Goal: Task Accomplishment & Management: Manage account settings

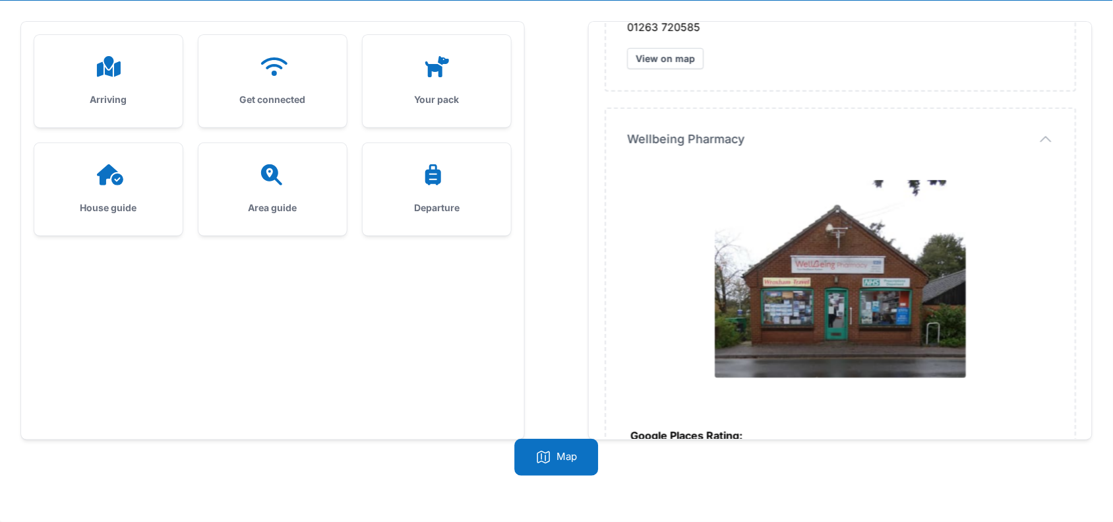
scroll to position [6559, 0]
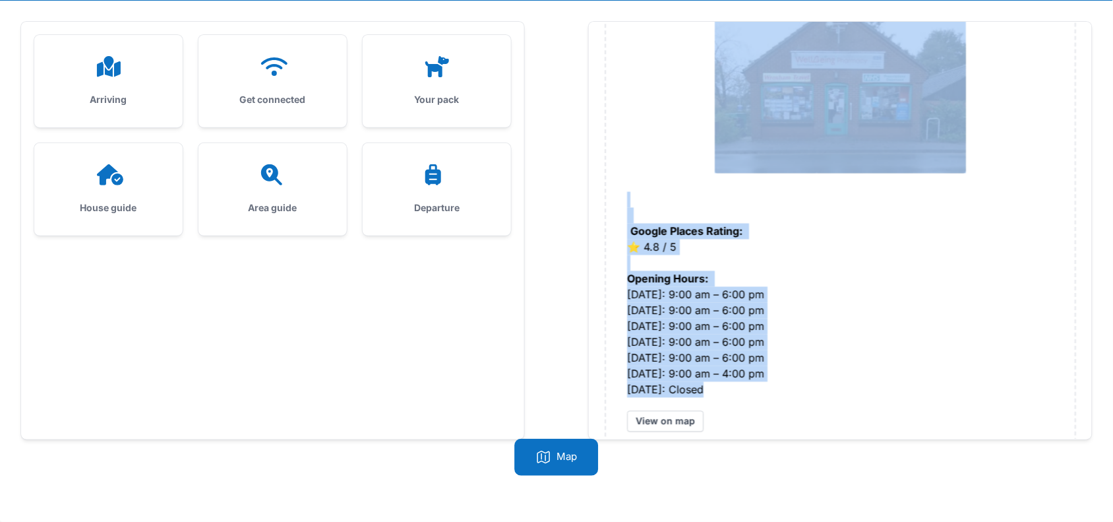
drag, startPoint x: 625, startPoint y: 134, endPoint x: 724, endPoint y: 361, distance: 247.8
copy div "Paston Surgery https://www.pastonsurgery.nhs.uk/ Google Places Rating: ⭐️ 3.5 /…"
click at [287, 177] on icon at bounding box center [273, 174] width 32 height 21
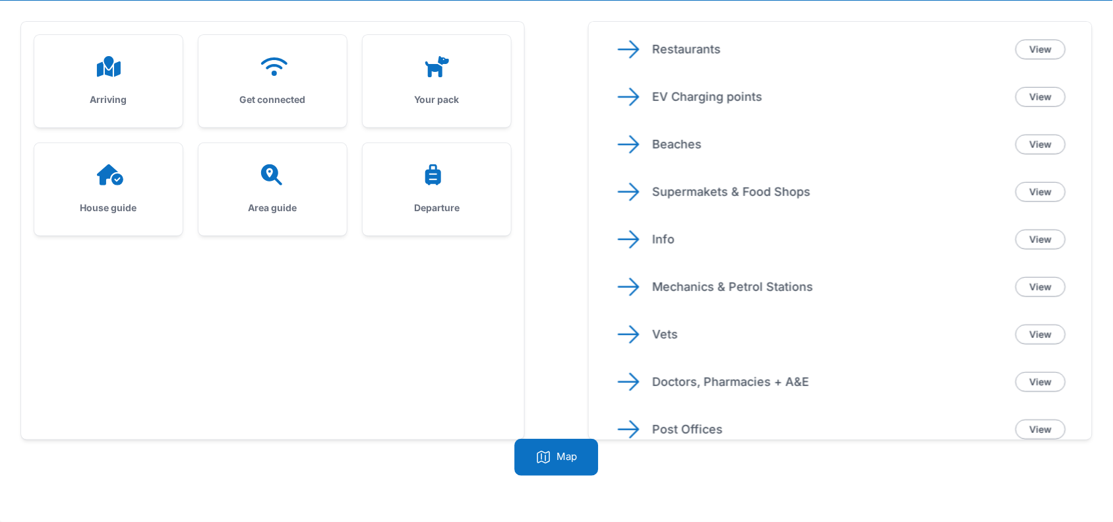
scroll to position [464, 0]
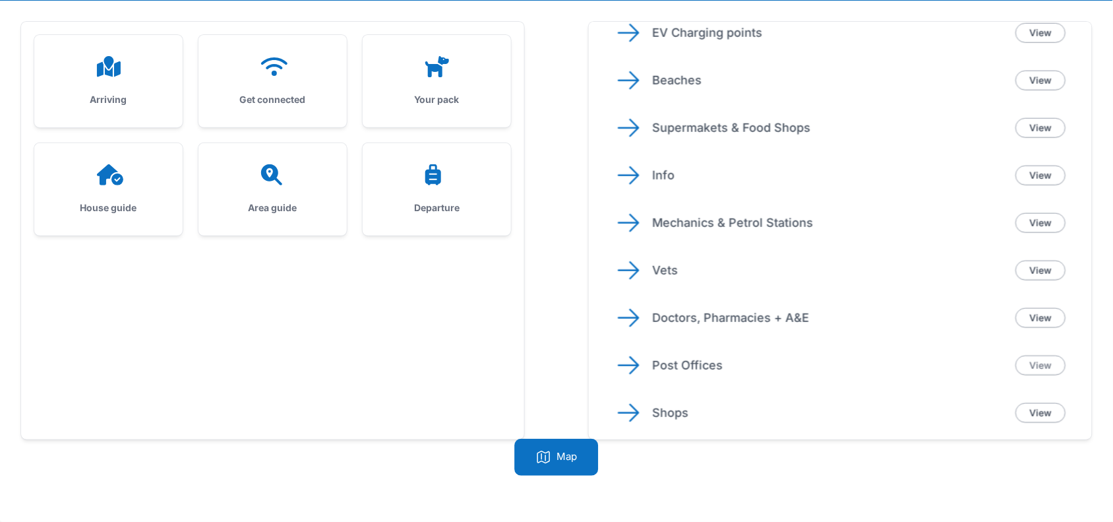
click at [1029, 356] on link "View" at bounding box center [1041, 365] width 50 height 20
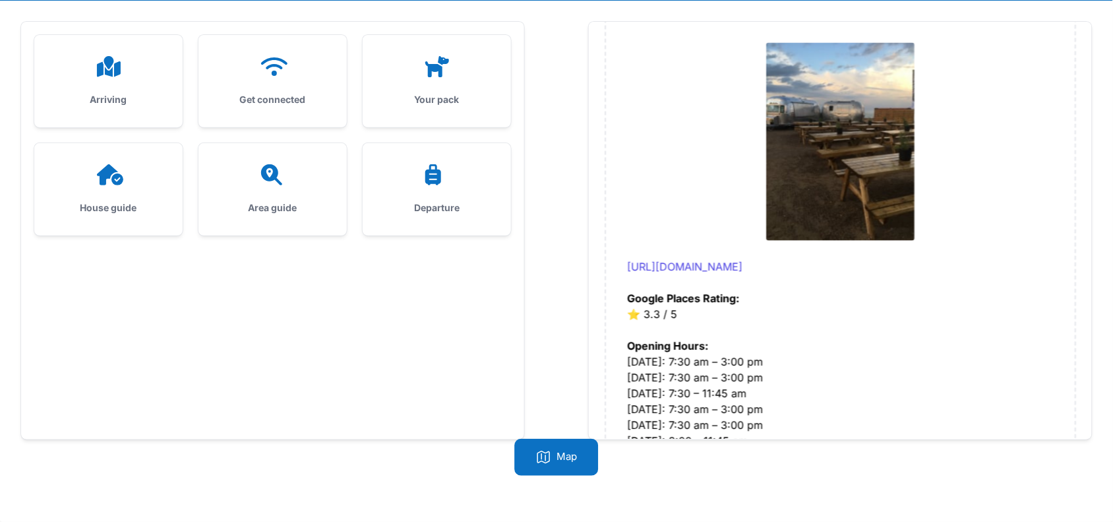
scroll to position [3539, 0]
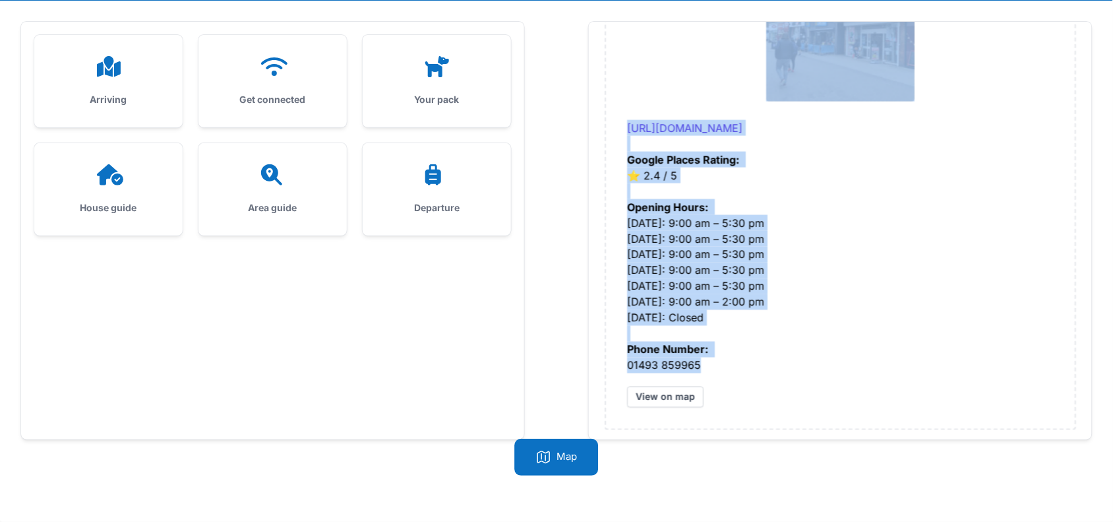
drag, startPoint x: 619, startPoint y: 136, endPoint x: 714, endPoint y: 357, distance: 240.5
copy div "Stalham Post Office https://www.postoffice.co.uk/ Google Places Rating: ⭐️ 4 / …"
click at [284, 196] on div "Area guide" at bounding box center [273, 189] width 148 height 92
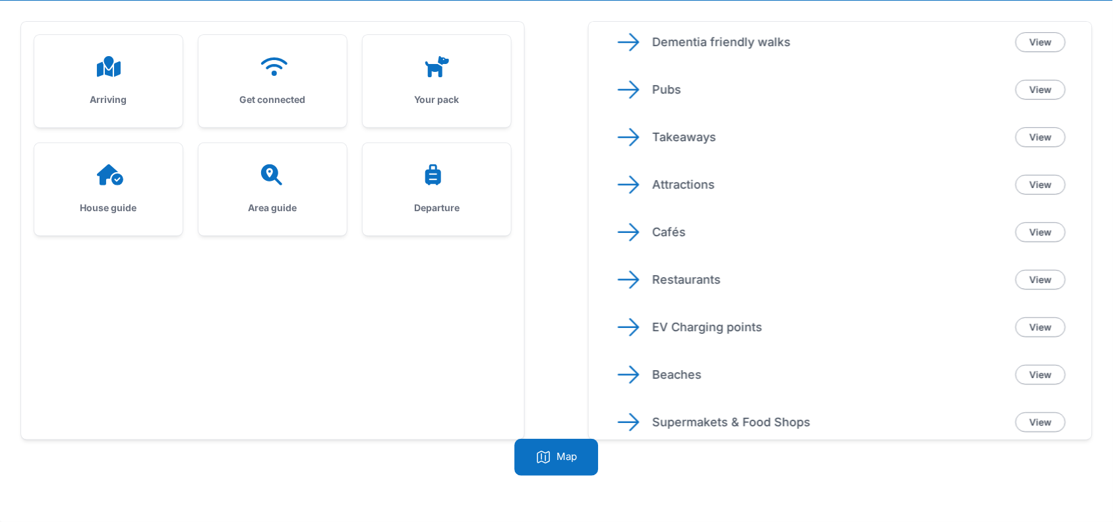
scroll to position [464, 0]
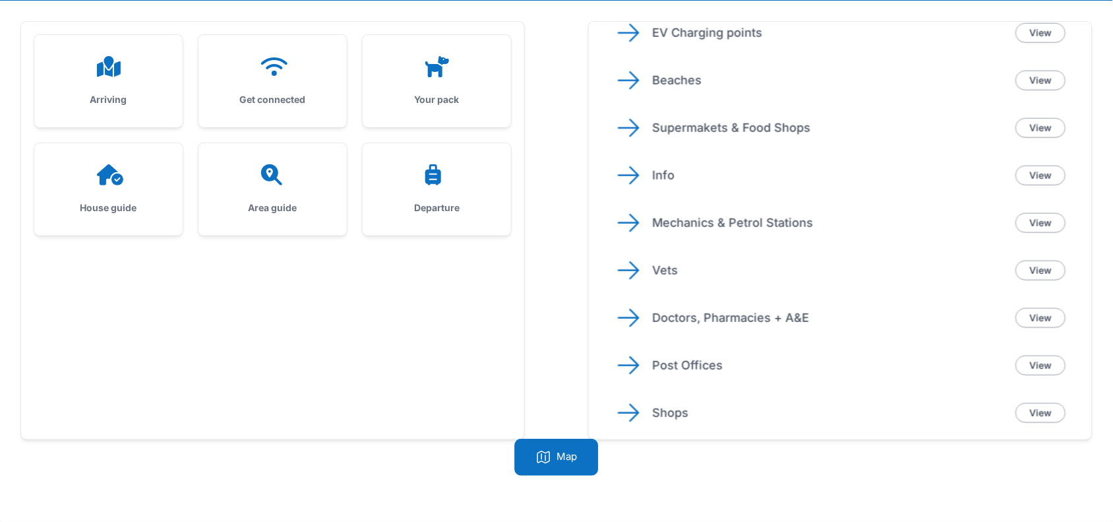
click at [655, 404] on p "Shops" at bounding box center [828, 413] width 353 height 18
click at [674, 415] on p "Shops" at bounding box center [828, 413] width 353 height 18
click at [1033, 412] on link "View" at bounding box center [1041, 413] width 50 height 20
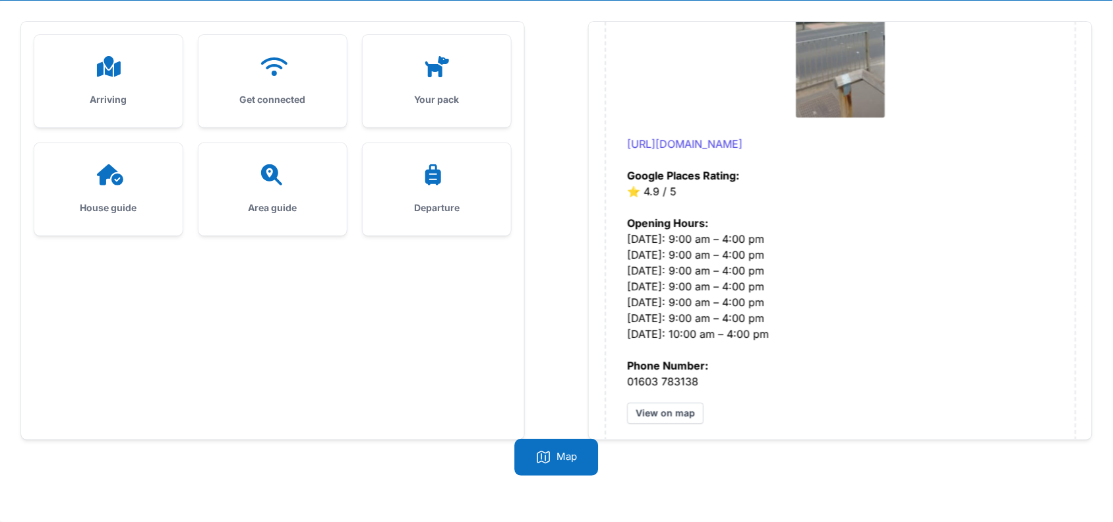
scroll to position [895, 0]
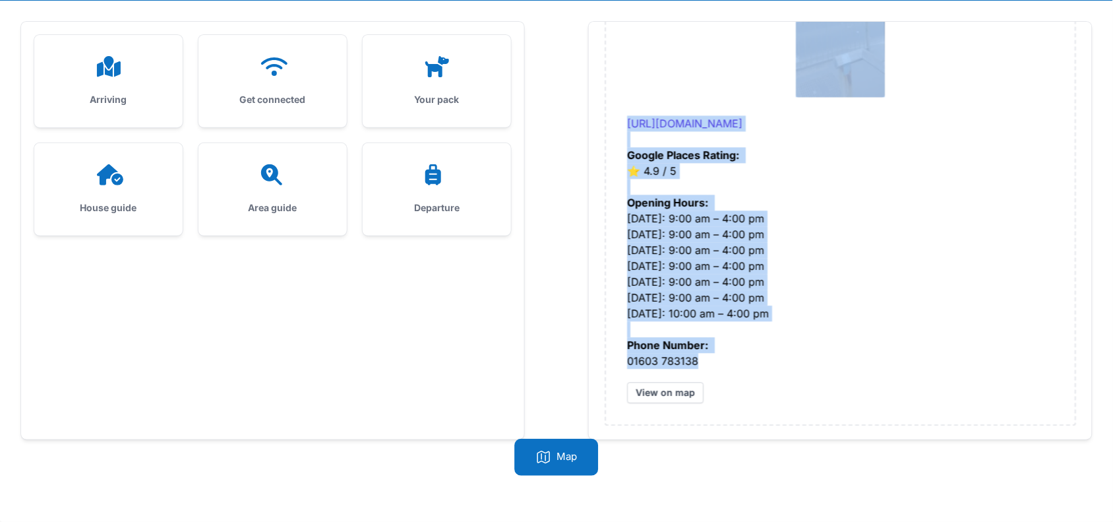
drag, startPoint x: 619, startPoint y: 49, endPoint x: 741, endPoint y: 356, distance: 330.0
copy div "Sams Pets https://www.samspets.co.uk/ Google Places Rating: ⭐️ 4.7 / 5 Opening …"
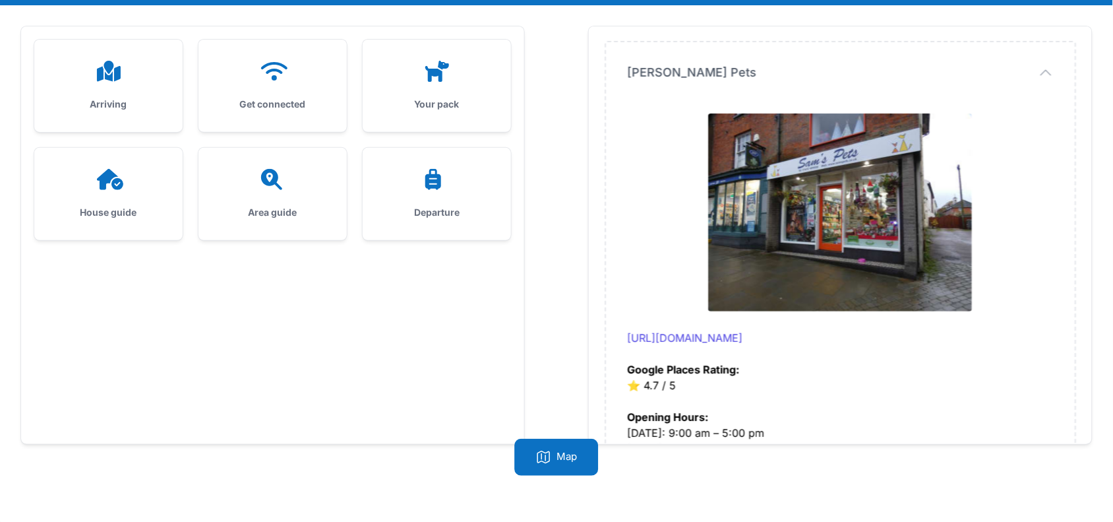
scroll to position [0, 0]
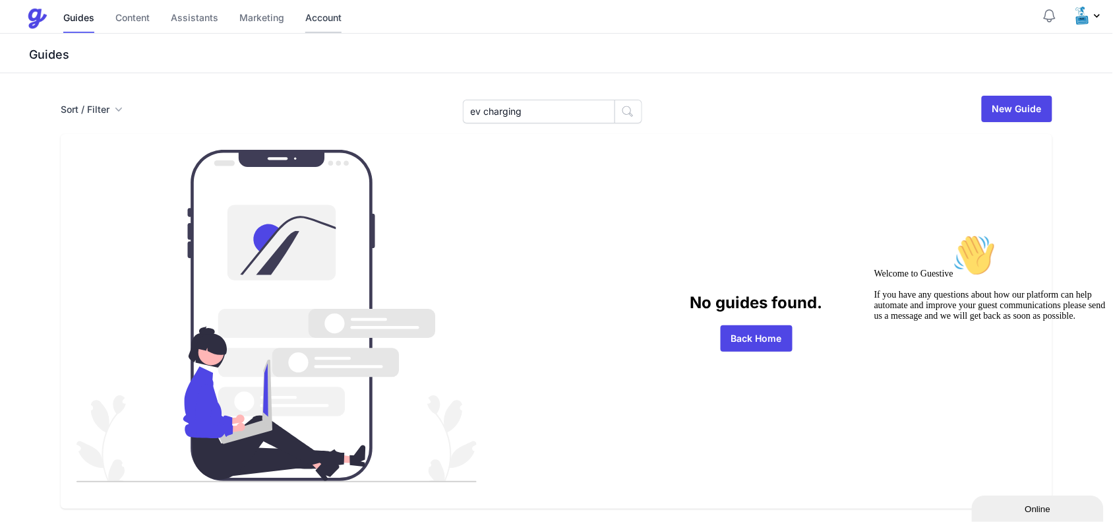
click at [328, 26] on link "Account" at bounding box center [323, 19] width 36 height 28
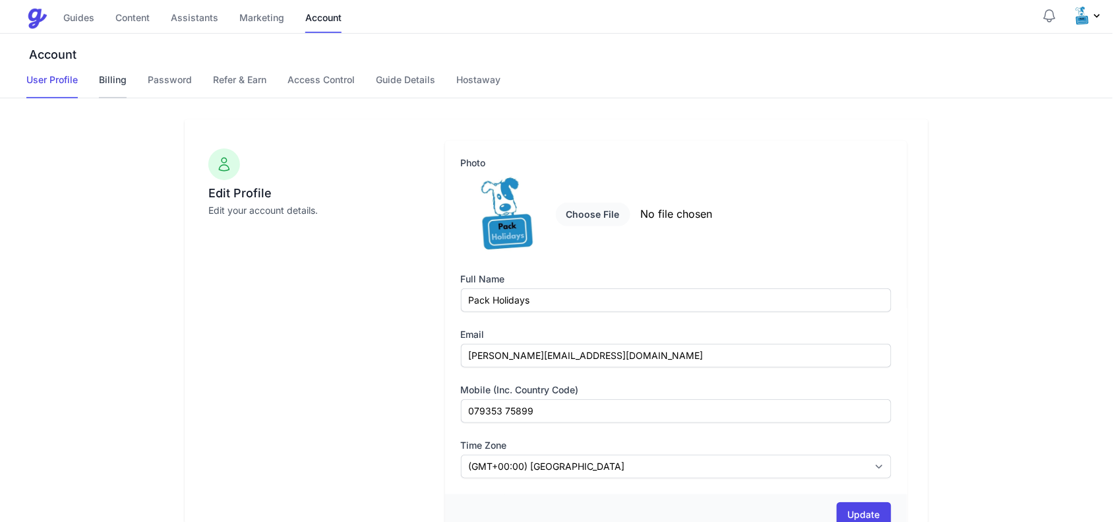
click at [115, 81] on link "Billing" at bounding box center [113, 85] width 28 height 25
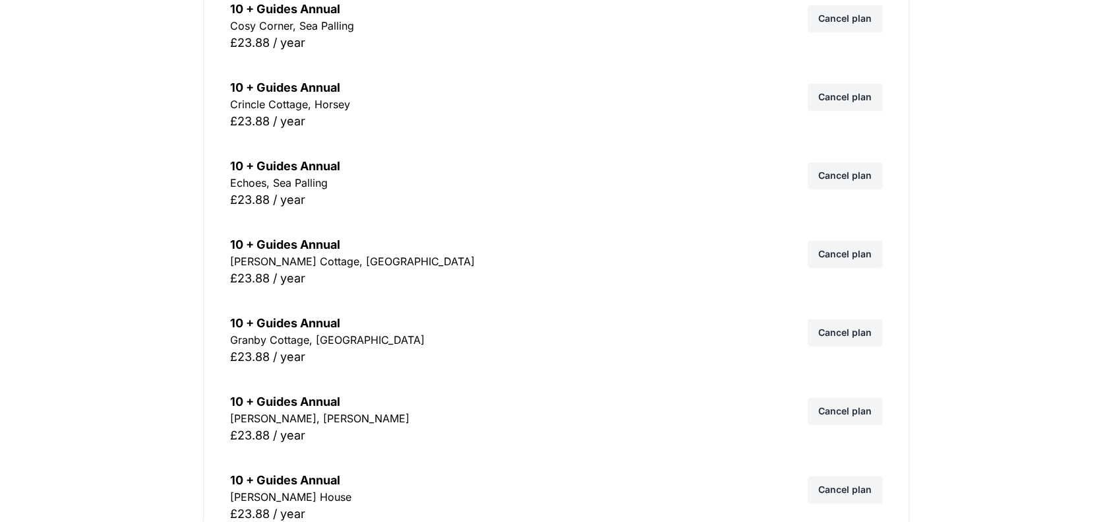
scroll to position [330, 0]
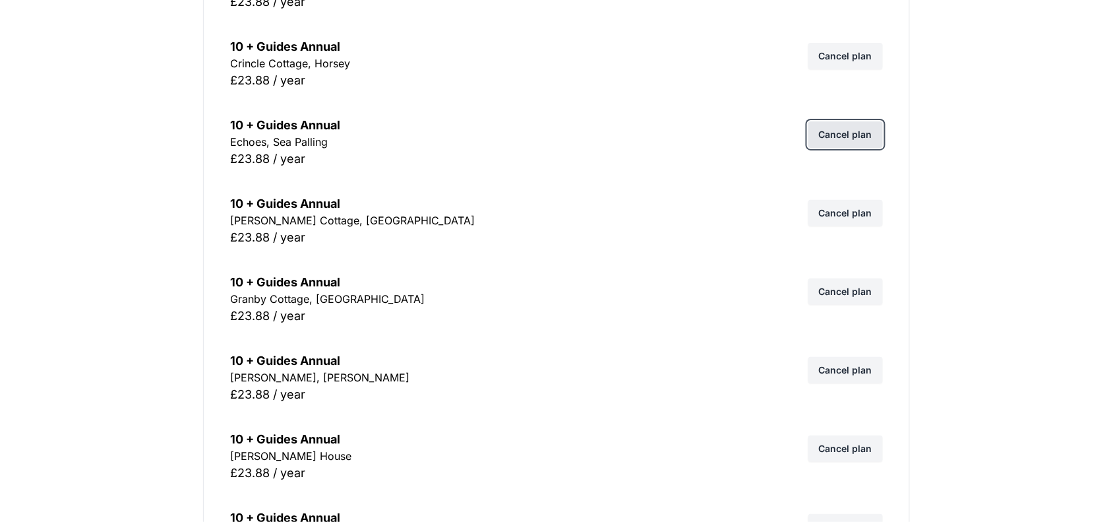
click at [840, 131] on link "Cancel plan" at bounding box center [846, 134] width 75 height 26
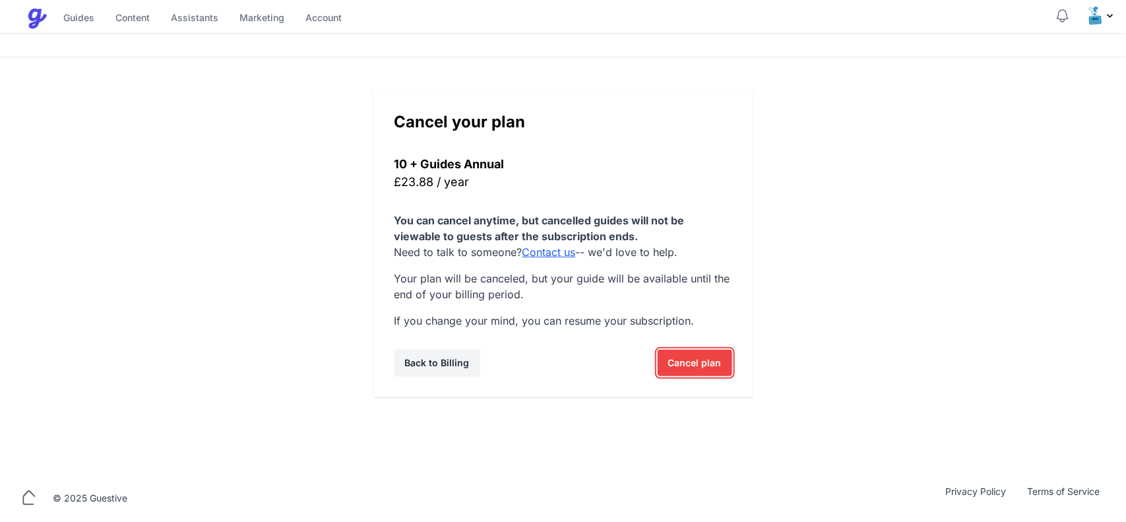
click at [699, 364] on span "Cancel plan" at bounding box center [694, 363] width 53 height 26
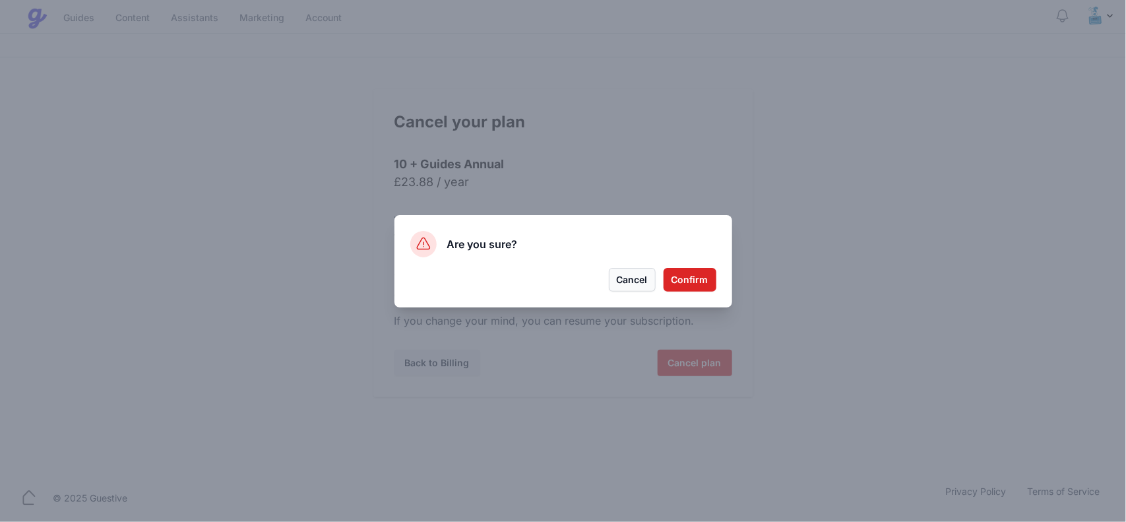
click at [638, 280] on button "Cancel" at bounding box center [632, 280] width 47 height 24
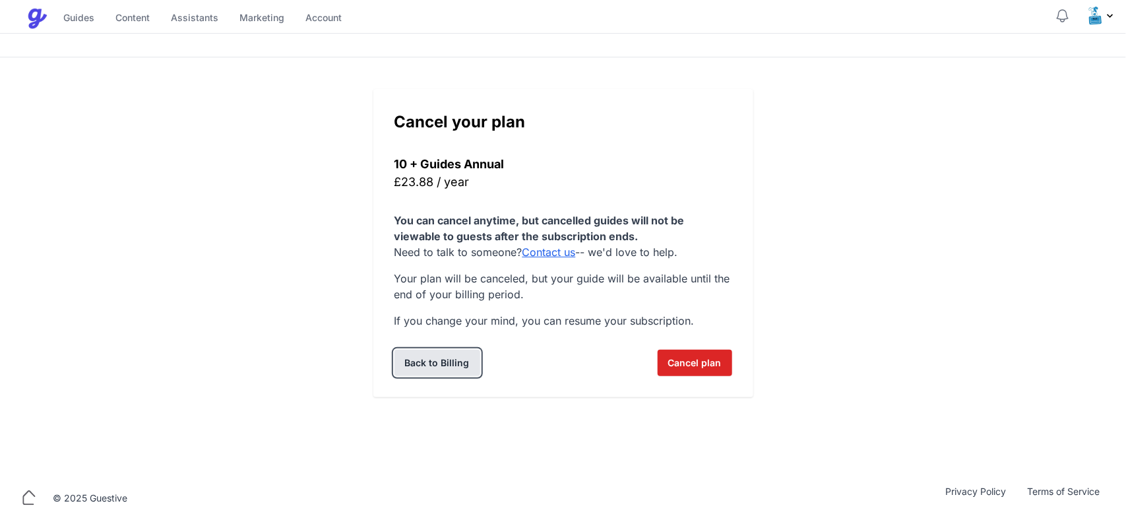
click at [432, 360] on link "Back to Billing" at bounding box center [437, 363] width 86 height 26
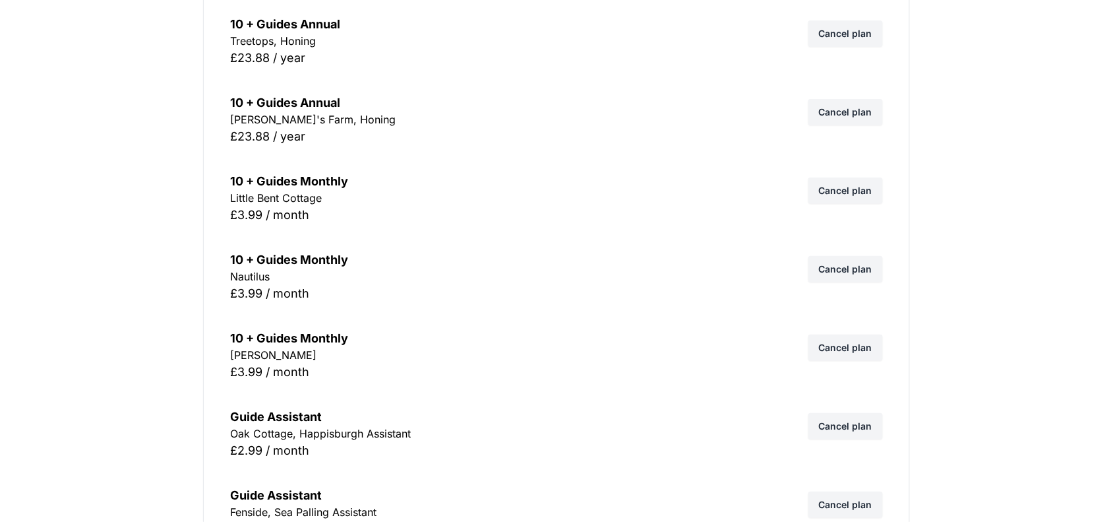
scroll to position [1814, 0]
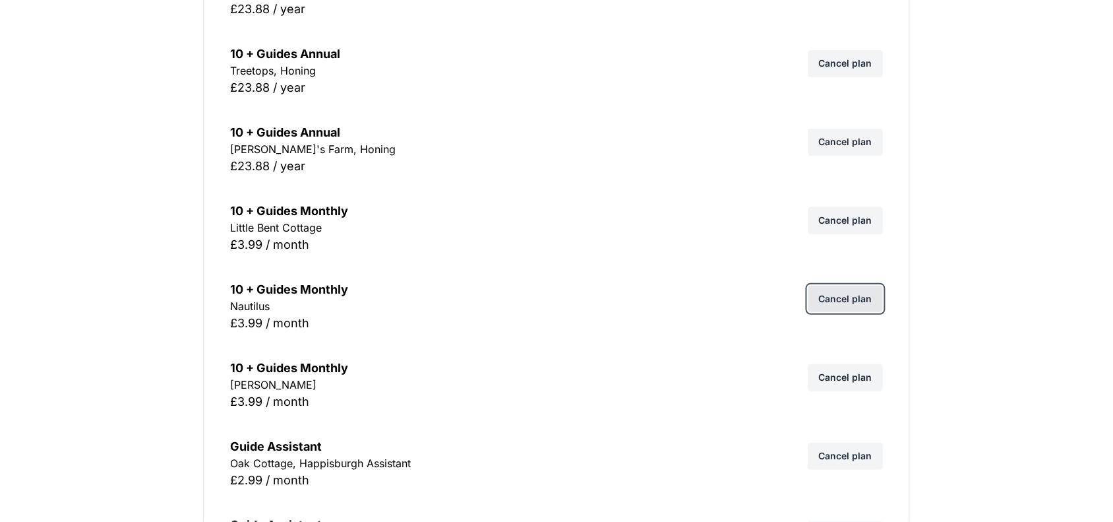
click at [836, 297] on link "Cancel plan" at bounding box center [846, 299] width 75 height 26
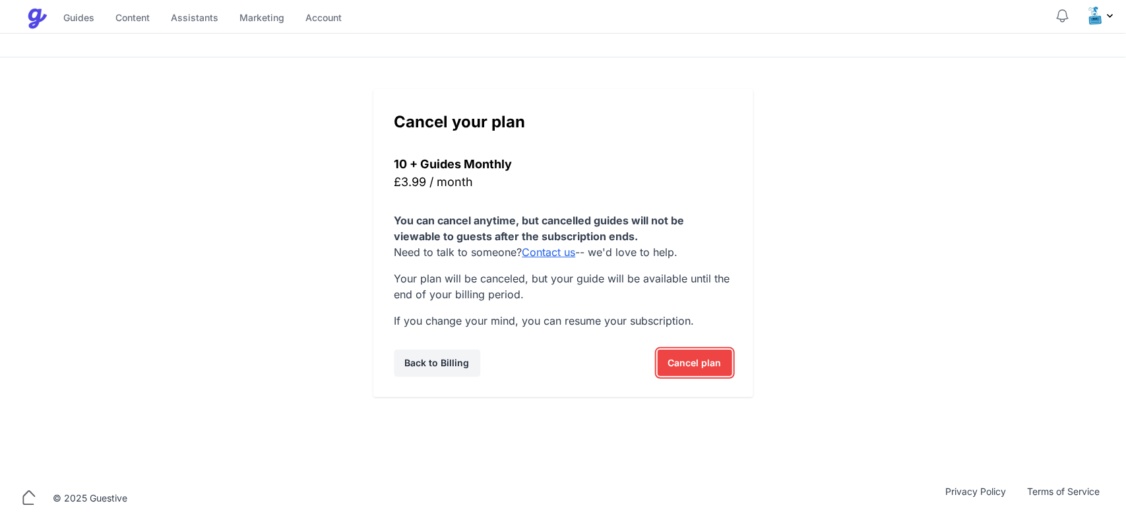
click at [671, 359] on span "Cancel plan" at bounding box center [694, 363] width 53 height 26
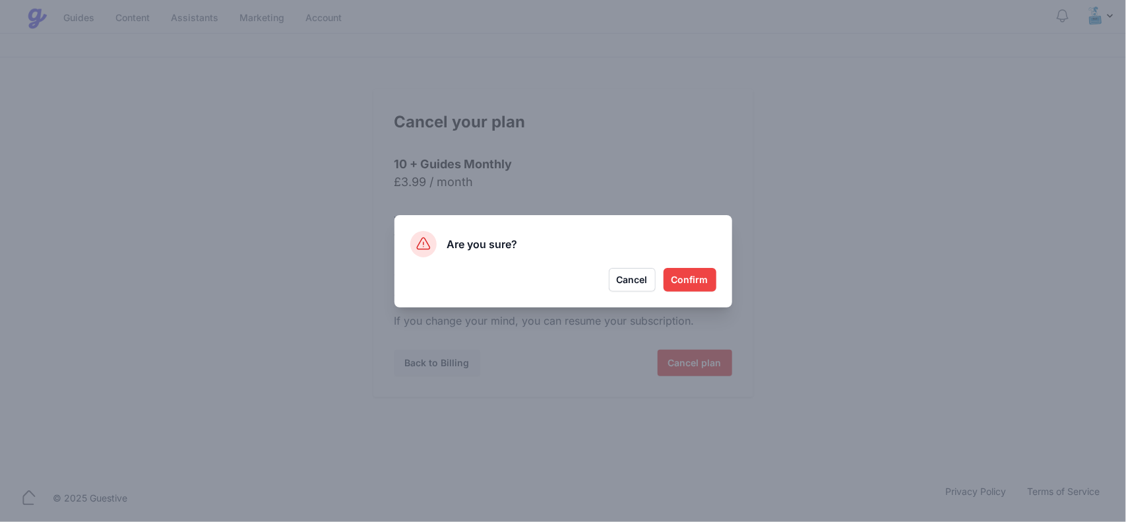
click at [685, 274] on button "Confirm" at bounding box center [689, 280] width 53 height 24
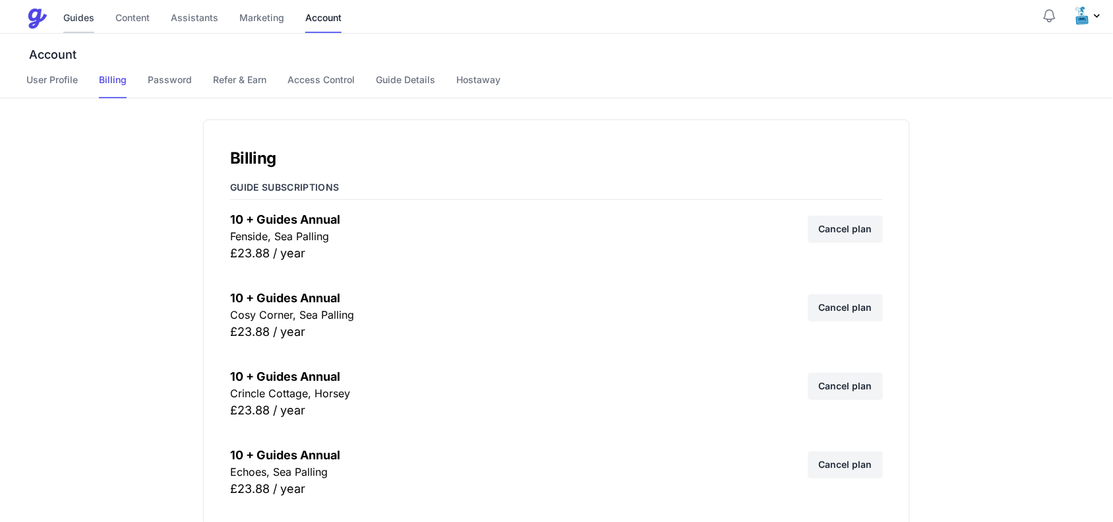
click at [74, 18] on link "Guides" at bounding box center [78, 19] width 31 height 28
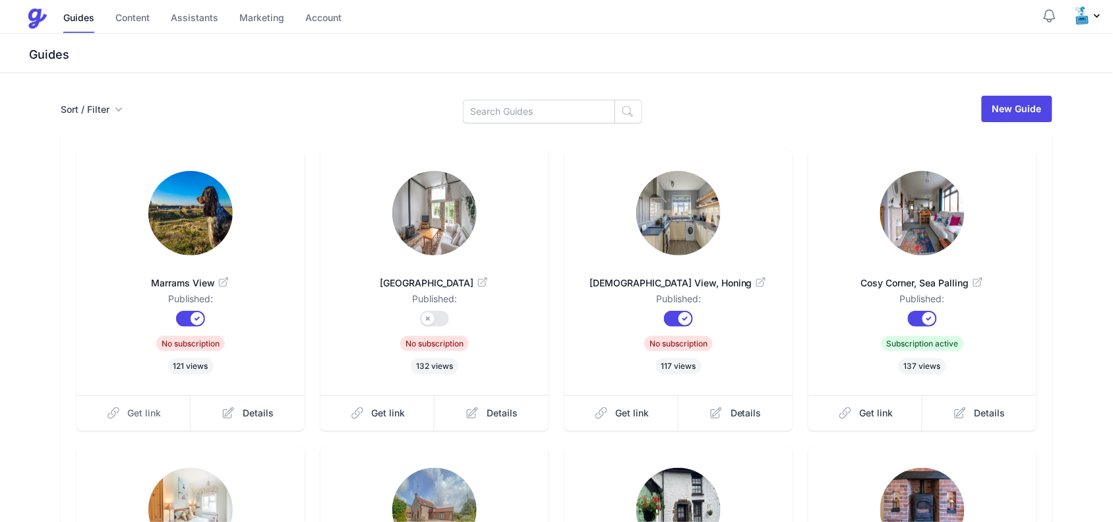
click at [143, 413] on span "Get link" at bounding box center [145, 412] width 34 height 13
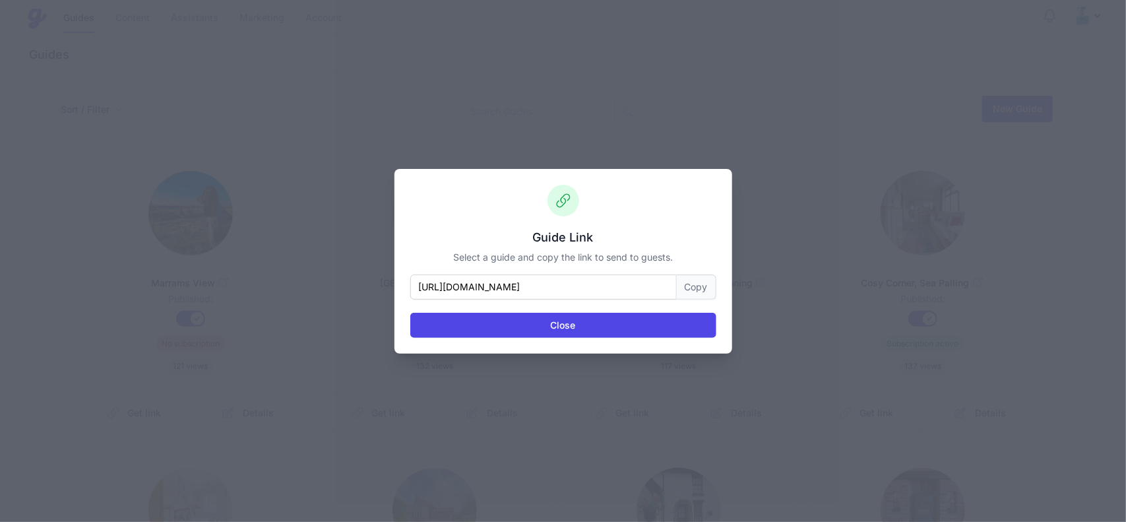
click at [693, 281] on button "Copy" at bounding box center [697, 286] width 40 height 25
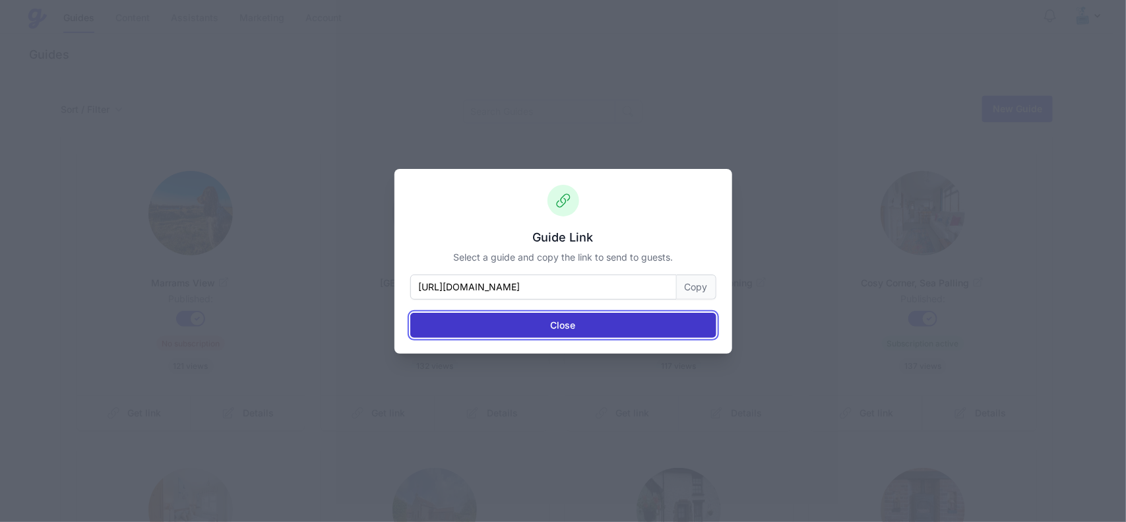
click at [547, 323] on button "Close" at bounding box center [563, 325] width 306 height 25
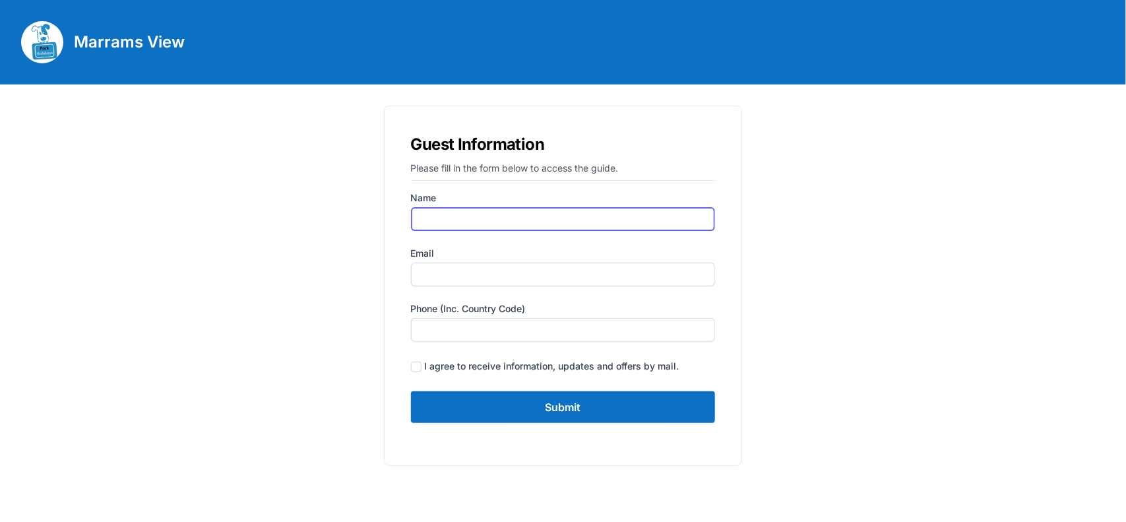
click at [476, 218] on input "Name" at bounding box center [563, 219] width 305 height 24
type input "[PERSON_NAME]"
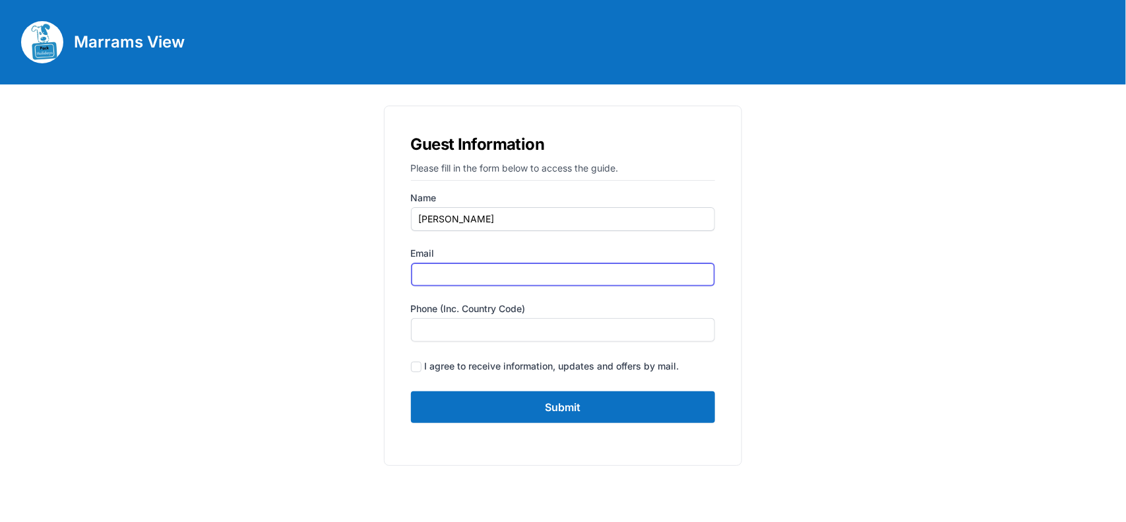
type input "[PERSON_NAME][EMAIL_ADDRESS][DOMAIN_NAME]"
type input "07935375899"
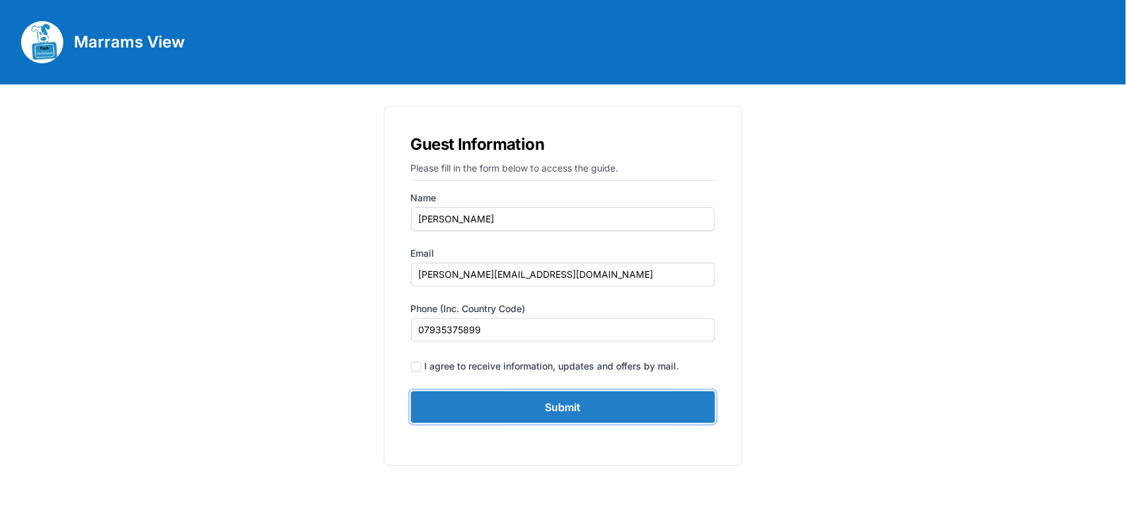
click at [549, 400] on input "Submit" at bounding box center [563, 407] width 305 height 32
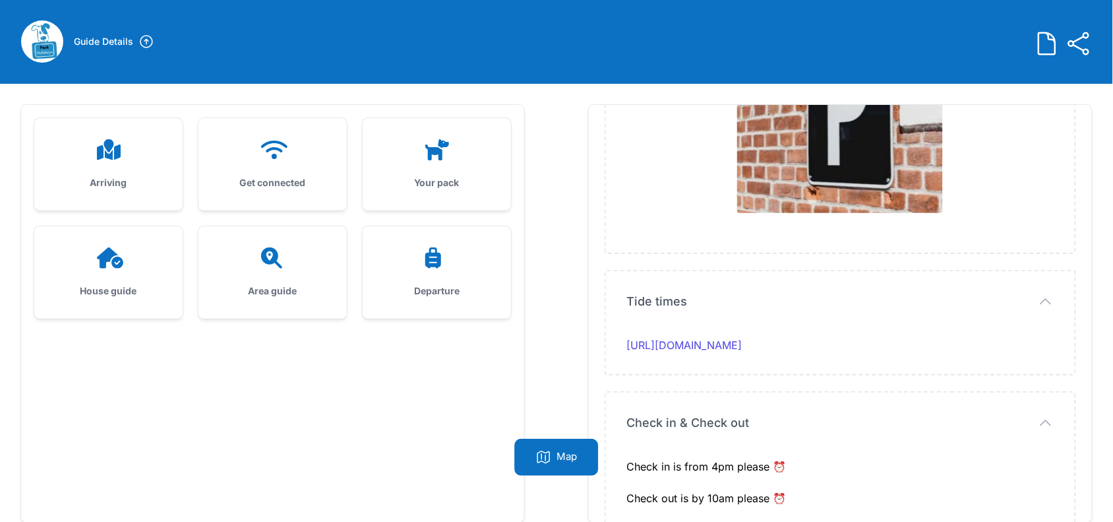
scroll to position [84, 0]
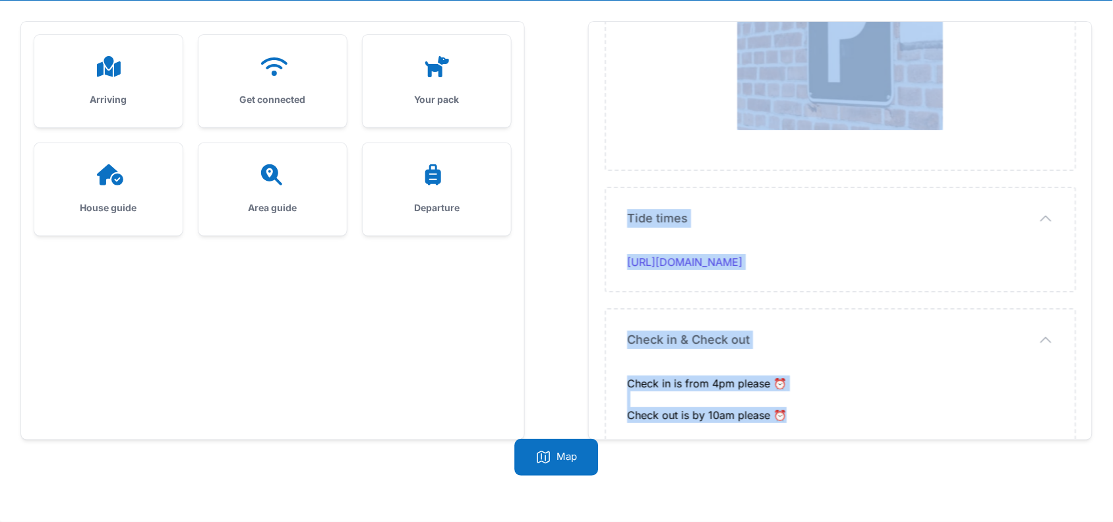
drag, startPoint x: 627, startPoint y: 218, endPoint x: 788, endPoint y: 394, distance: 239.0
copy div "I hope you are looking forward to your stay at Marrams View on Arrival time: ar…"
click at [99, 87] on div "Arriving" at bounding box center [108, 81] width 148 height 92
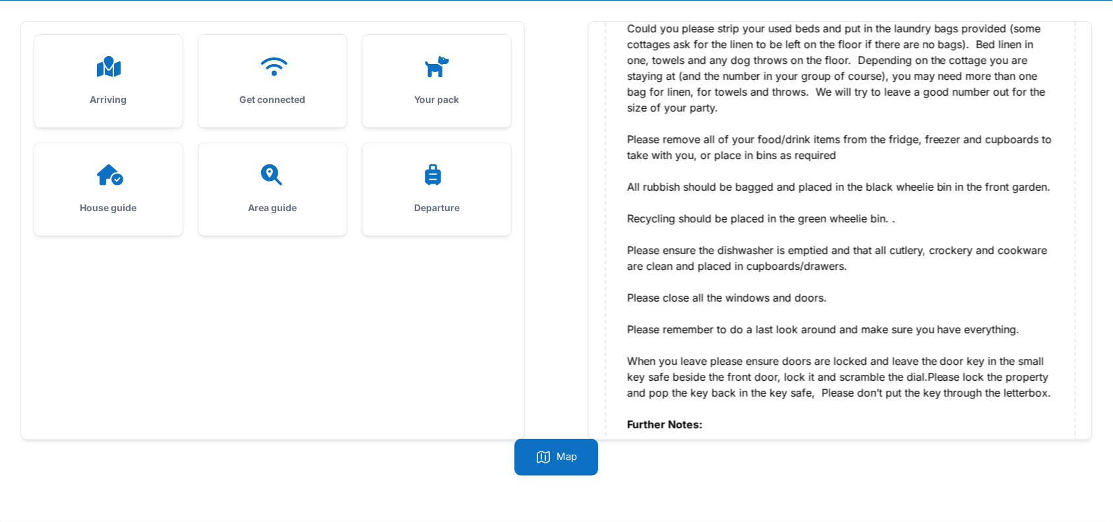
scroll to position [1649, 0]
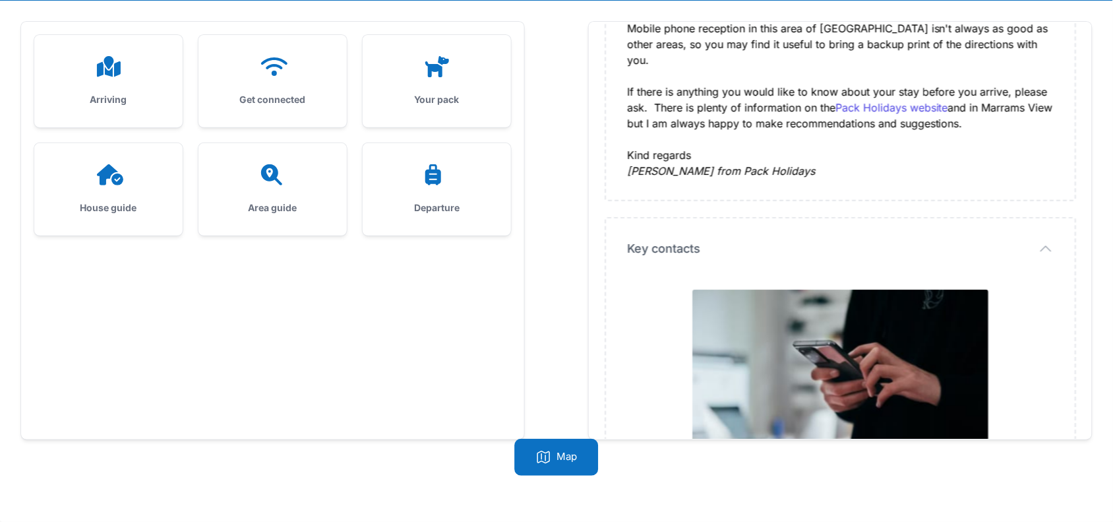
click at [251, 86] on div "Get connected" at bounding box center [273, 81] width 148 height 92
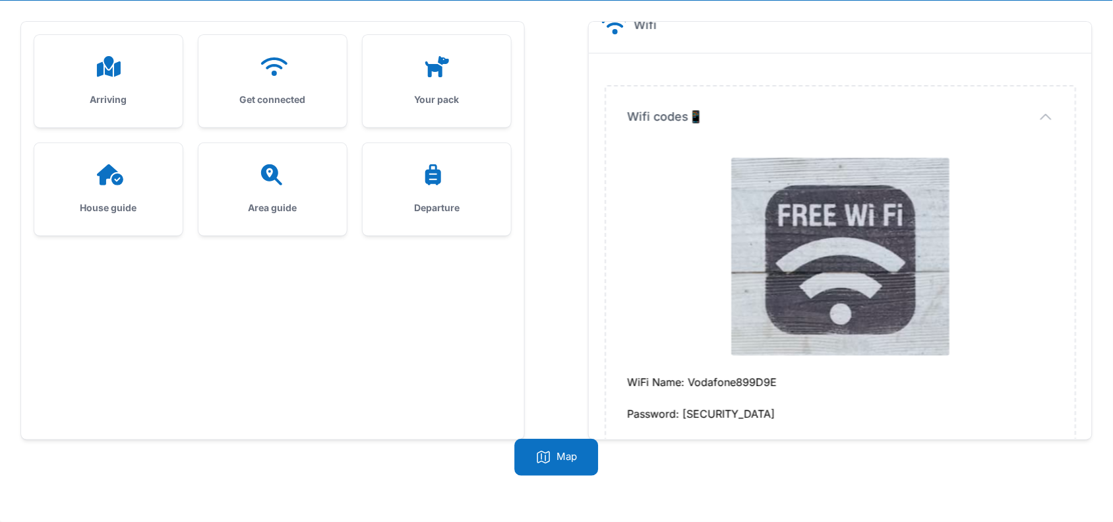
scroll to position [41, 0]
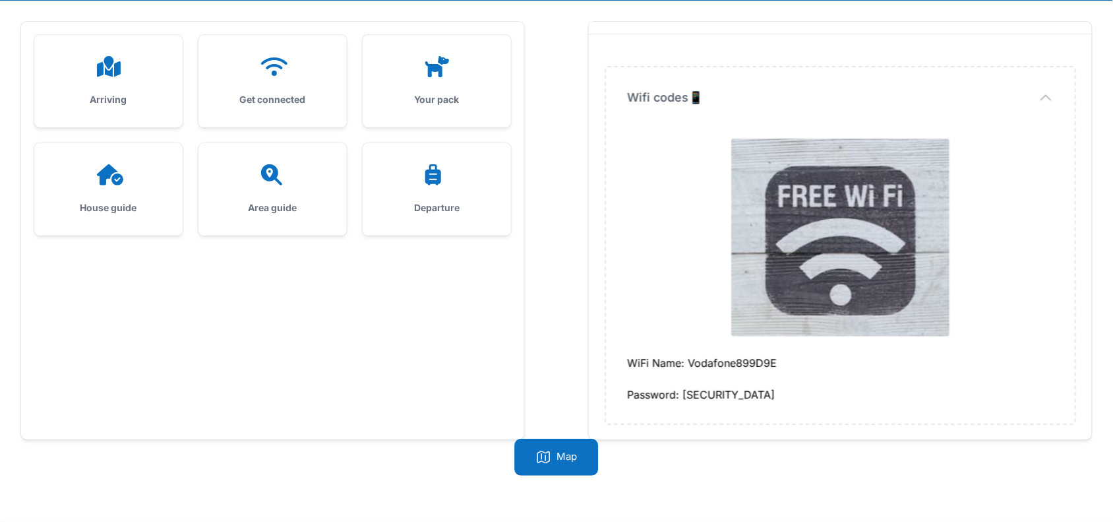
drag, startPoint x: 621, startPoint y: 87, endPoint x: 831, endPoint y: 400, distance: 376.4
click at [831, 400] on div "Wifi codes📱 Wifi codes📱 WiFi Name: Vodafone899D9E Password: GpkGbHkk4nyg3NE6" at bounding box center [840, 245] width 469 height 356
copy div "Wifi codes📱 WiFi Name: Vodafone899D9E Password: GpkGbHkk4nyg3NE6"
click at [102, 89] on div "Arriving" at bounding box center [108, 81] width 148 height 92
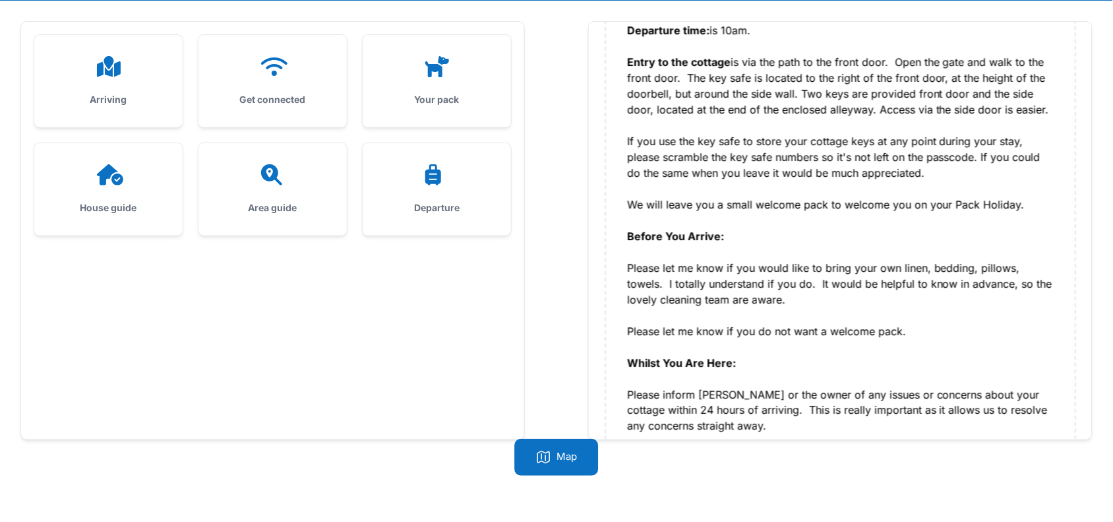
scroll to position [330, 0]
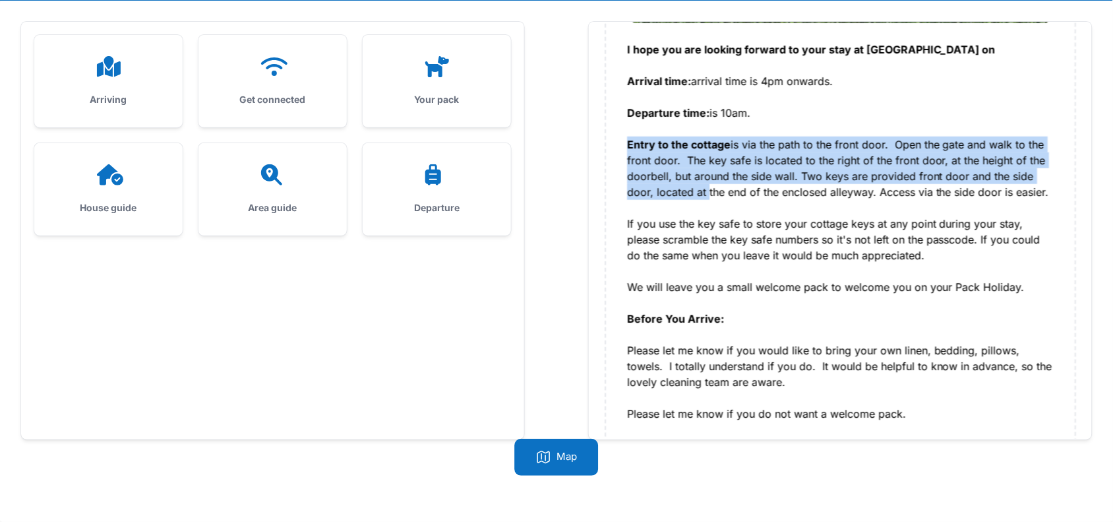
drag, startPoint x: 621, startPoint y: 142, endPoint x: 704, endPoint y: 197, distance: 99.1
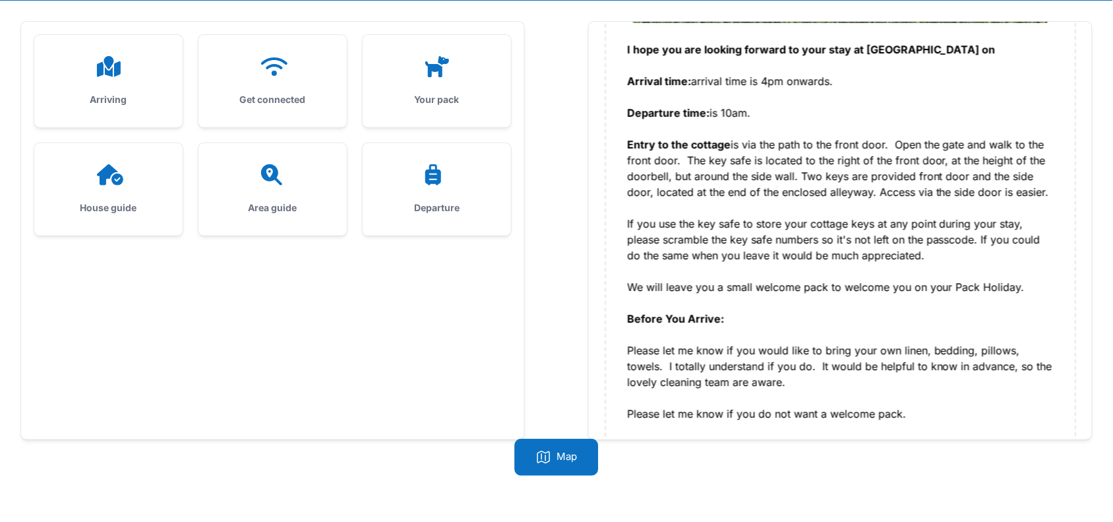
click at [760, 221] on div "I hope you are looking forward to your stay at Marrams View on Arrival time: ar…" at bounding box center [840, 176] width 427 height 269
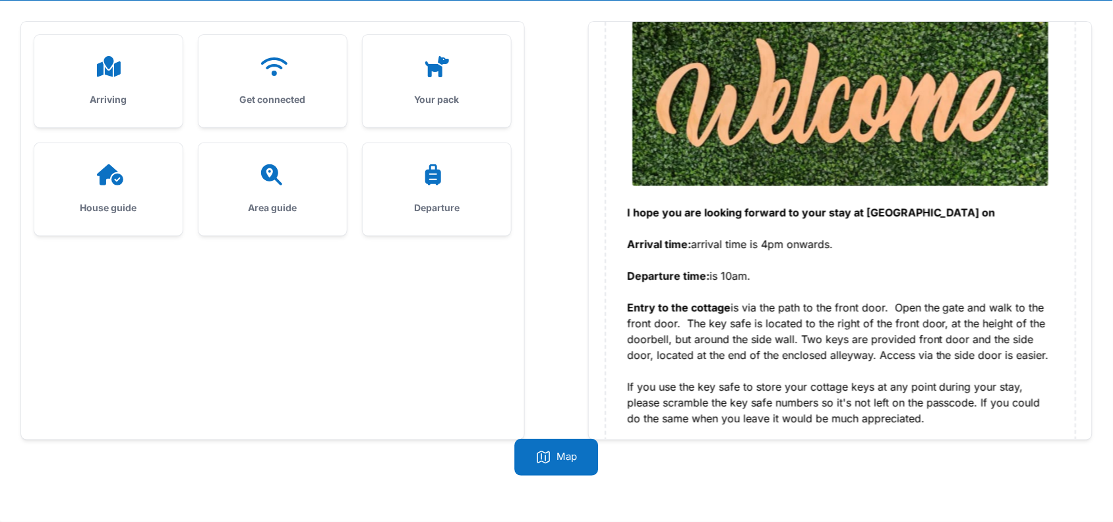
scroll to position [165, 0]
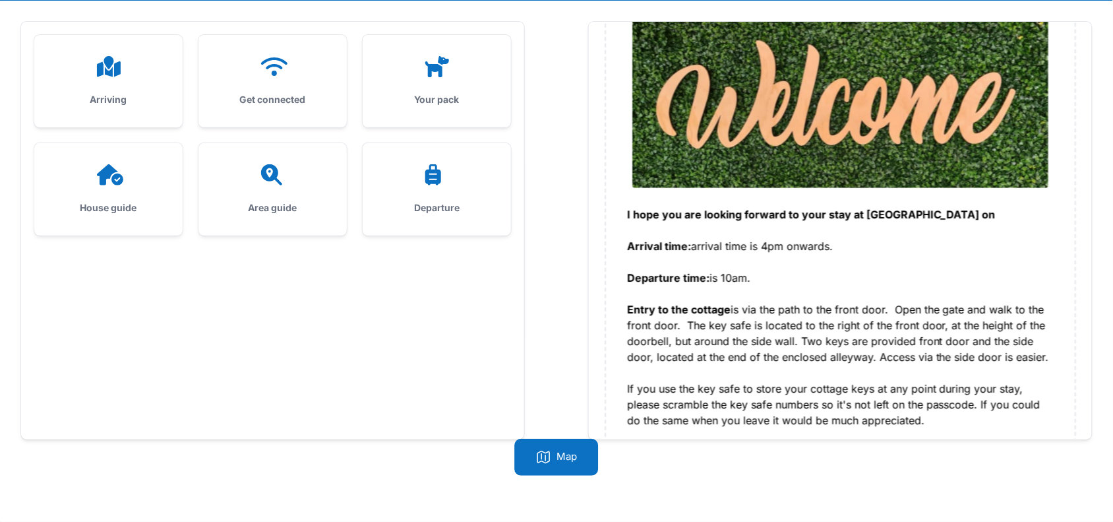
click at [97, 170] on icon at bounding box center [109, 174] width 32 height 21
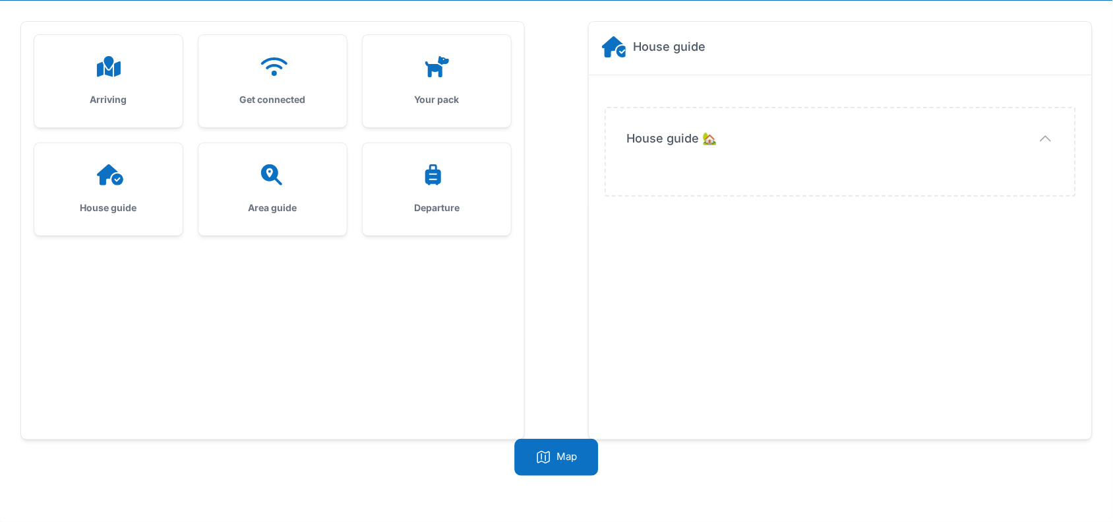
click at [703, 120] on div "House guide 🏡 House guide 🏡" at bounding box center [840, 151] width 469 height 87
click at [424, 76] on icon at bounding box center [437, 66] width 32 height 21
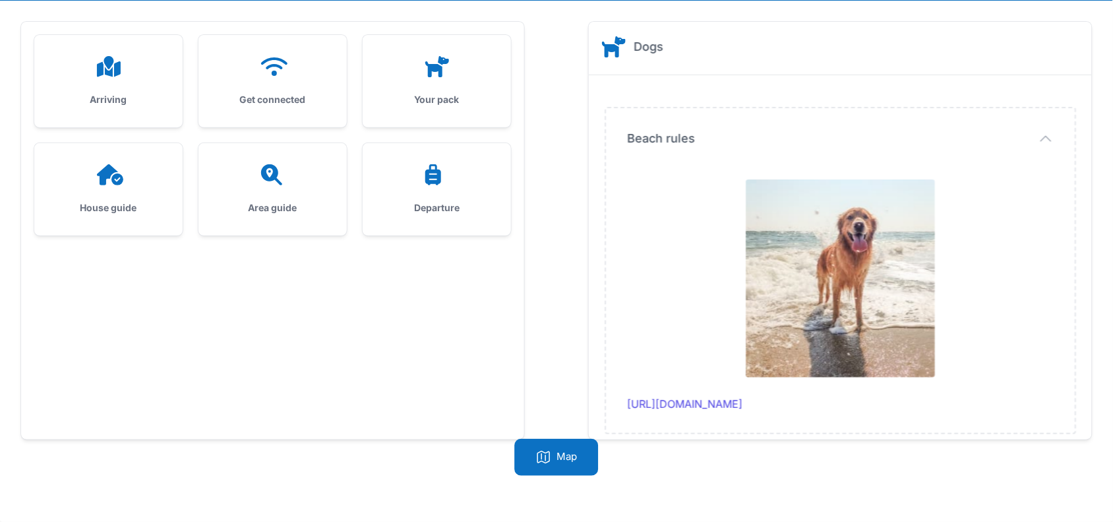
click at [443, 94] on h3 "Your pack" at bounding box center [437, 99] width 106 height 13
click at [259, 166] on icon at bounding box center [273, 174] width 32 height 21
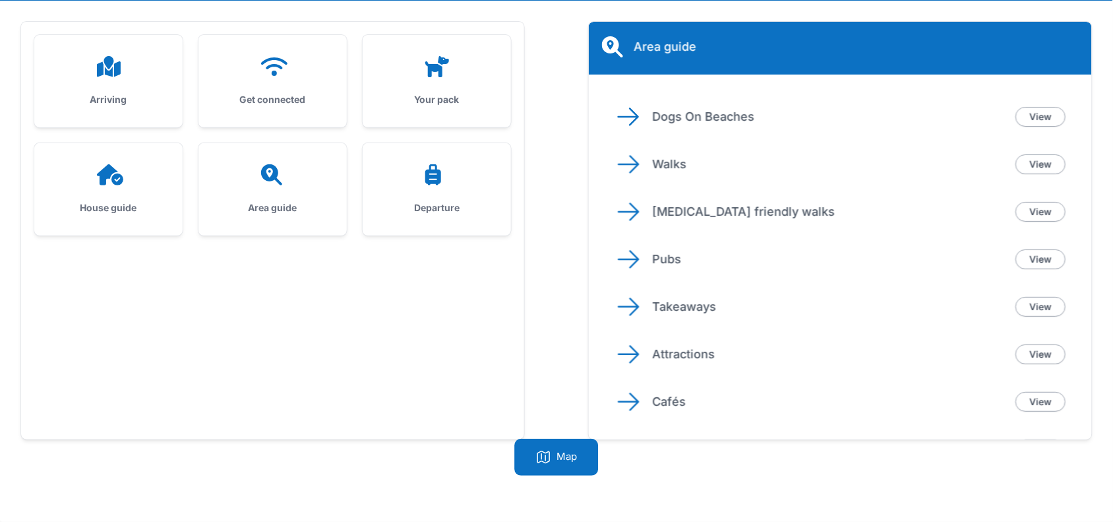
click at [685, 119] on p "Dogs On Beaches" at bounding box center [828, 116] width 353 height 18
click at [1032, 112] on link "View" at bounding box center [1041, 117] width 50 height 20
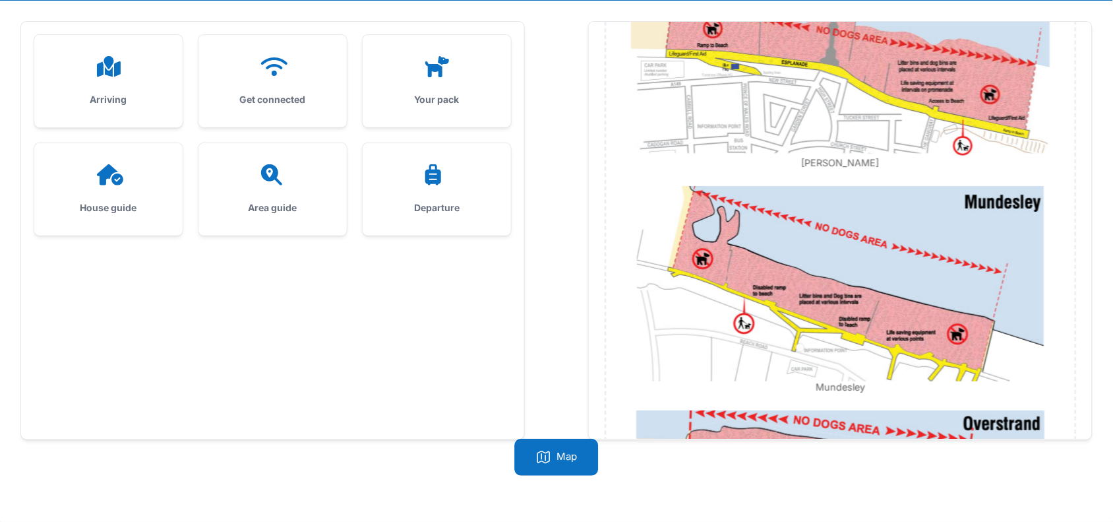
scroll to position [2056, 0]
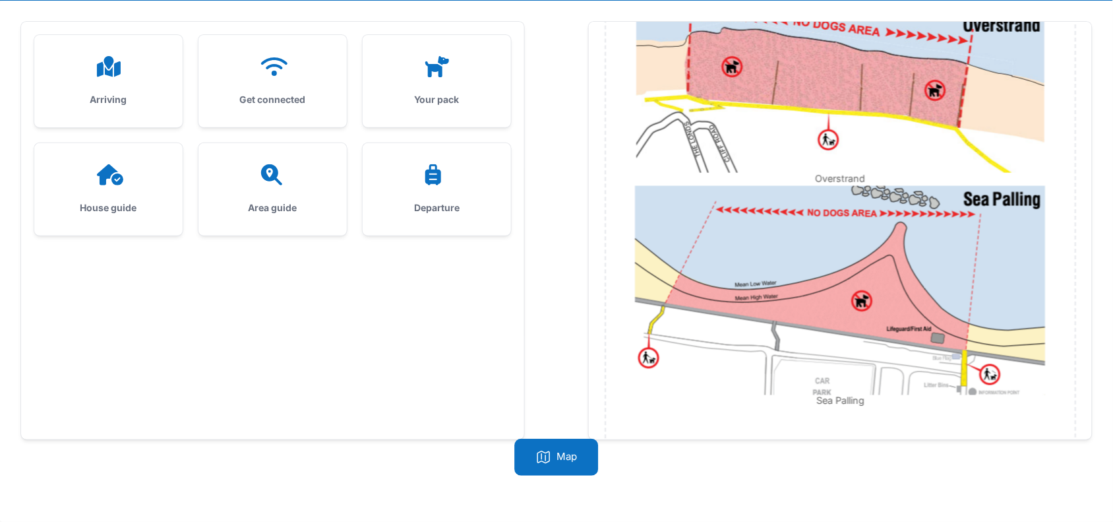
drag, startPoint x: 624, startPoint y: 136, endPoint x: 907, endPoint y: 381, distance: 374.0
copy div "Beach Dog Restrictions Dogs are welcome in North Norfolk. Between 1st May and 3…"
click at [272, 175] on icon at bounding box center [271, 174] width 21 height 21
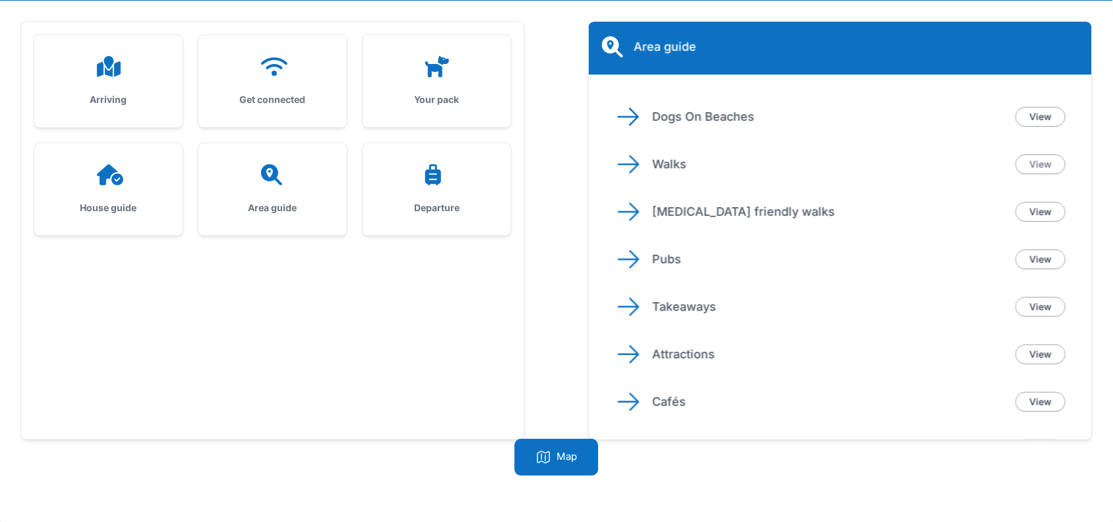
click at [1056, 160] on link "View" at bounding box center [1041, 164] width 50 height 20
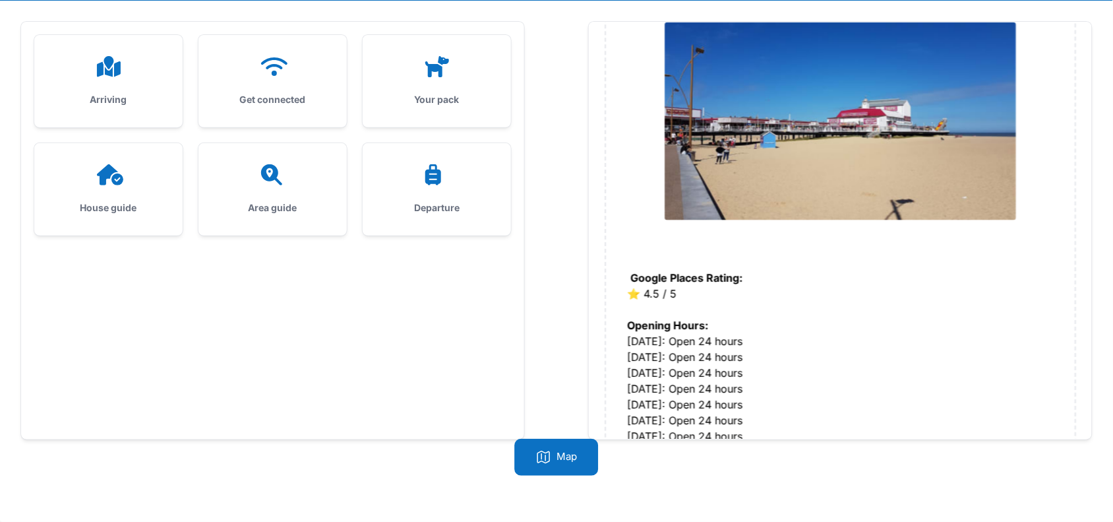
scroll to position [8043, 0]
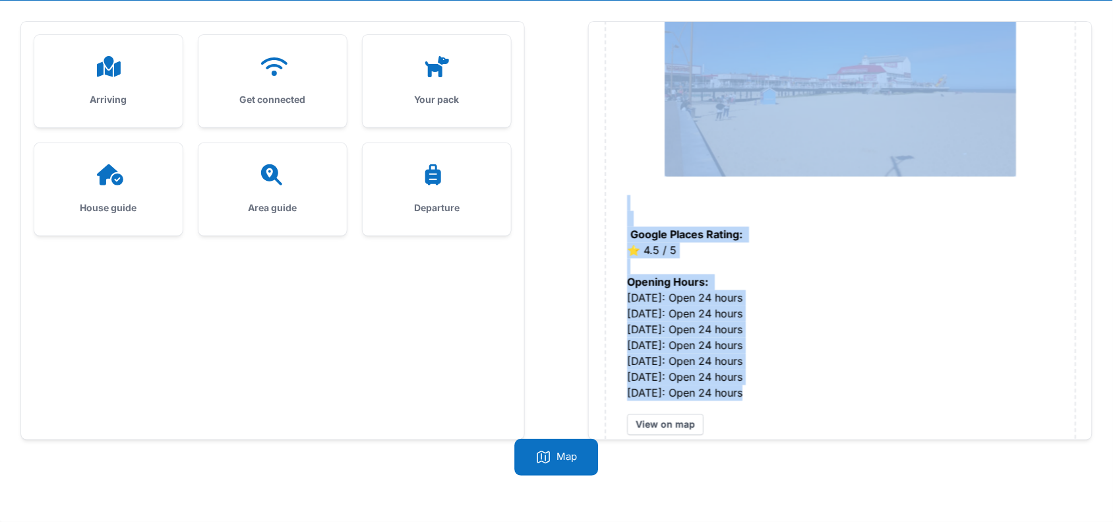
drag, startPoint x: 623, startPoint y: 133, endPoint x: 807, endPoint y: 361, distance: 292.7
copy div "Dog walks Pack Holidays Blog is frequently updates with lovely Norfolk walks fo…"
drag, startPoint x: 1118, startPoint y: 150, endPoint x: 675, endPoint y: 281, distance: 462.2
copy div "Dog walks Pack Holidays Blog is frequently updates with lovely Norfolk walks fo…"
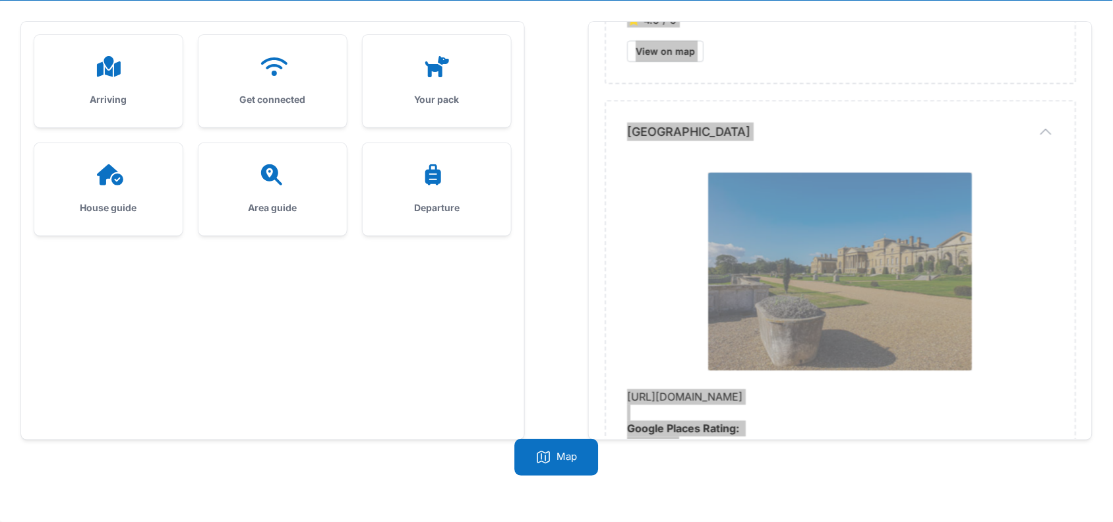
scroll to position [5735, 0]
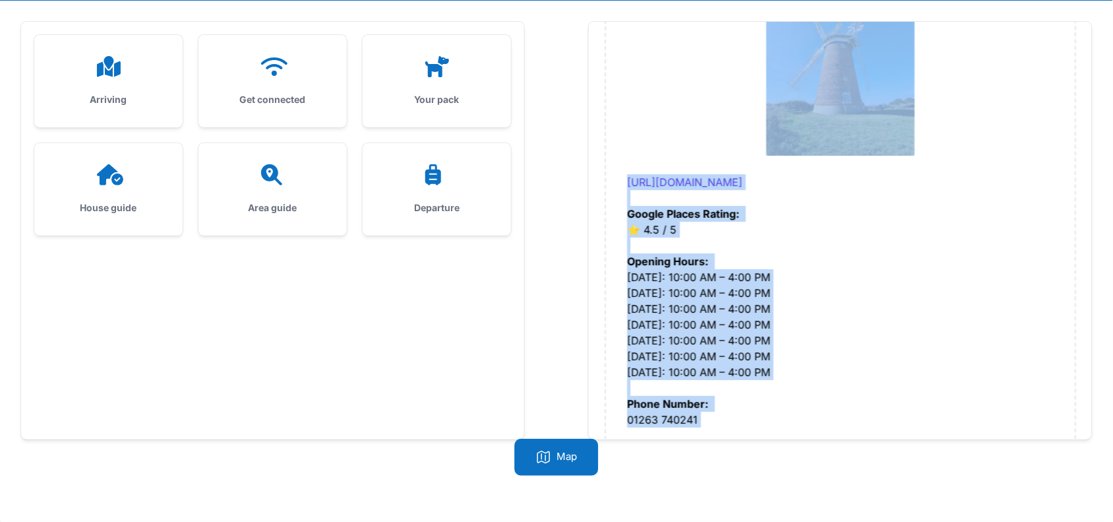
drag, startPoint x: 1121, startPoint y: 208, endPoint x: 663, endPoint y: 267, distance: 461.5
copy div "Dog walks Pack Holidays Blog is frequently updates with lovely Norfolk walks fo…"
click at [271, 201] on h3 "Area guide" at bounding box center [273, 207] width 106 height 13
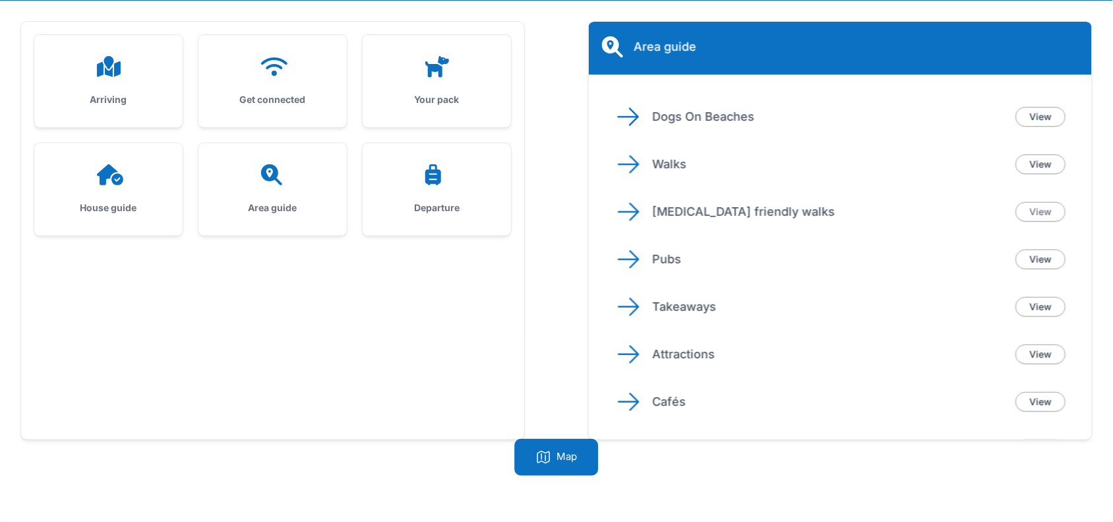
click at [1026, 212] on link "View" at bounding box center [1041, 212] width 50 height 20
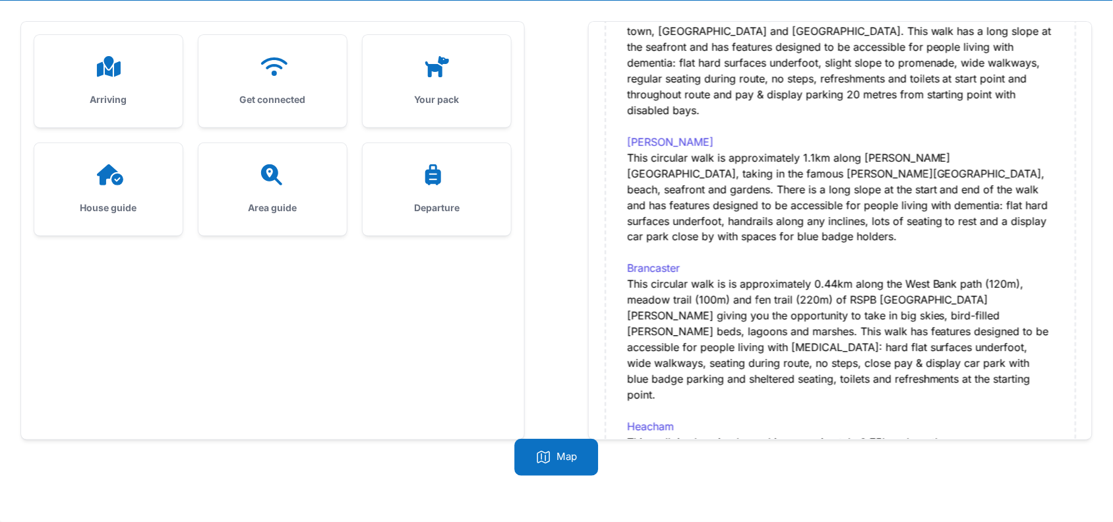
scroll to position [769, 0]
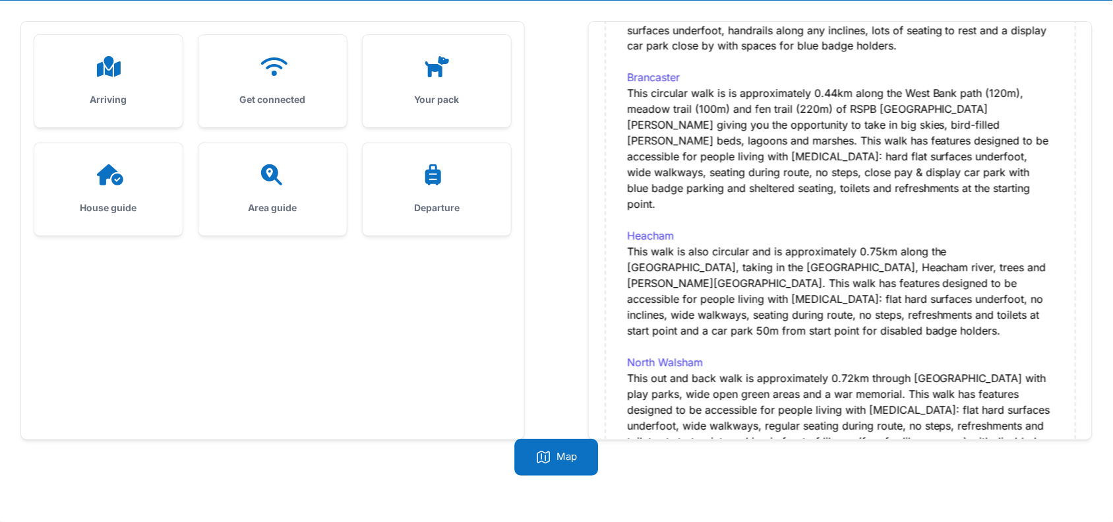
drag, startPoint x: 621, startPoint y: 140, endPoint x: 830, endPoint y: 390, distance: 325.3
copy div "Dementia friendly walks Hunstanton This circular walk is approximately 1.25km a…"
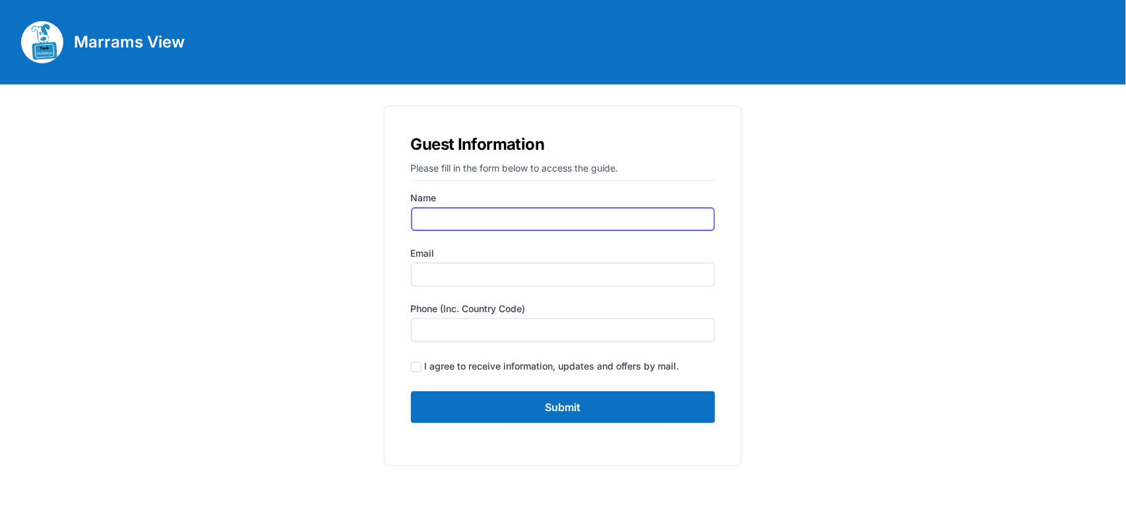
click at [510, 215] on input "Name" at bounding box center [563, 219] width 305 height 24
type input "Gail Adams"
type input "[PERSON_NAME][EMAIL_ADDRESS][DOMAIN_NAME]"
type input "07935375899"
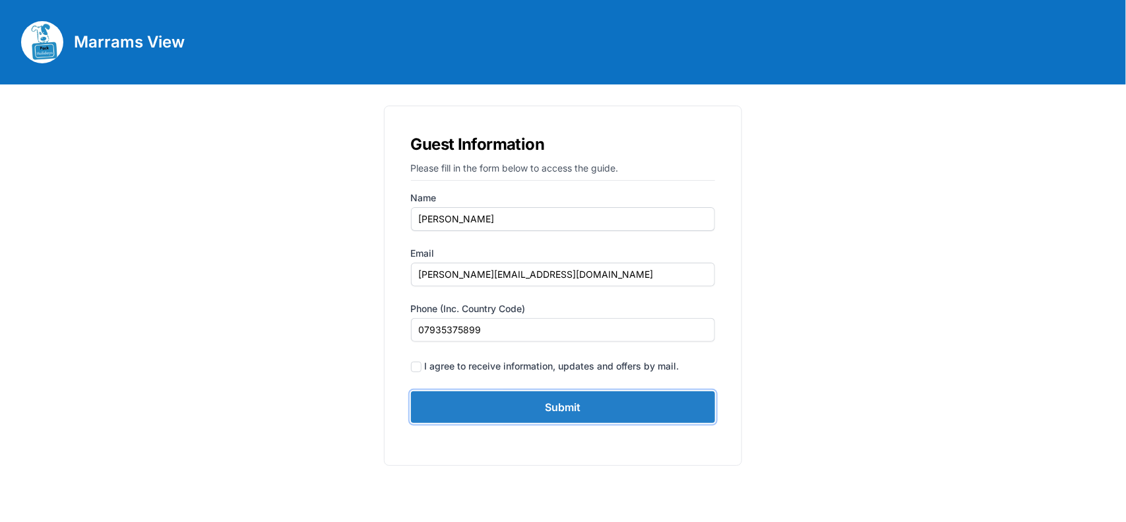
click at [556, 397] on input "Submit" at bounding box center [563, 407] width 305 height 32
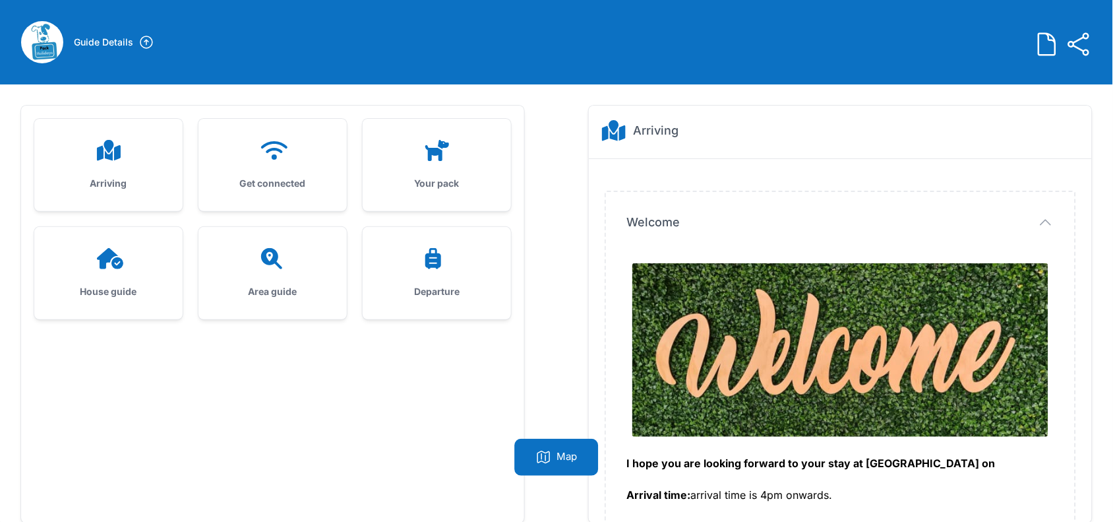
click at [292, 281] on div "Area guide" at bounding box center [273, 273] width 148 height 92
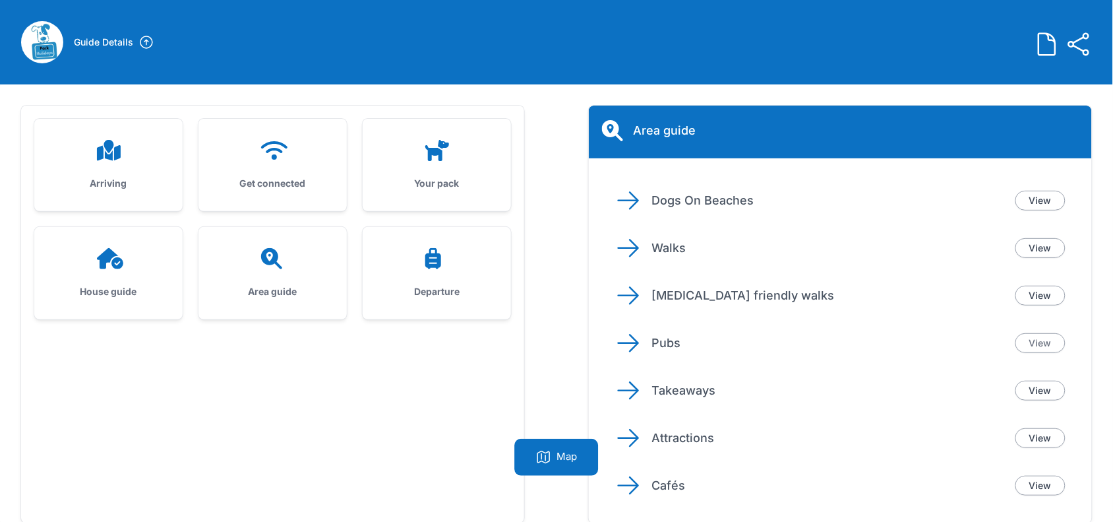
click at [1033, 344] on link "View" at bounding box center [1041, 343] width 50 height 20
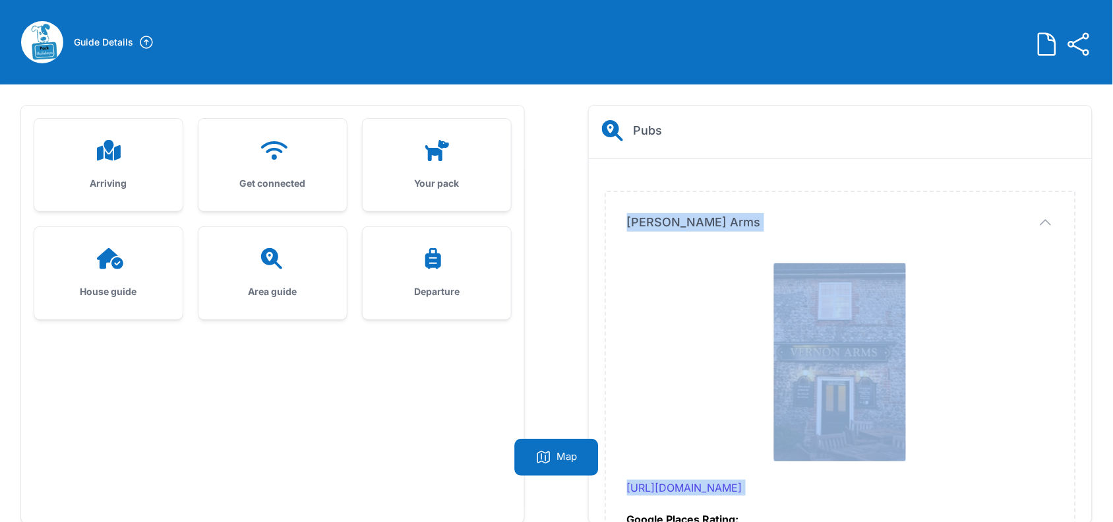
scroll to position [1, 0]
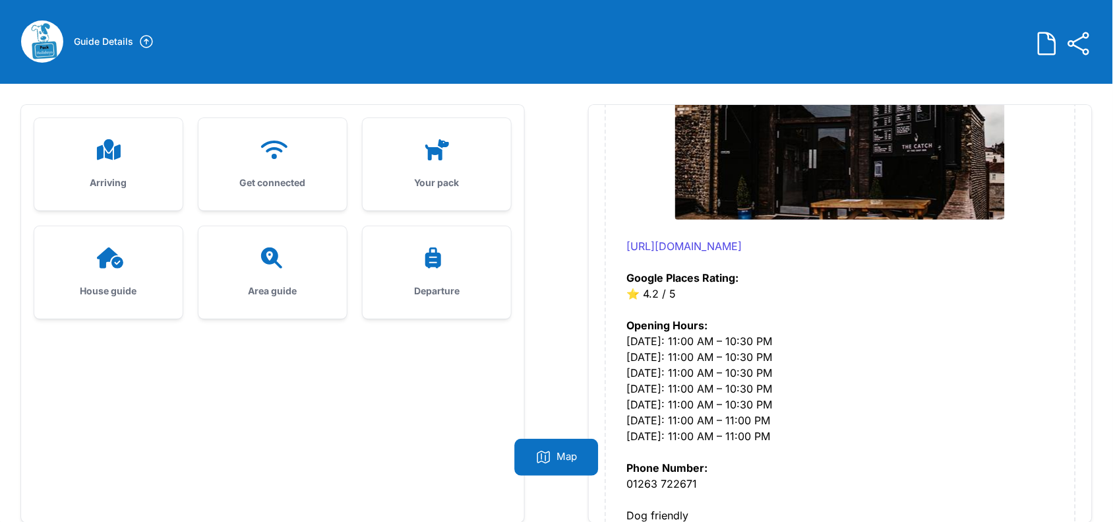
drag, startPoint x: 614, startPoint y: 200, endPoint x: 719, endPoint y: 458, distance: 279.0
click at [716, 521] on html "Guide Link Copy the link below to share with other guests. https://www.placer-g…" at bounding box center [556, 260] width 1113 height 522
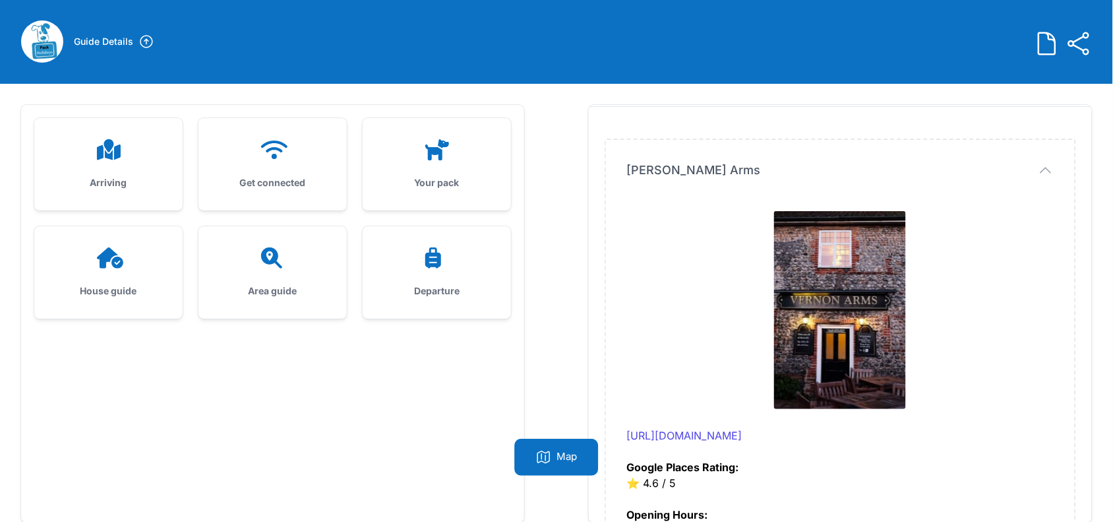
scroll to position [0, 0]
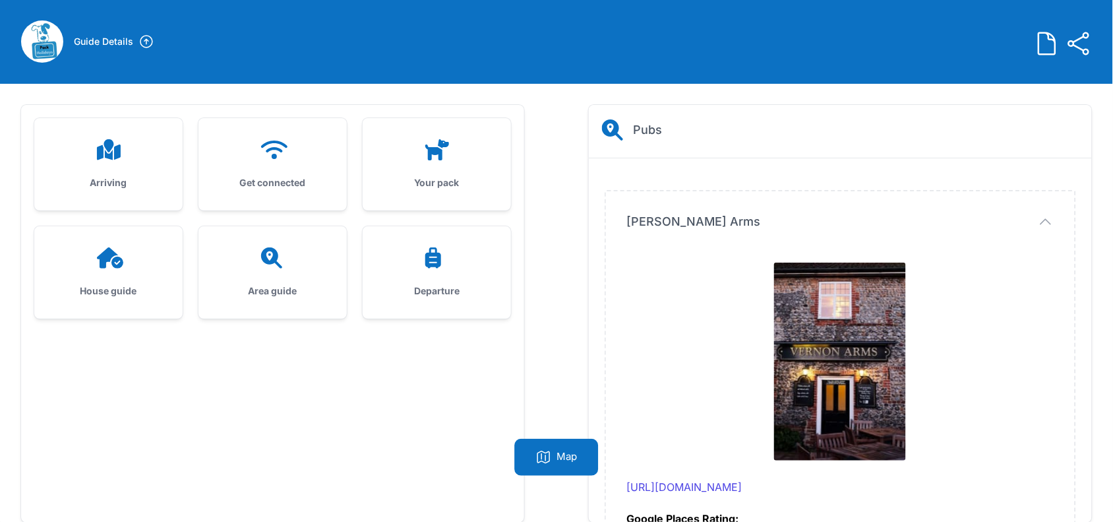
click at [663, 237] on div "Vernon Arms Vernon Arms https://www.vernonarms.com/ Google Places Rating: ⭐️ 4.…" at bounding box center [840, 505] width 469 height 628
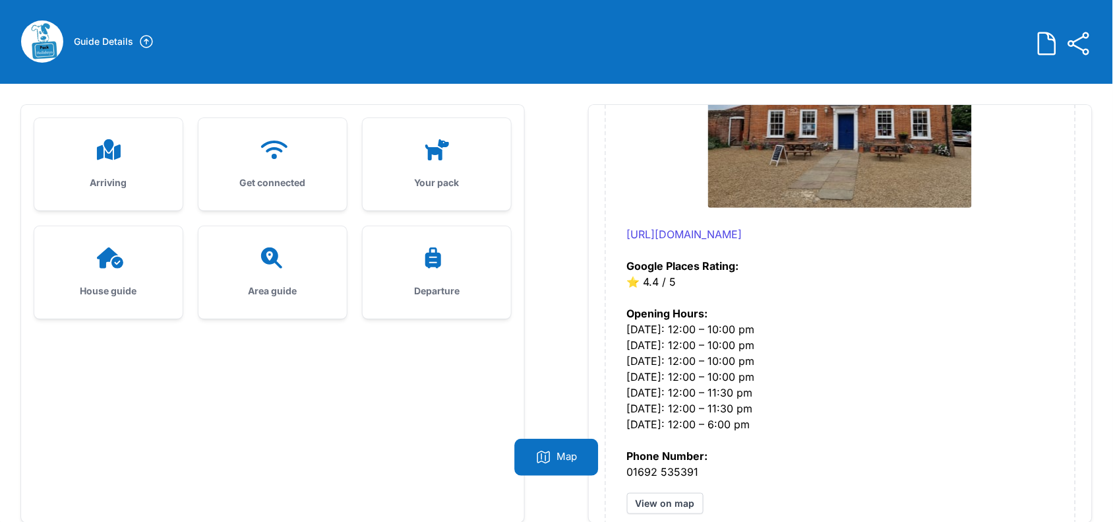
scroll to position [84, 0]
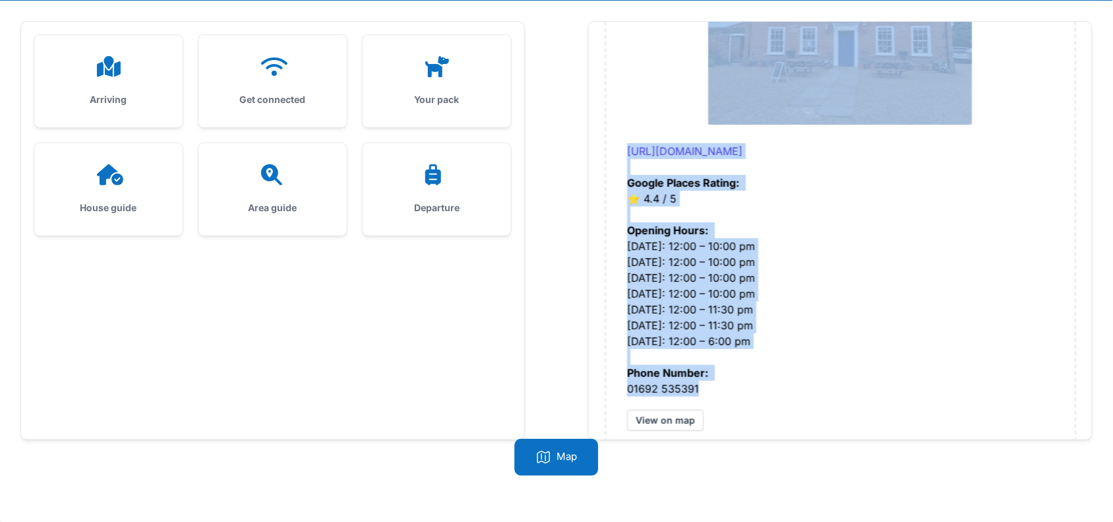
drag, startPoint x: 621, startPoint y: 208, endPoint x: 759, endPoint y: 354, distance: 201.1
copy div "Vernon Arms https://www.vernonarms.com/ Google Places Rating: ⭐️ 4.6 / 5 Openin…"
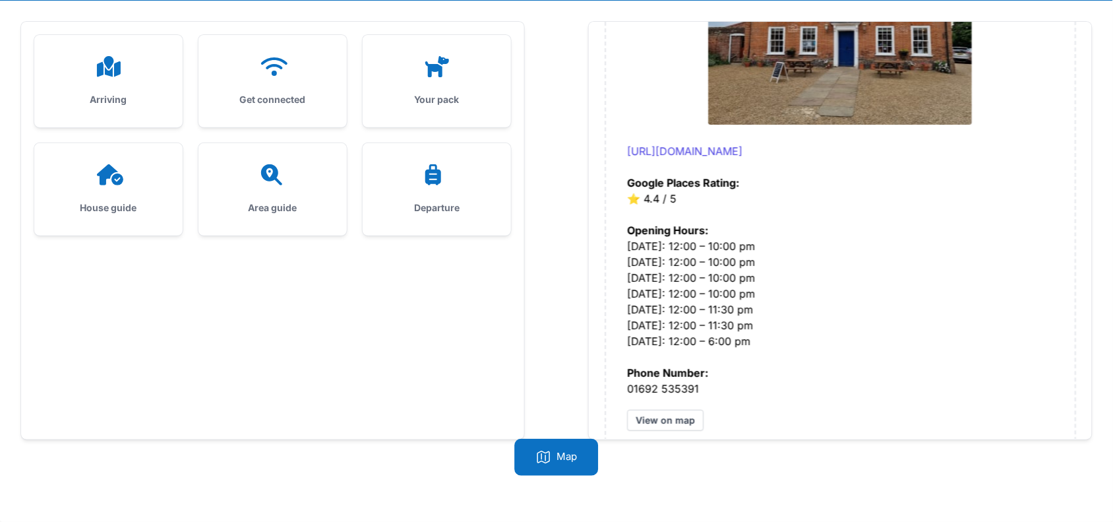
click at [1102, 388] on div "Arriving Get connected Your pack House guide Area guide" at bounding box center [556, 262] width 1113 height 522
click at [255, 199] on div "Area guide" at bounding box center [273, 189] width 148 height 92
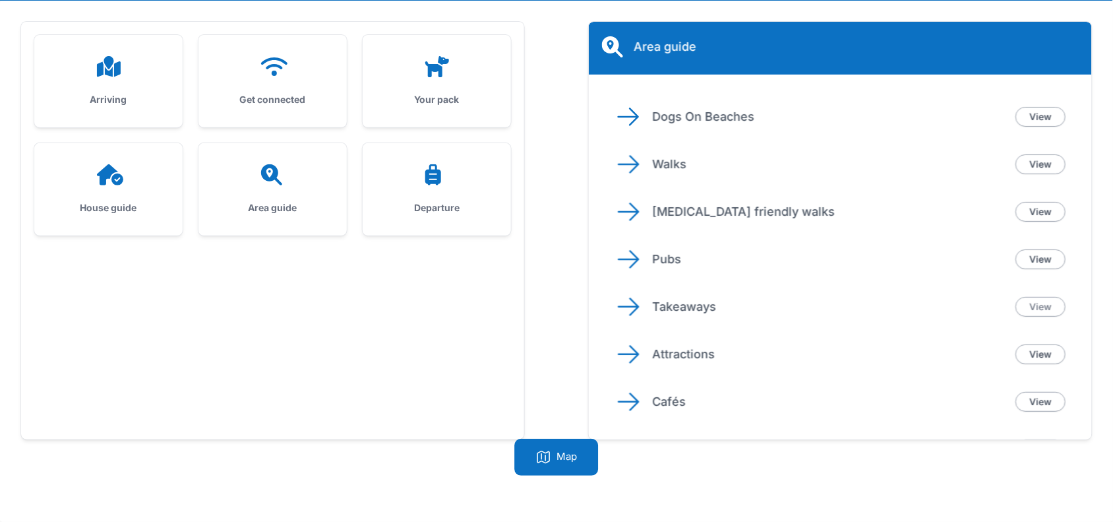
click at [1032, 303] on link "View" at bounding box center [1041, 307] width 50 height 20
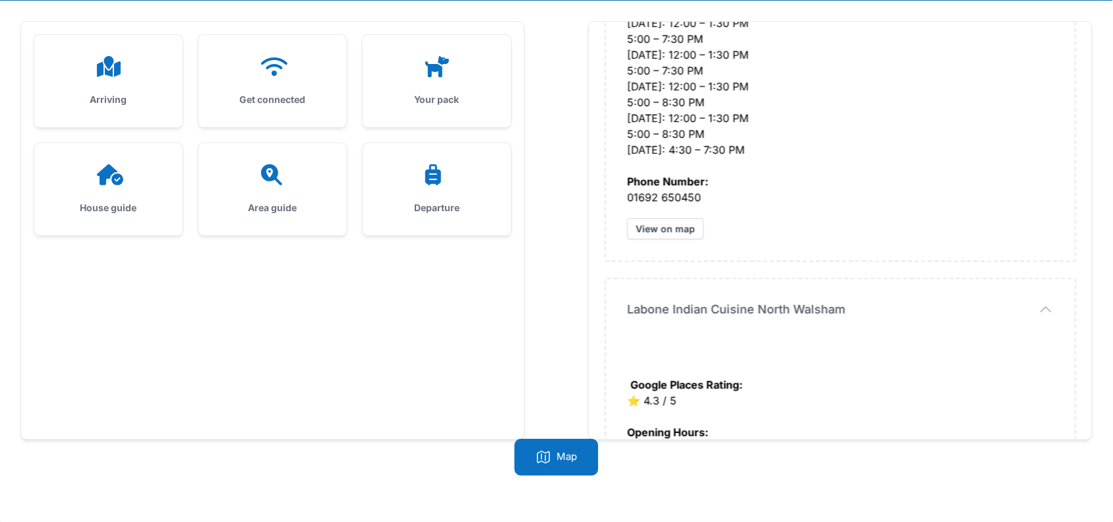
scroll to position [3377, 0]
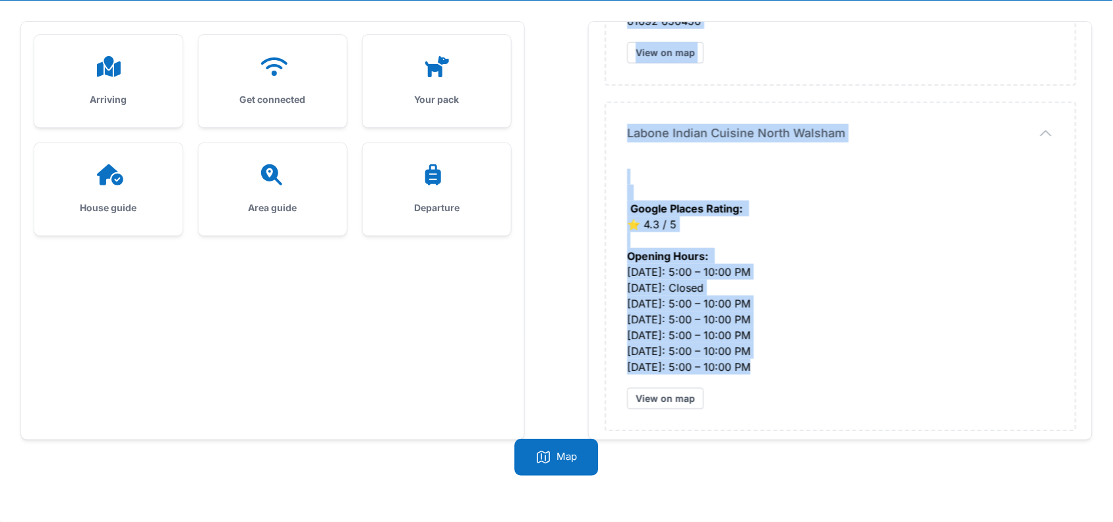
drag, startPoint x: 622, startPoint y: 133, endPoint x: 770, endPoint y: 361, distance: 272.2
copy div "Reefs Bar http://www.reefsbar-seapalling.foodanddrinksites.co.uk/ Google Places…"
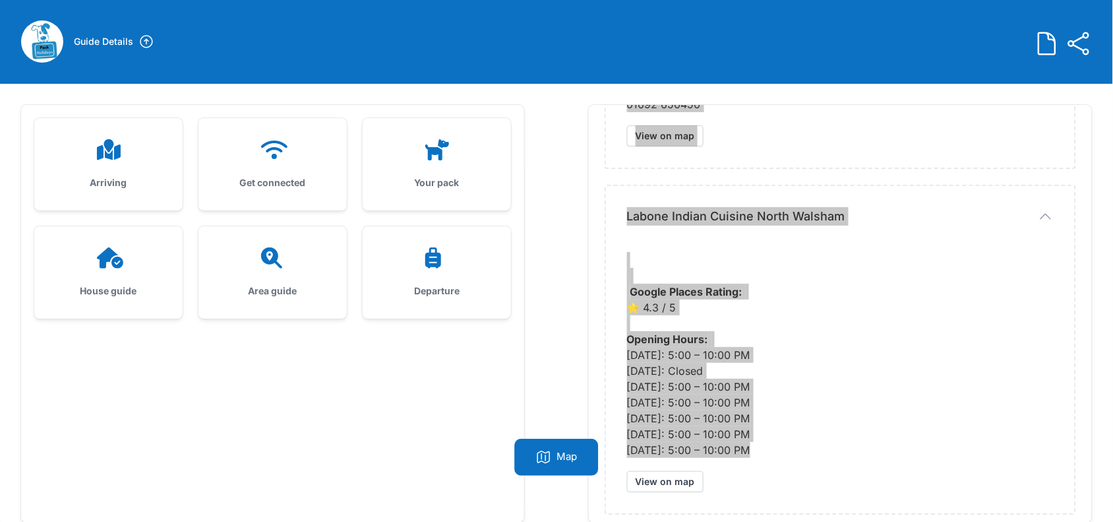
scroll to position [0, 0]
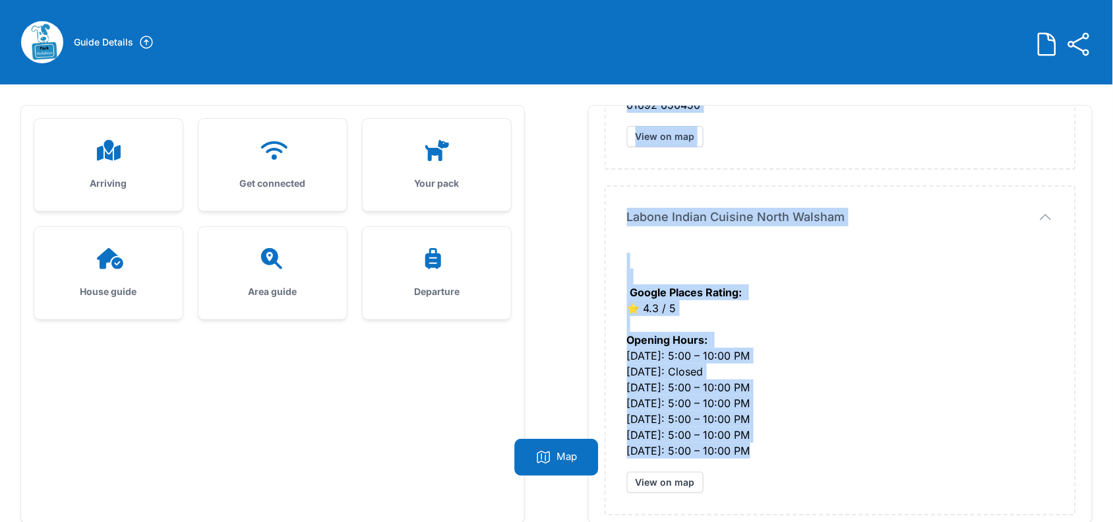
click at [279, 262] on icon at bounding box center [273, 258] width 32 height 21
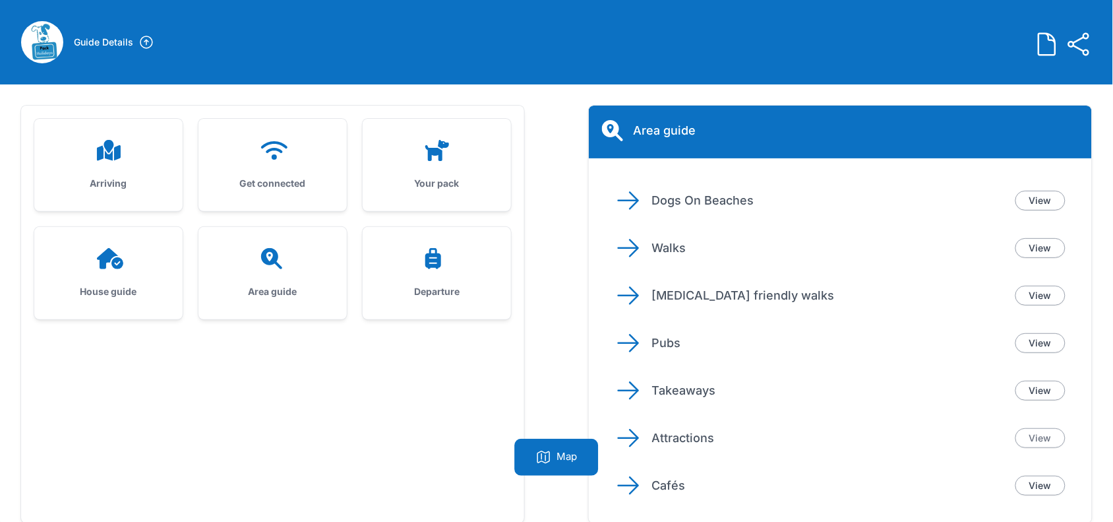
click at [1037, 432] on link "View" at bounding box center [1041, 438] width 50 height 20
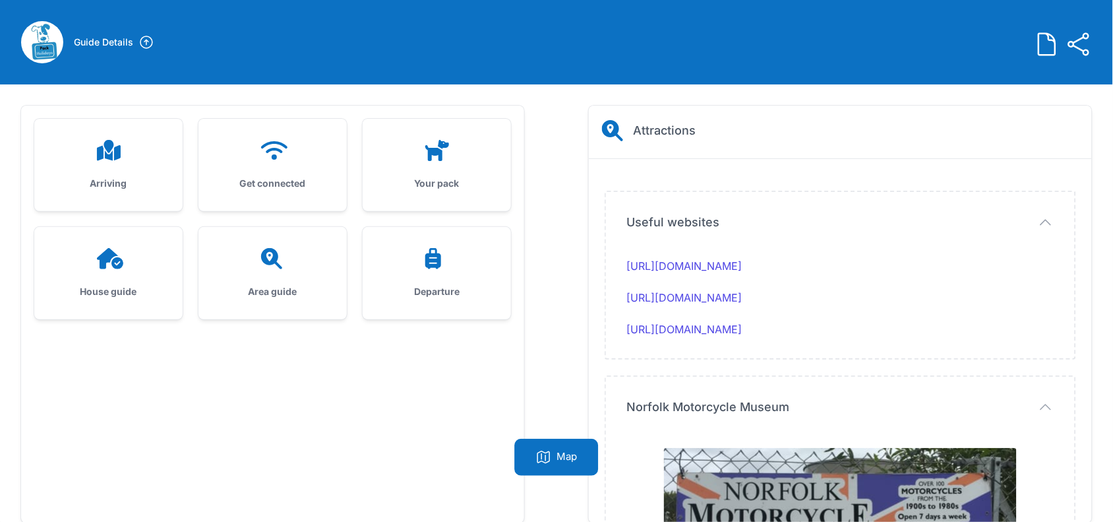
click at [624, 216] on div "Useful websites Useful websites https://www.visitnorfolk.co.uk/ https://www.vis…" at bounding box center [840, 275] width 469 height 166
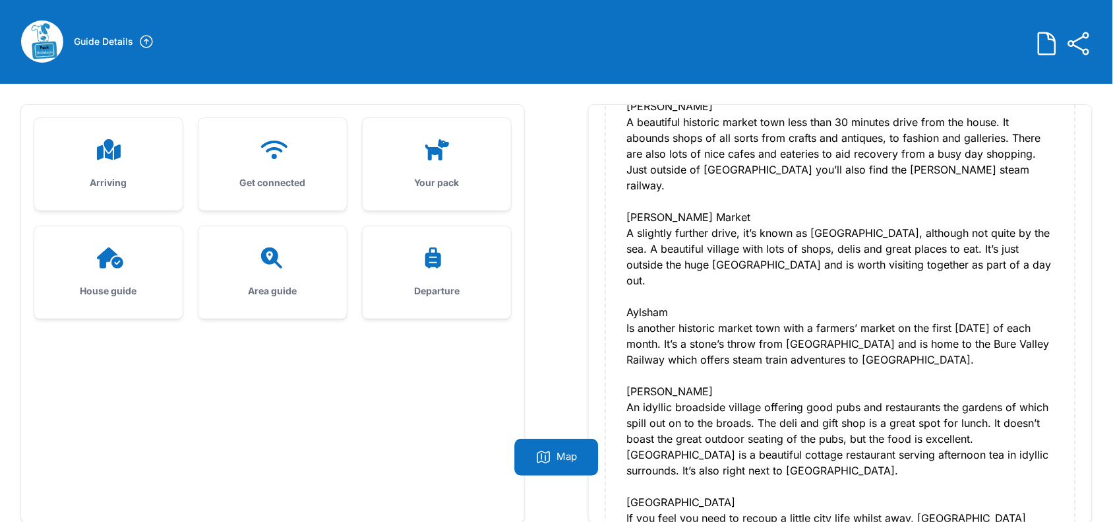
scroll to position [84, 0]
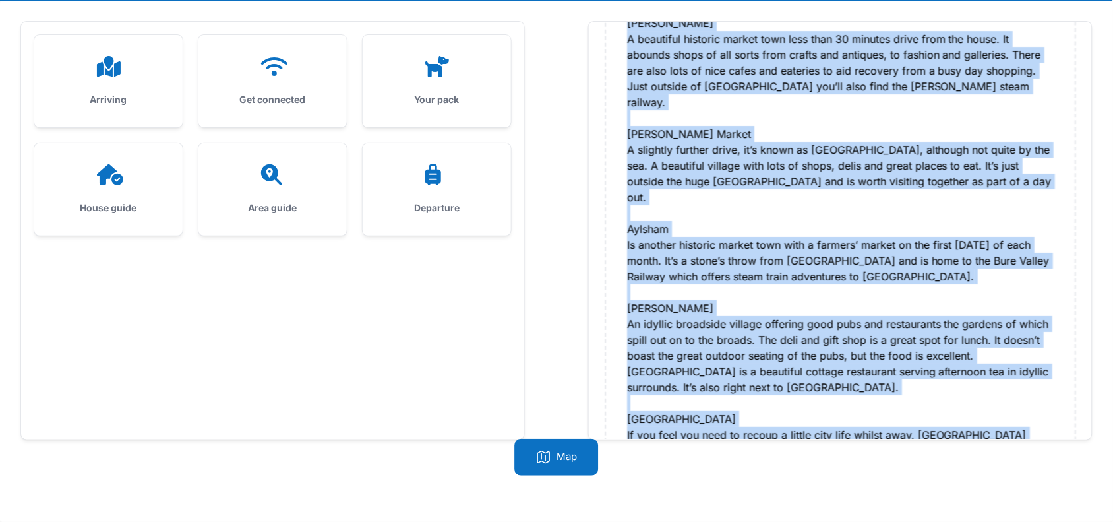
drag, startPoint x: 620, startPoint y: 216, endPoint x: 987, endPoint y: 390, distance: 405.9
copy div "Useful websites https://www.visitnorfolk.co.uk/ https://www.visitnorwich.co.uk/…"
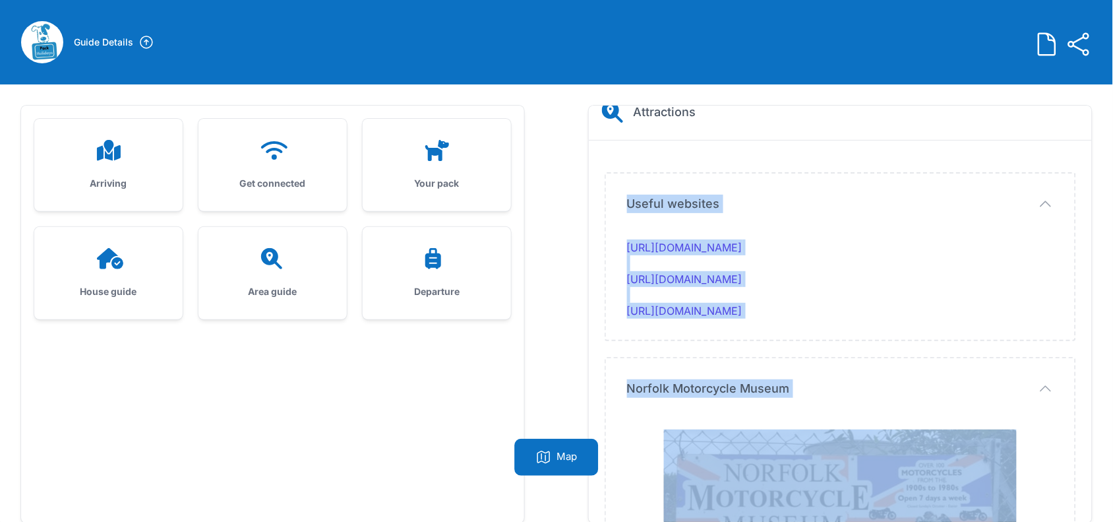
scroll to position [0, 0]
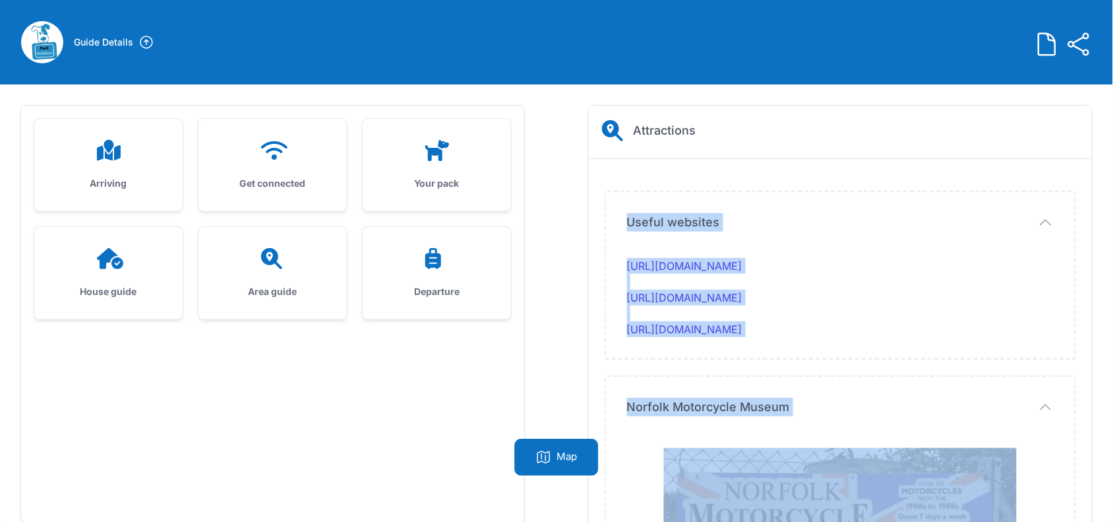
click at [274, 269] on div "Area guide" at bounding box center [273, 273] width 148 height 92
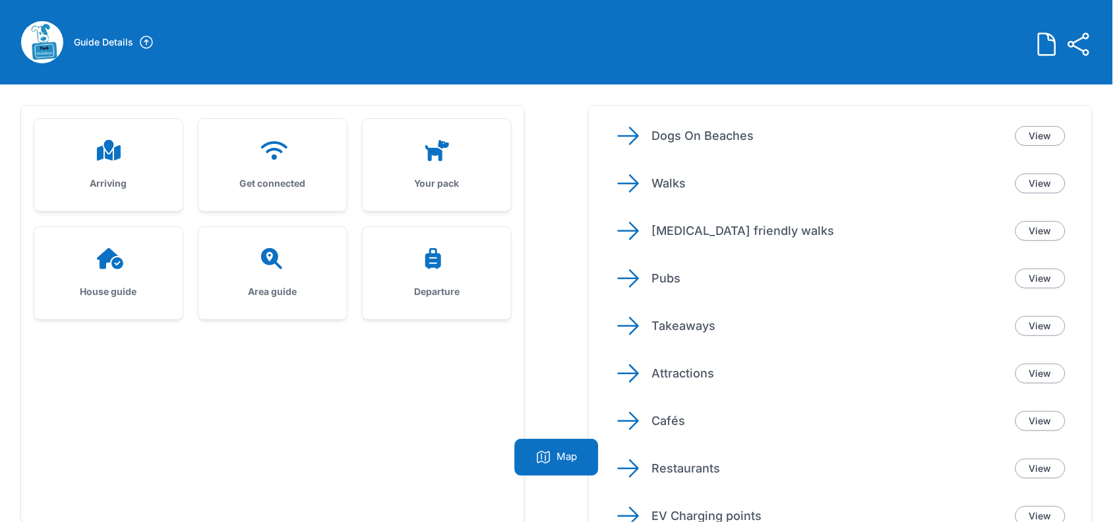
scroll to position [165, 0]
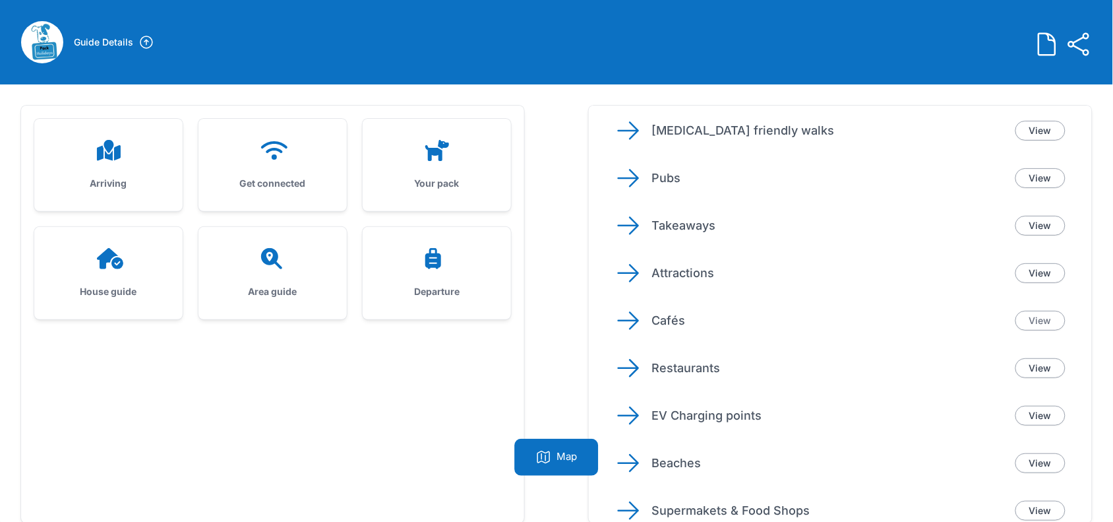
click at [1033, 319] on link "View" at bounding box center [1041, 321] width 50 height 20
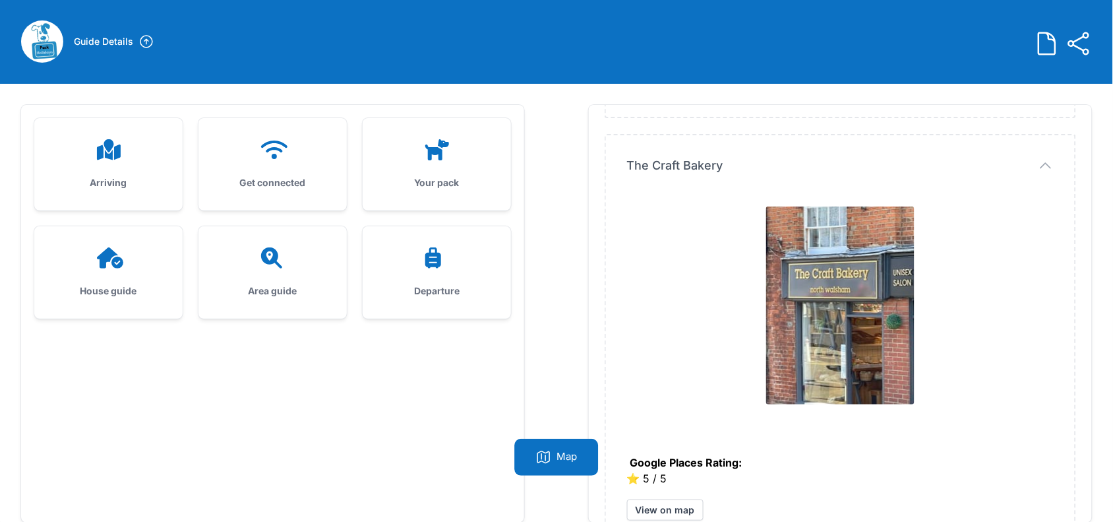
scroll to position [84, 0]
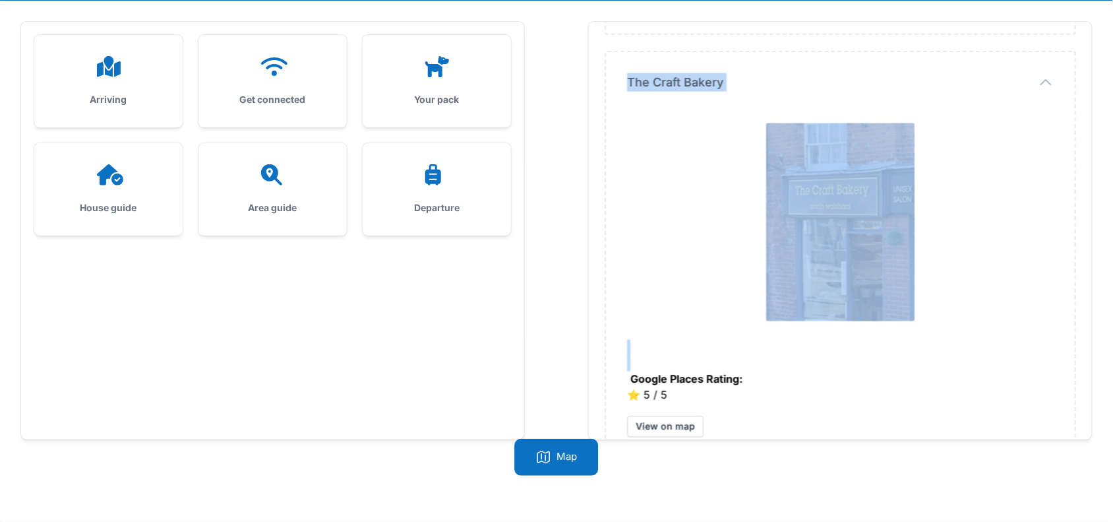
drag, startPoint x: 617, startPoint y: 219, endPoint x: 739, endPoint y: 323, distance: 160.4
click at [262, 166] on icon at bounding box center [273, 174] width 32 height 21
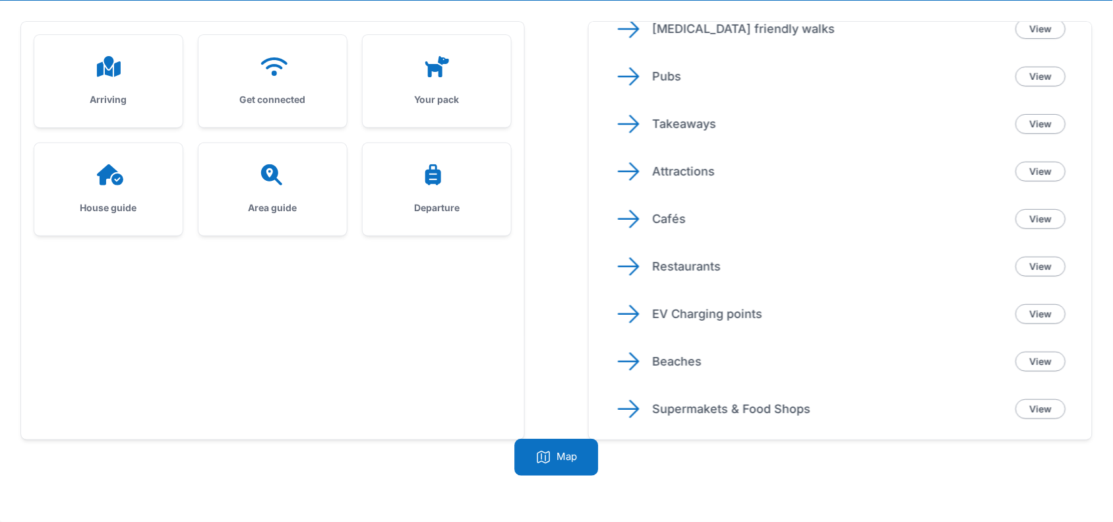
scroll to position [247, 0]
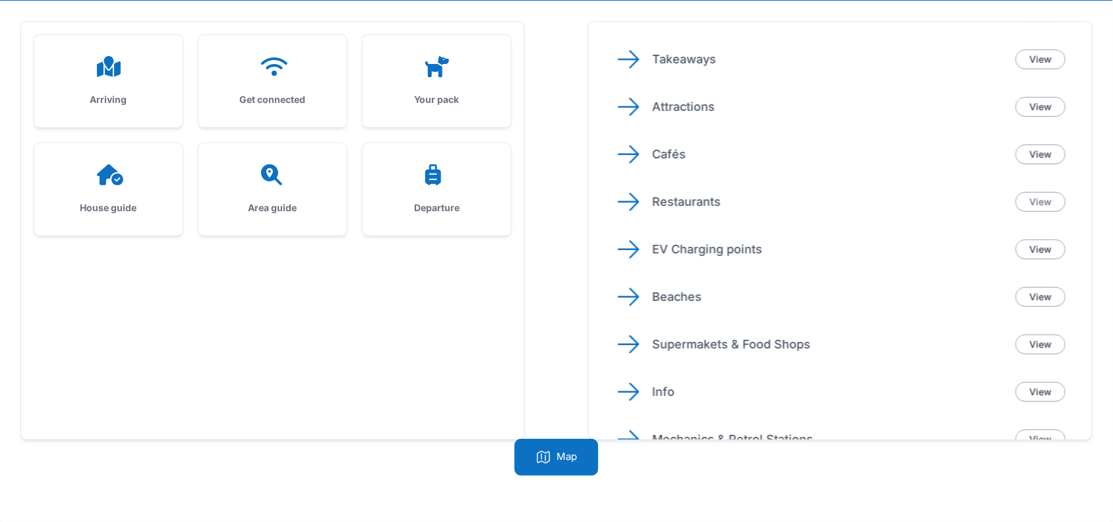
click at [1033, 195] on link "View" at bounding box center [1041, 202] width 50 height 20
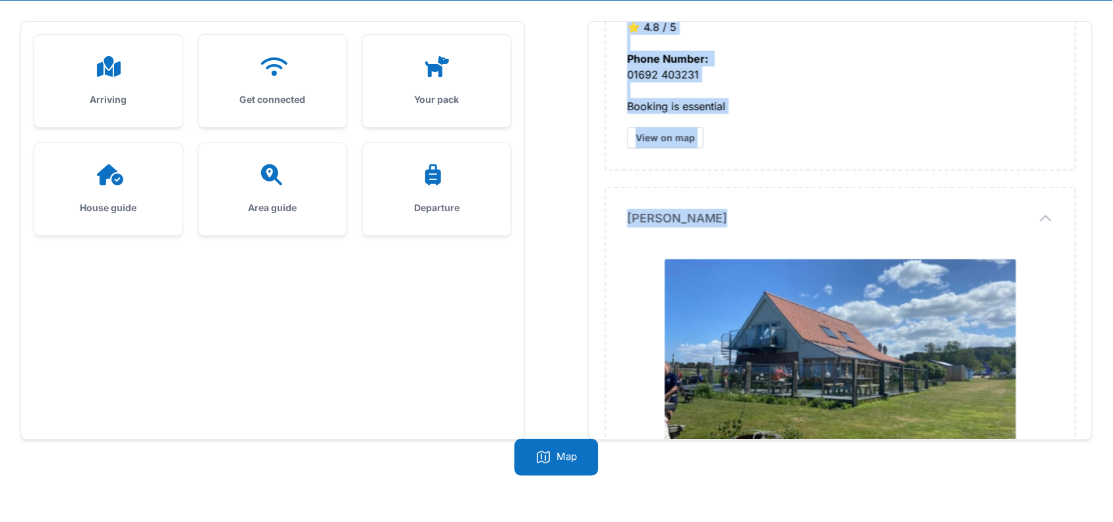
drag, startPoint x: 624, startPoint y: 120, endPoint x: 681, endPoint y: 429, distance: 314.6
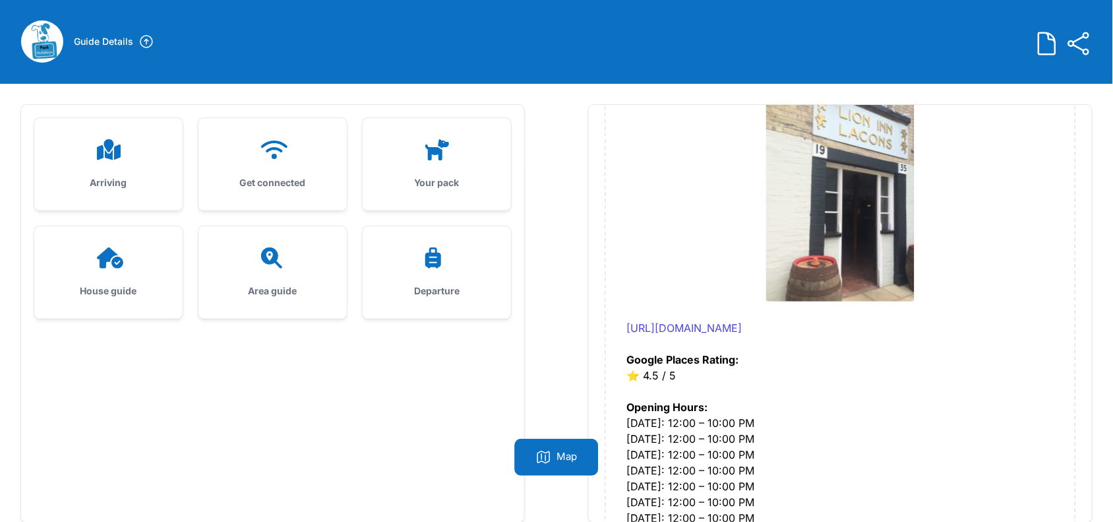
scroll to position [84, 0]
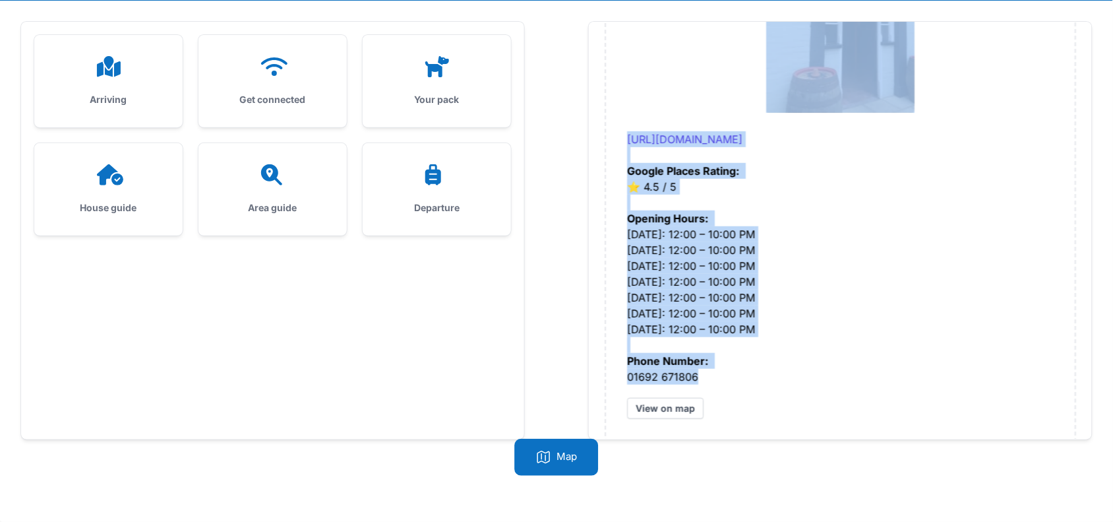
drag, startPoint x: 613, startPoint y: 208, endPoint x: 712, endPoint y: 356, distance: 177.8
click at [262, 192] on div "Area guide" at bounding box center [273, 189] width 148 height 92
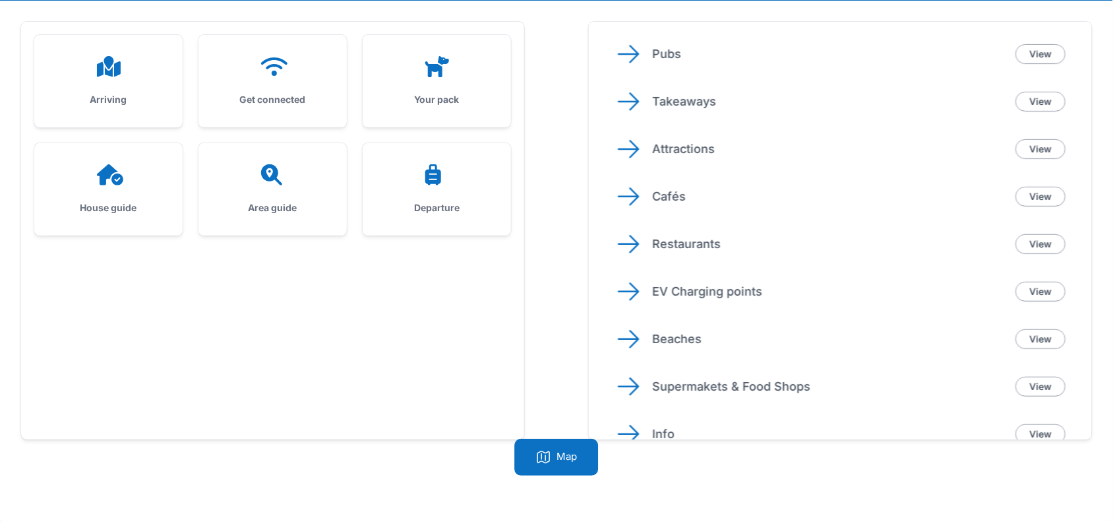
scroll to position [247, 0]
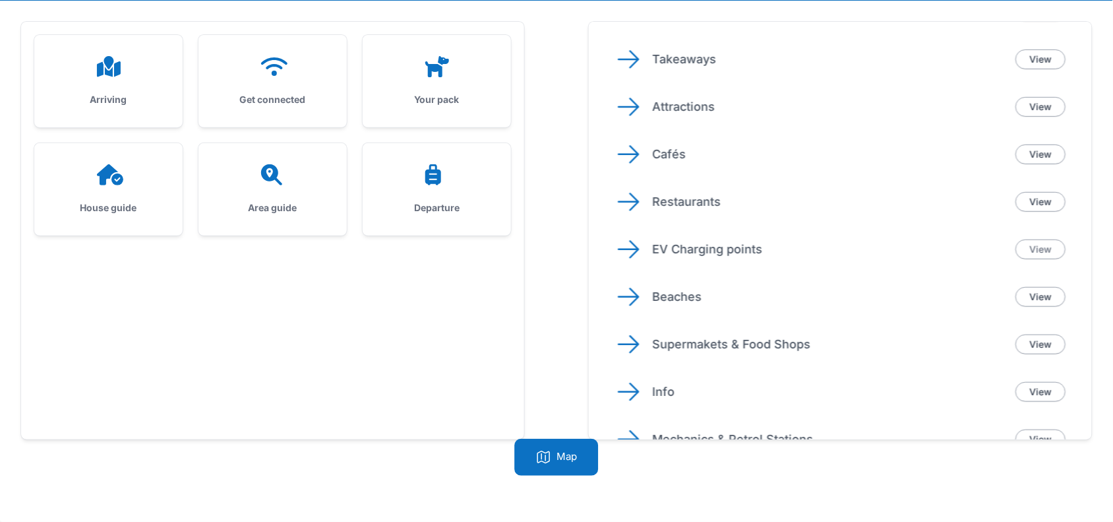
click at [1026, 245] on link "View" at bounding box center [1041, 249] width 50 height 20
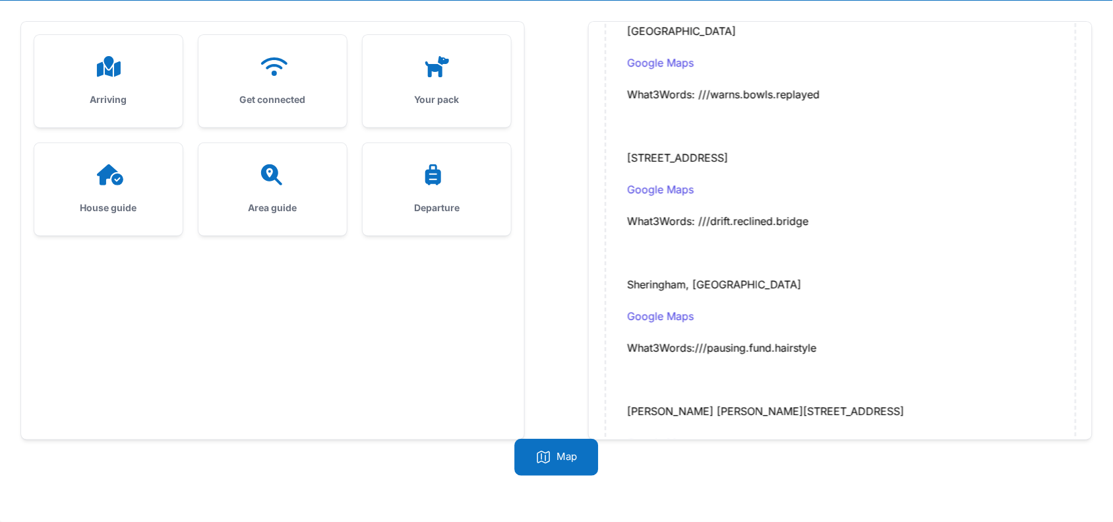
scroll to position [1623, 0]
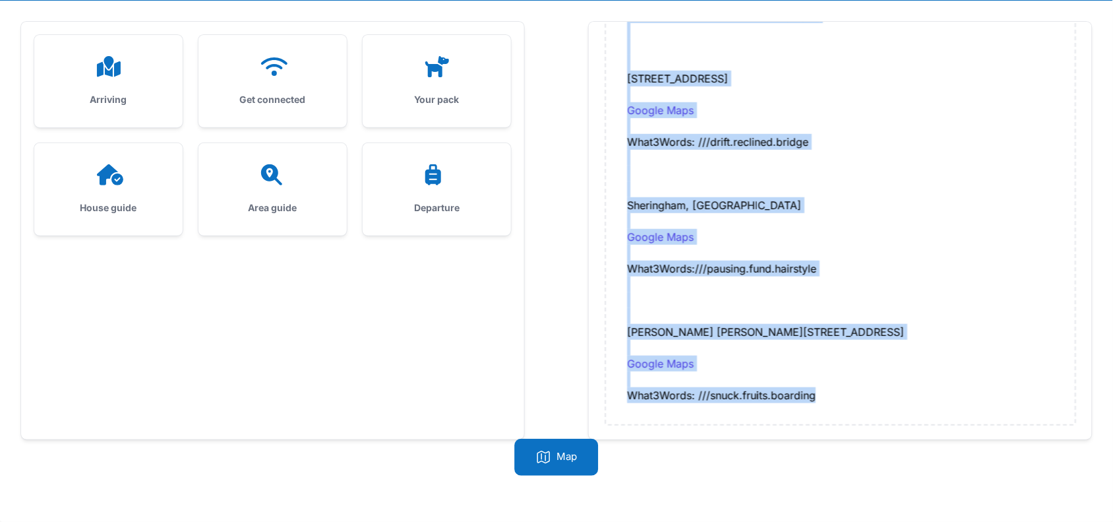
drag, startPoint x: 625, startPoint y: 135, endPoint x: 828, endPoint y: 390, distance: 325.8
click at [245, 179] on div at bounding box center [273, 174] width 106 height 21
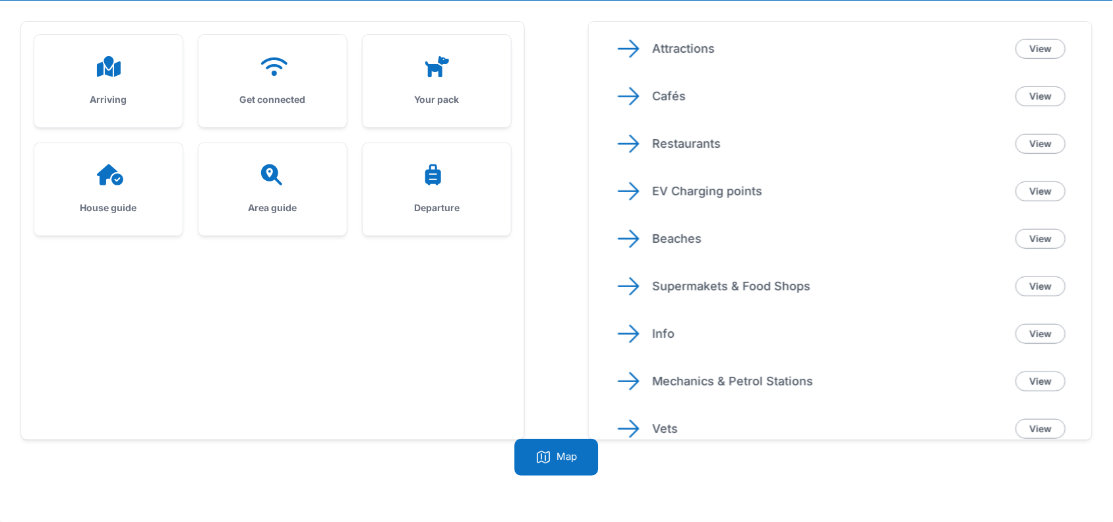
scroll to position [330, 0]
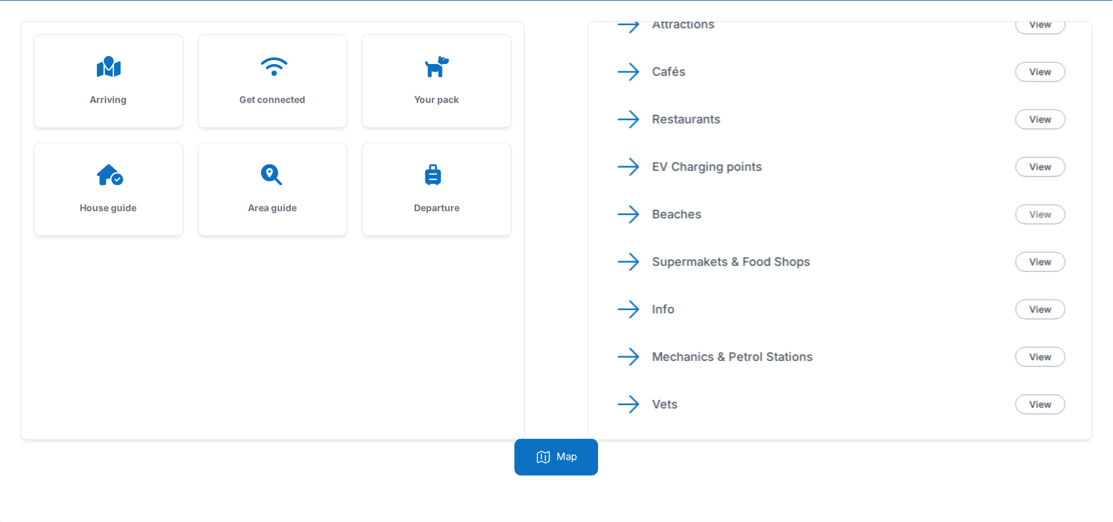
click at [1044, 208] on link "View" at bounding box center [1041, 214] width 50 height 20
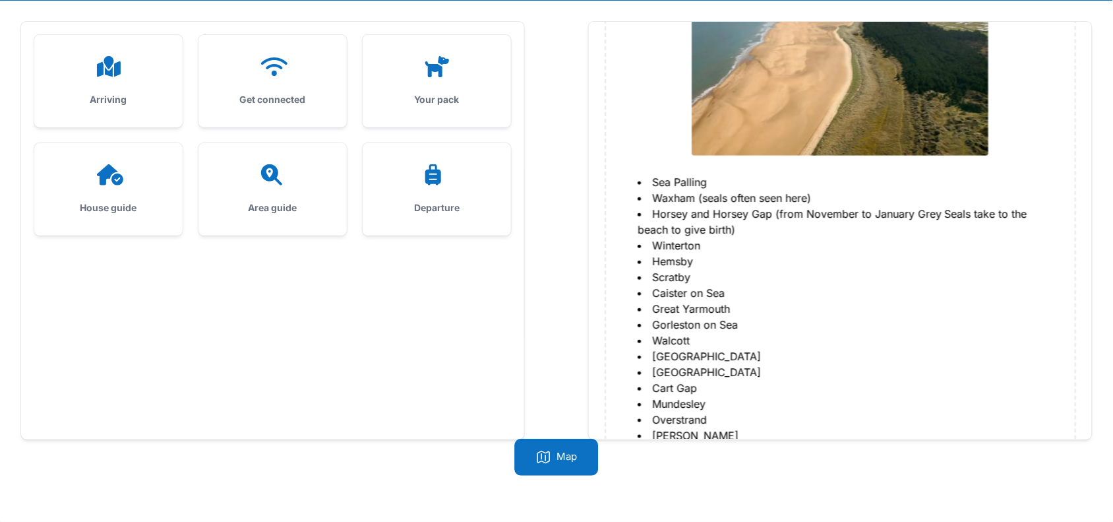
scroll to position [0, 0]
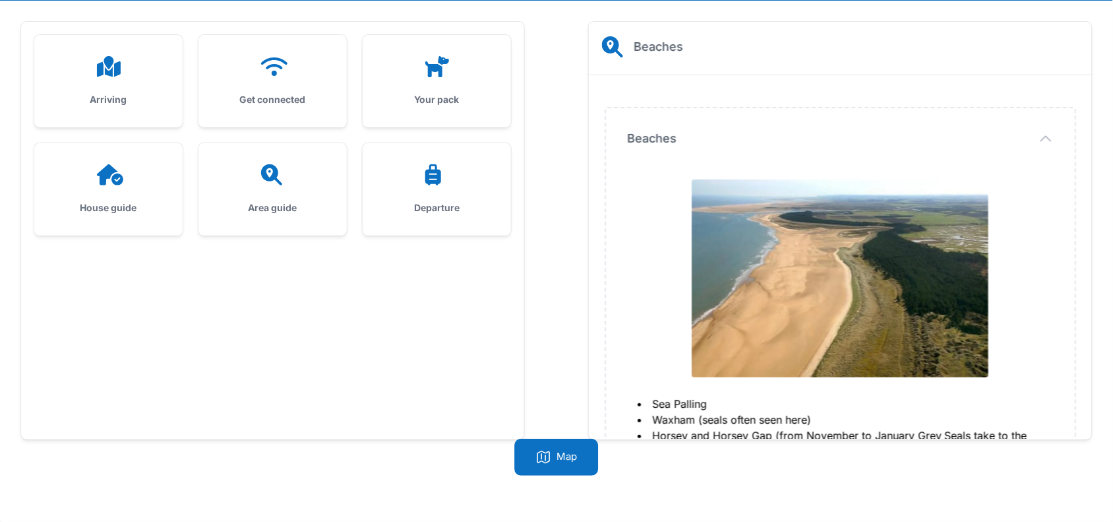
click at [620, 129] on div "Beaches Beaches Sea Palling Waxham (seals often seen here) Horsey and Horsey Ga…" at bounding box center [840, 523] width 469 height 831
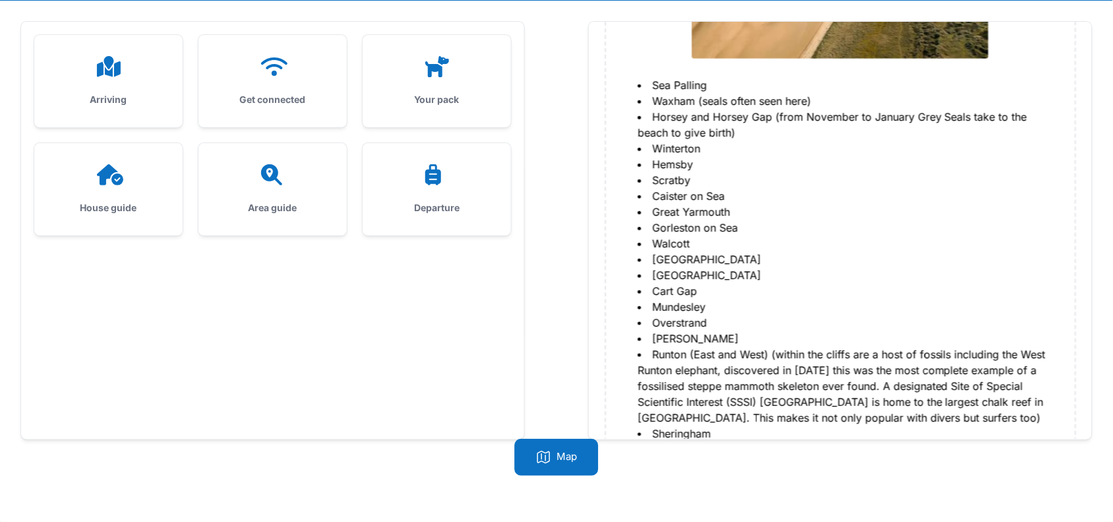
scroll to position [516, 0]
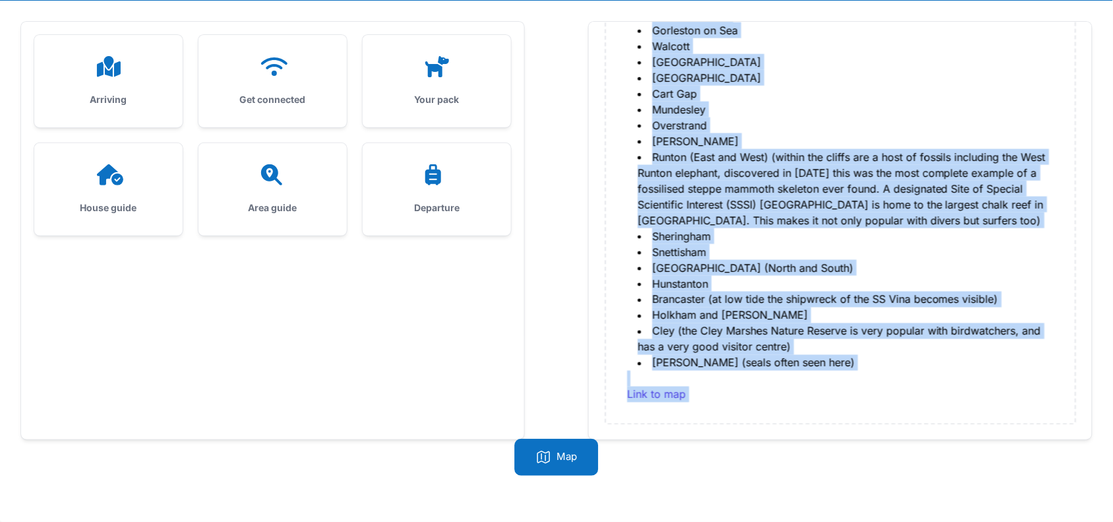
drag, startPoint x: 620, startPoint y: 129, endPoint x: 806, endPoint y: 390, distance: 320.6
click at [806, 390] on div "Beaches Beaches Sea Palling Waxham (seals often seen here) Horsey and Horsey Ga…" at bounding box center [840, 7] width 469 height 831
click at [276, 186] on div "Area guide" at bounding box center [273, 189] width 148 height 92
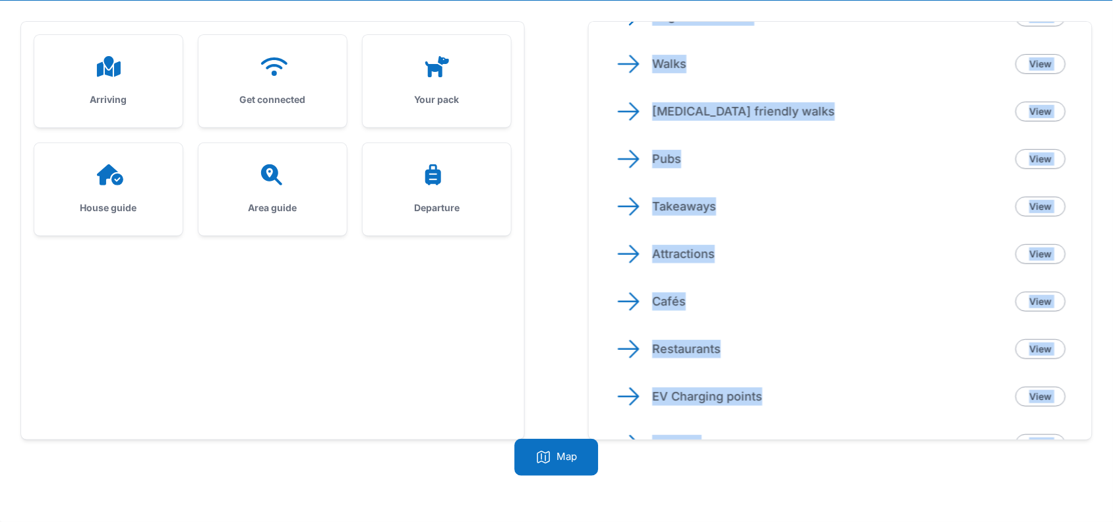
scroll to position [330, 0]
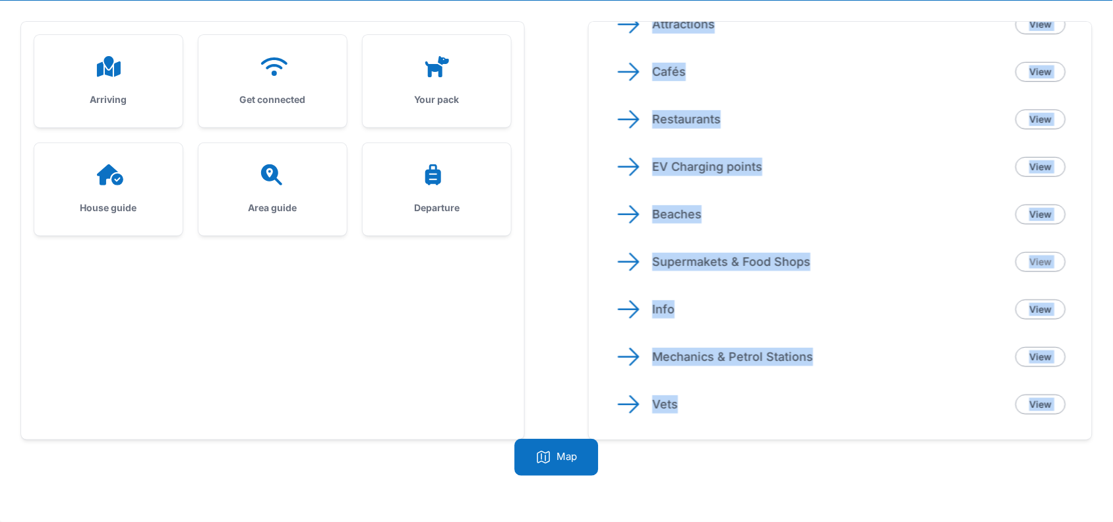
click at [1039, 258] on link "View" at bounding box center [1041, 262] width 50 height 20
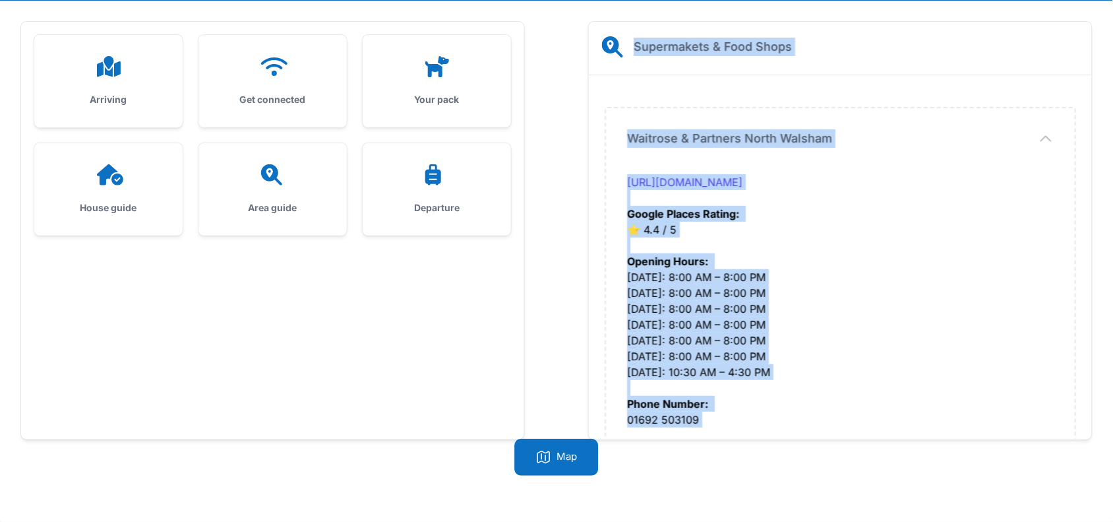
scroll to position [0, 0]
click at [281, 191] on div "Area guide" at bounding box center [273, 189] width 148 height 92
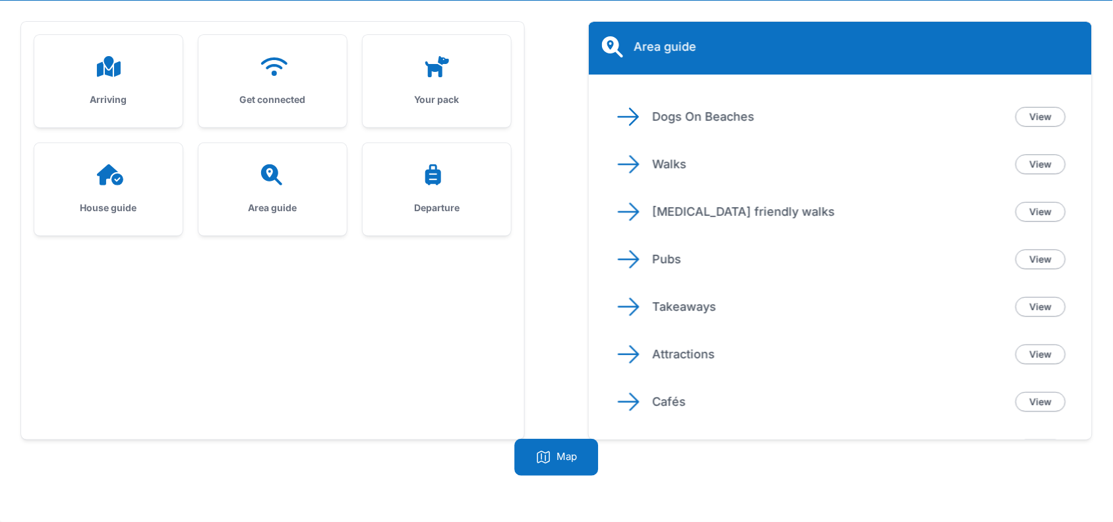
click at [489, 357] on div "Arriving Get connected Your pack House guide Area guide" at bounding box center [272, 230] width 503 height 417
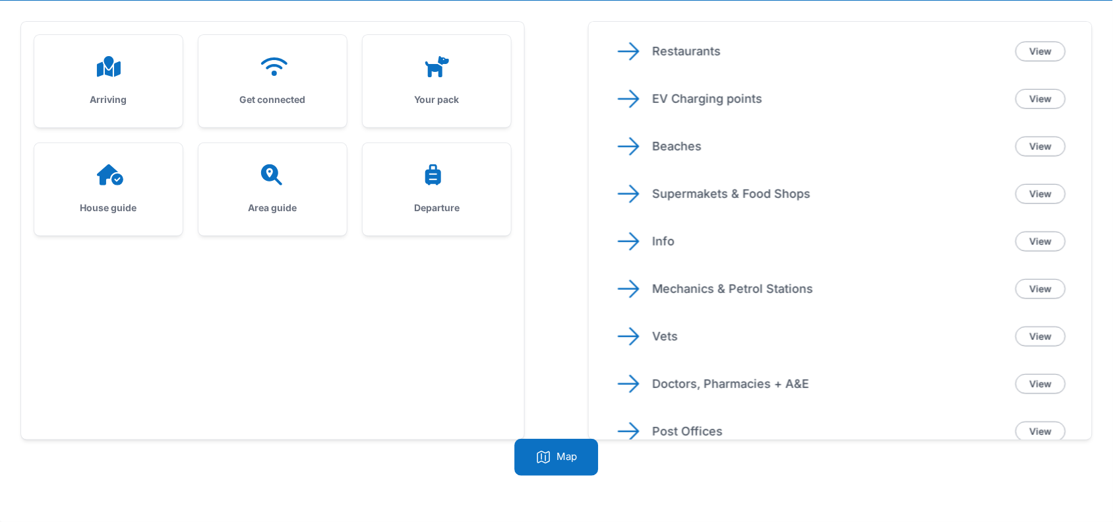
scroll to position [412, 0]
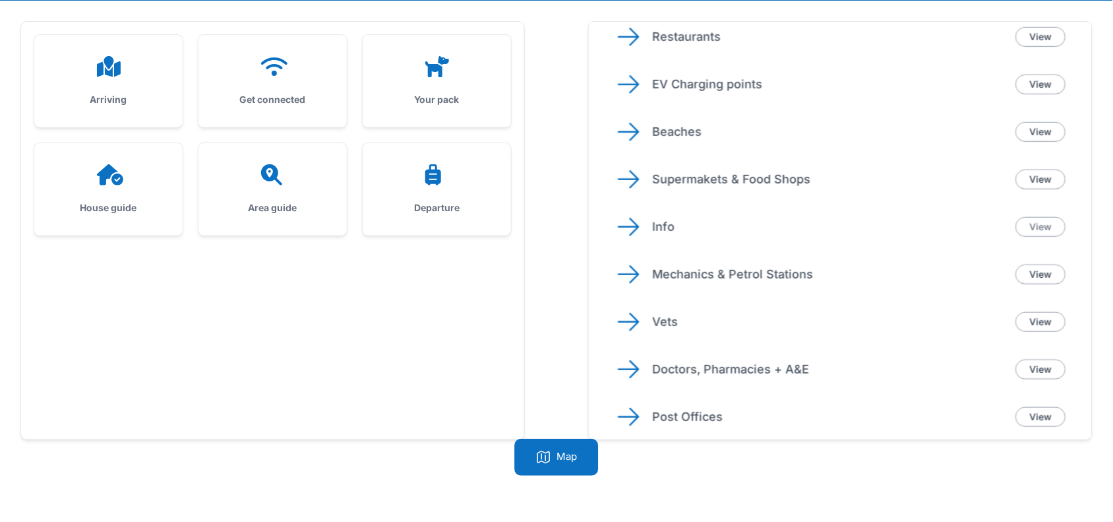
click at [1023, 231] on link "View" at bounding box center [1041, 227] width 50 height 20
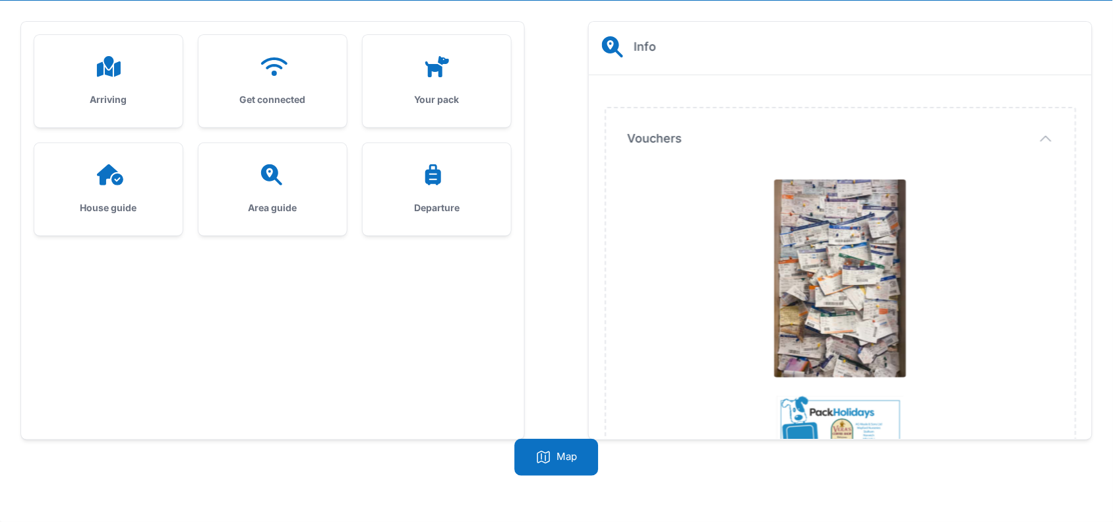
click at [256, 199] on div "Area guide" at bounding box center [273, 189] width 148 height 92
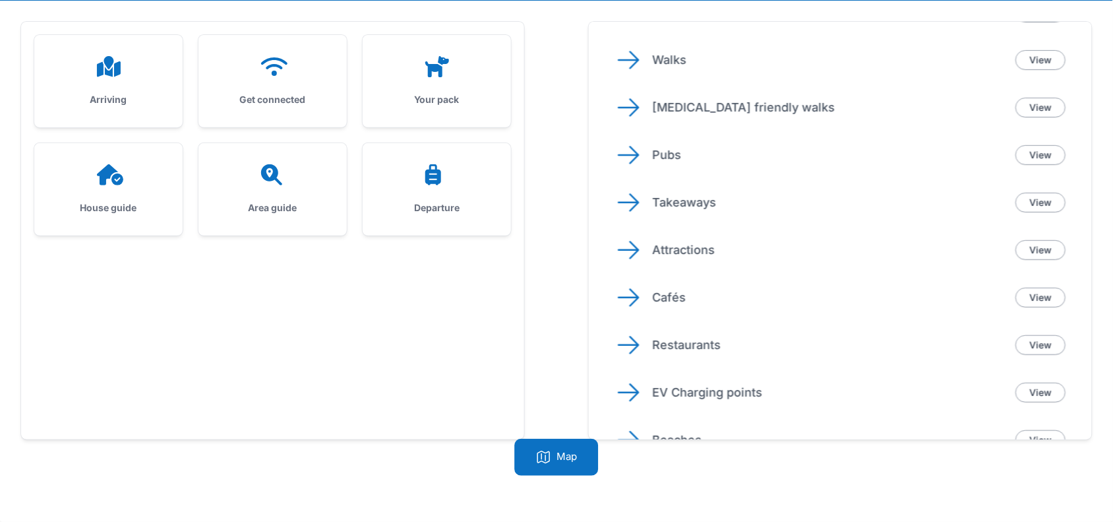
scroll to position [464, 0]
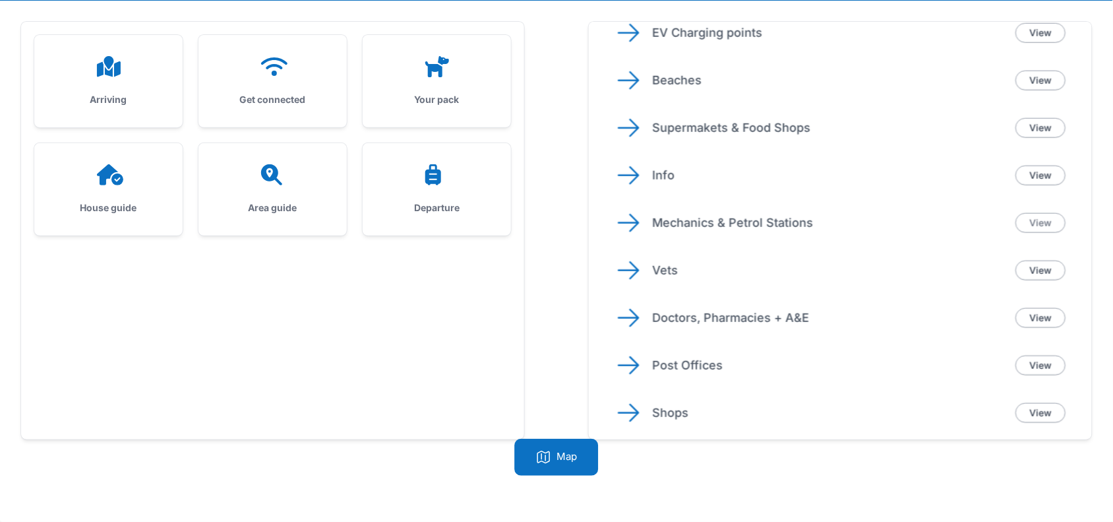
click at [1032, 221] on link "View" at bounding box center [1041, 223] width 50 height 20
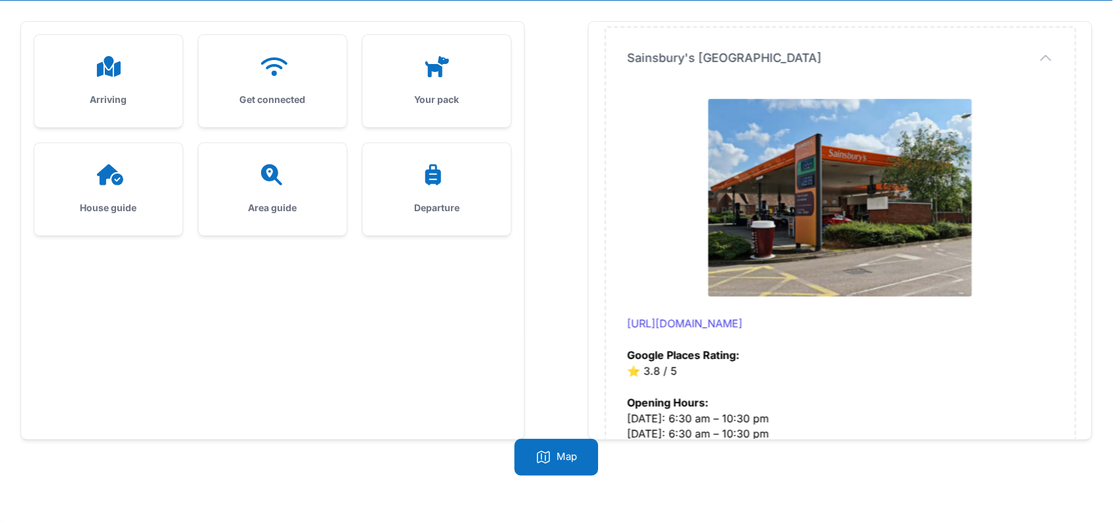
scroll to position [2640, 0]
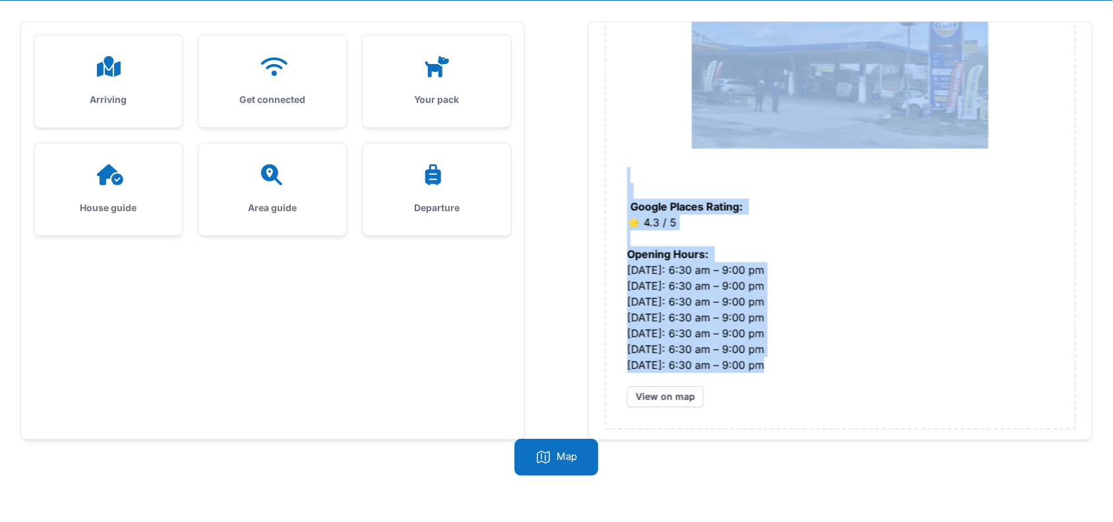
drag, startPoint x: 624, startPoint y: 135, endPoint x: 773, endPoint y: 356, distance: 266.5
click at [289, 178] on div at bounding box center [273, 174] width 106 height 21
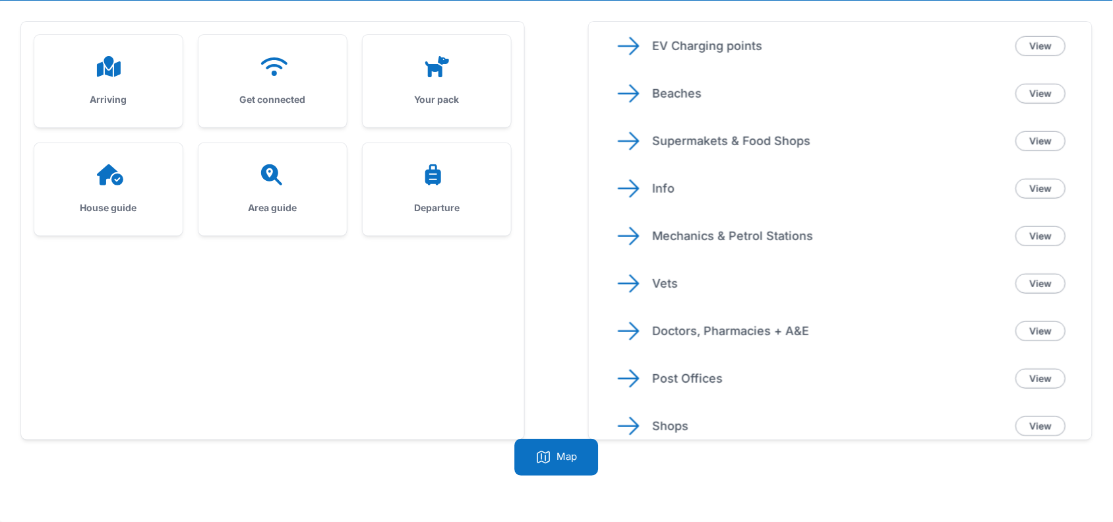
scroll to position [464, 0]
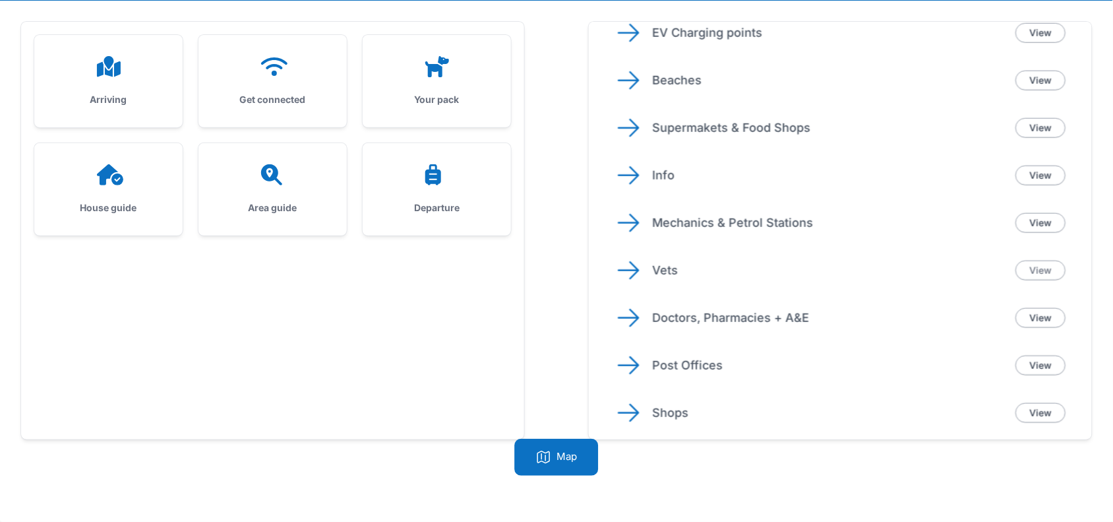
click at [1031, 261] on link "View" at bounding box center [1041, 271] width 50 height 20
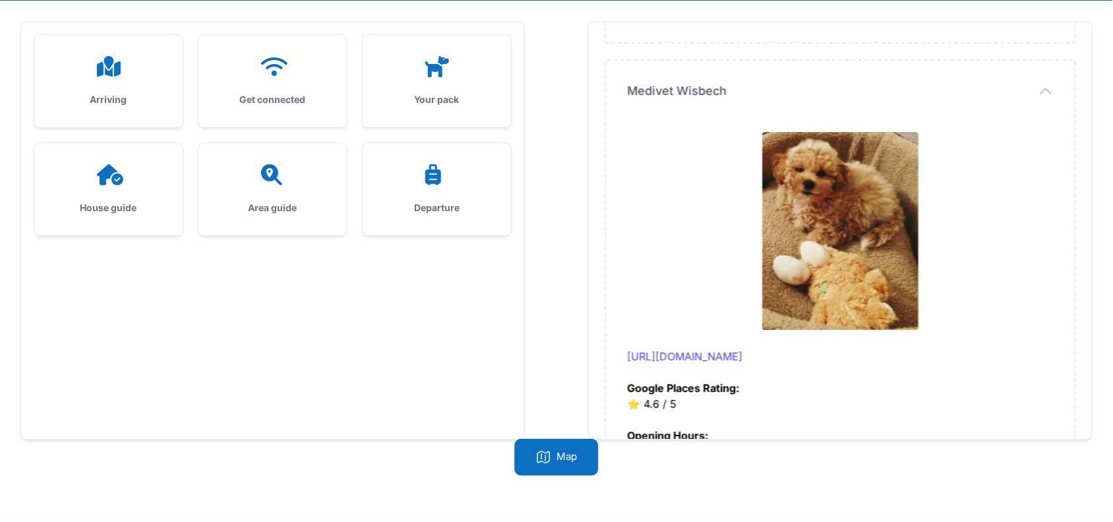
scroll to position [4576, 0]
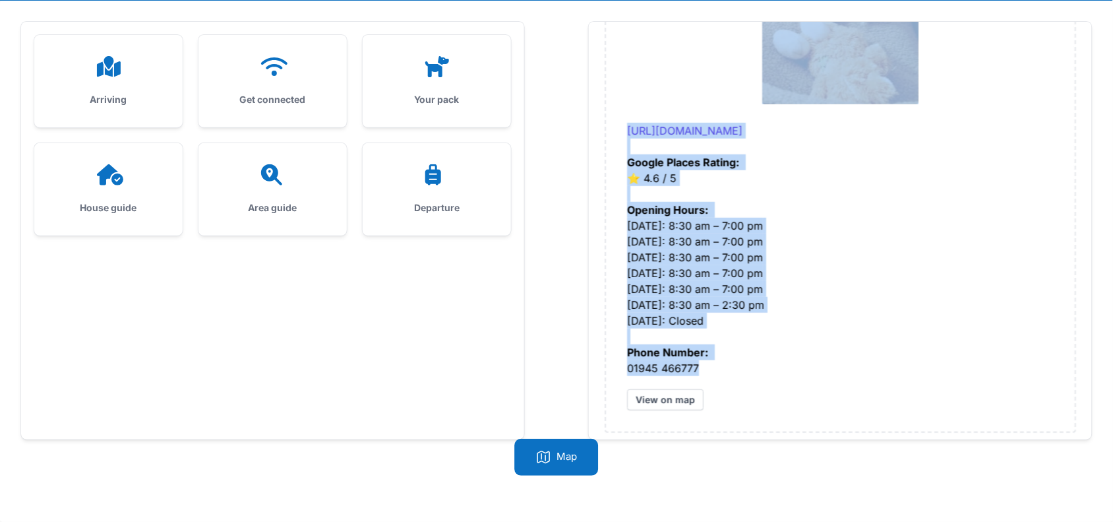
drag, startPoint x: 625, startPoint y: 136, endPoint x: 734, endPoint y: 353, distance: 243.3
click at [268, 169] on icon at bounding box center [273, 174] width 32 height 21
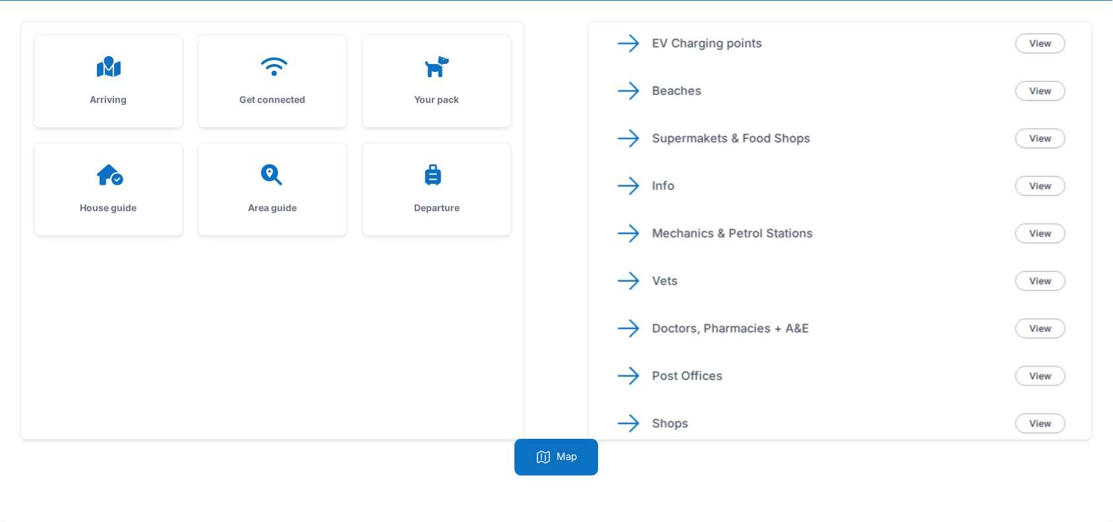
scroll to position [464, 0]
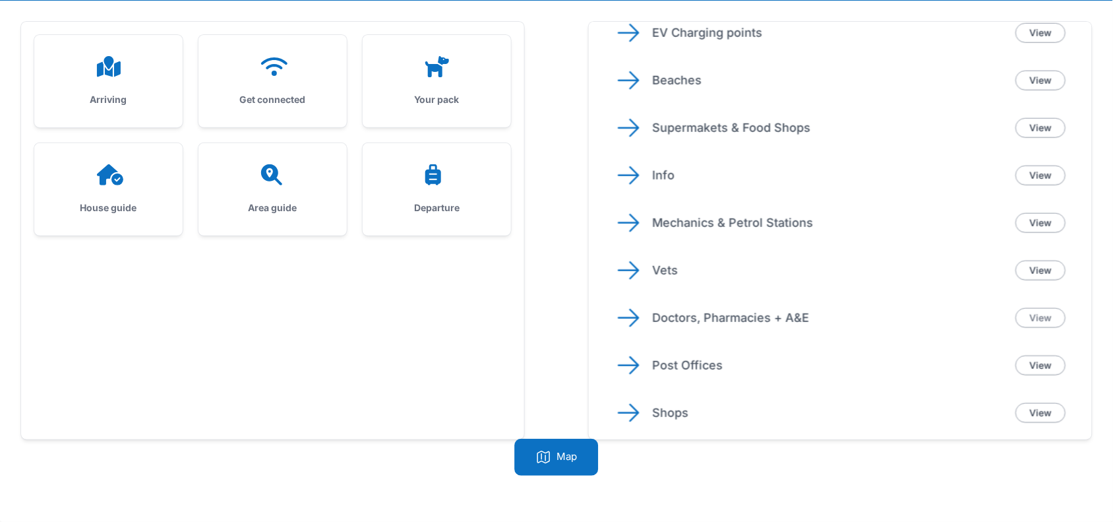
click at [1050, 309] on link "View" at bounding box center [1041, 318] width 50 height 20
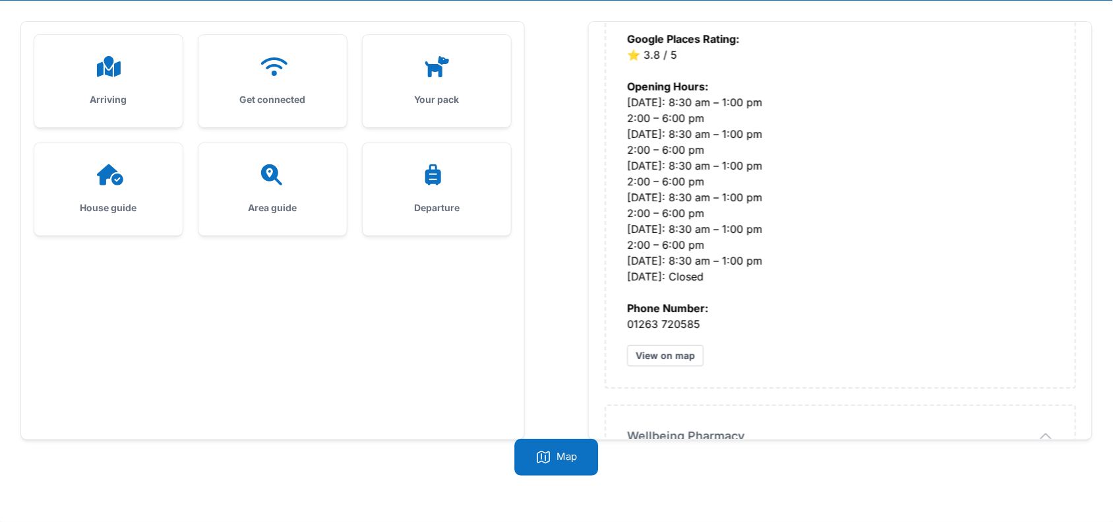
scroll to position [6559, 0]
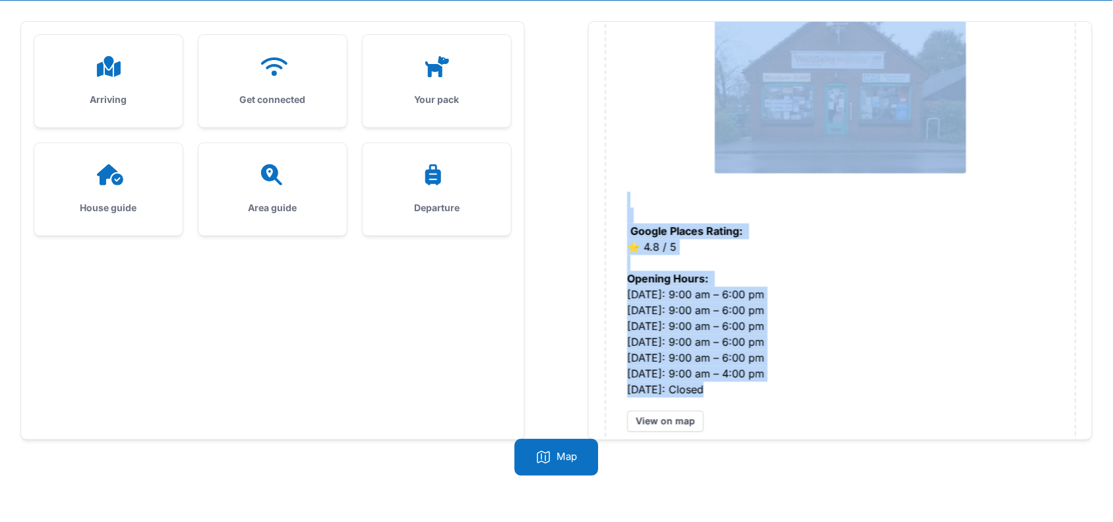
drag, startPoint x: 615, startPoint y: 122, endPoint x: 723, endPoint y: 365, distance: 265.7
click at [282, 175] on icon at bounding box center [273, 174] width 32 height 21
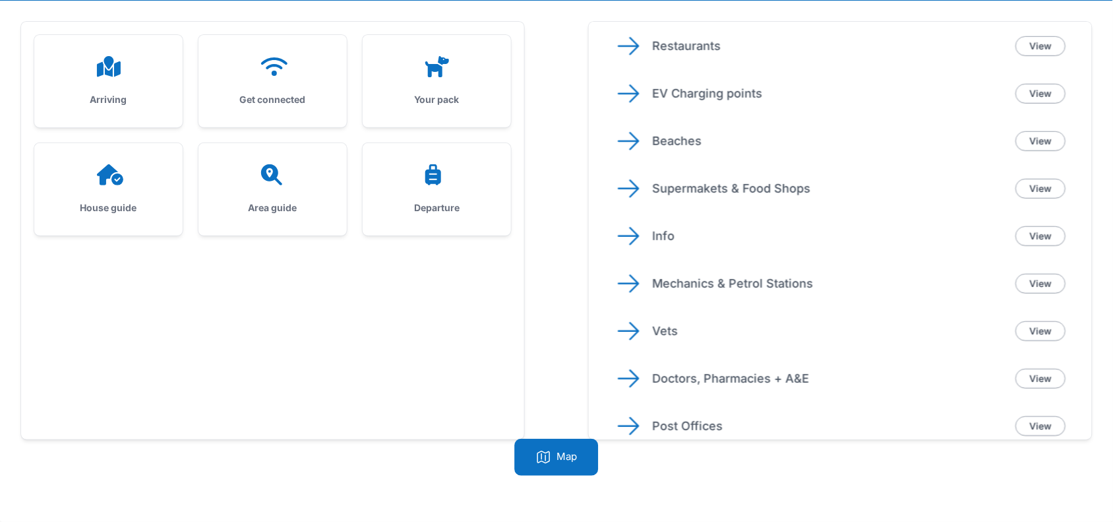
scroll to position [464, 0]
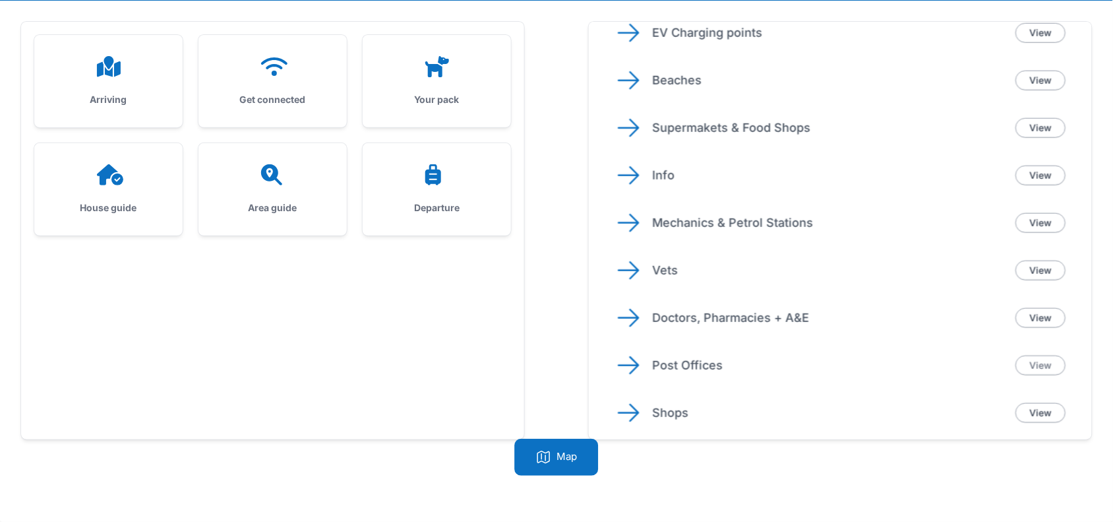
click at [1023, 361] on link "View" at bounding box center [1041, 365] width 50 height 20
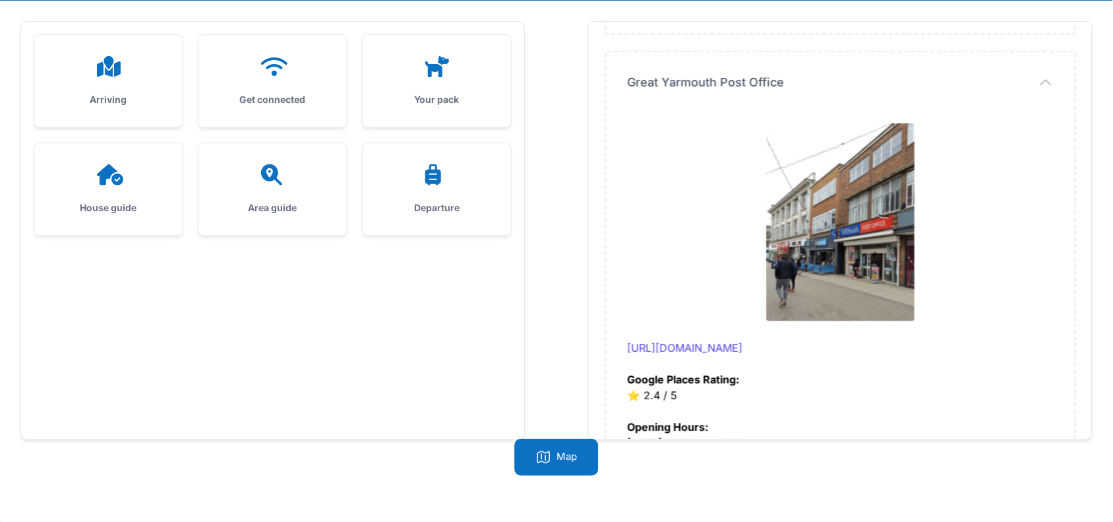
scroll to position [3539, 0]
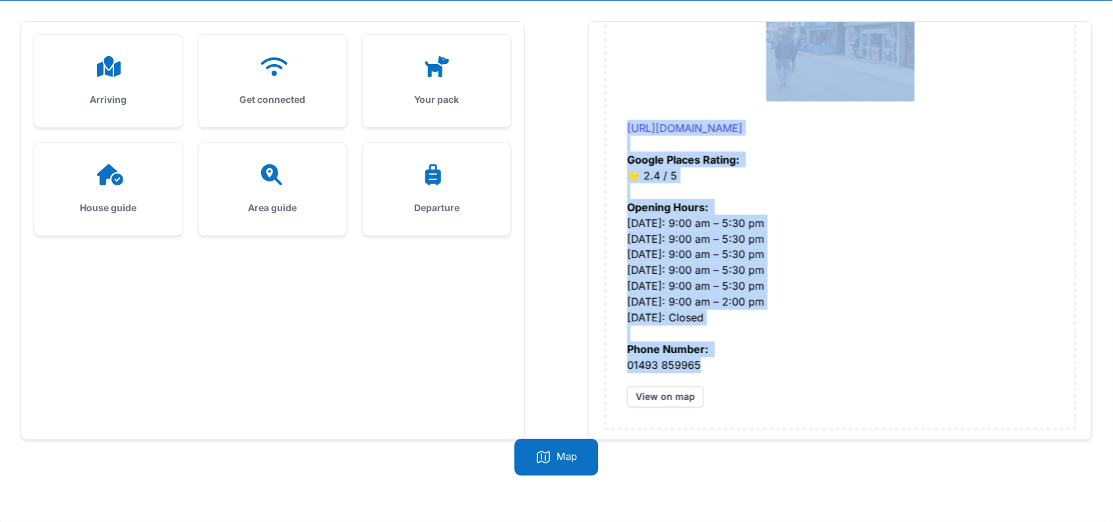
drag, startPoint x: 621, startPoint y: 133, endPoint x: 716, endPoint y: 357, distance: 243.2
click at [272, 175] on icon at bounding box center [271, 174] width 21 height 21
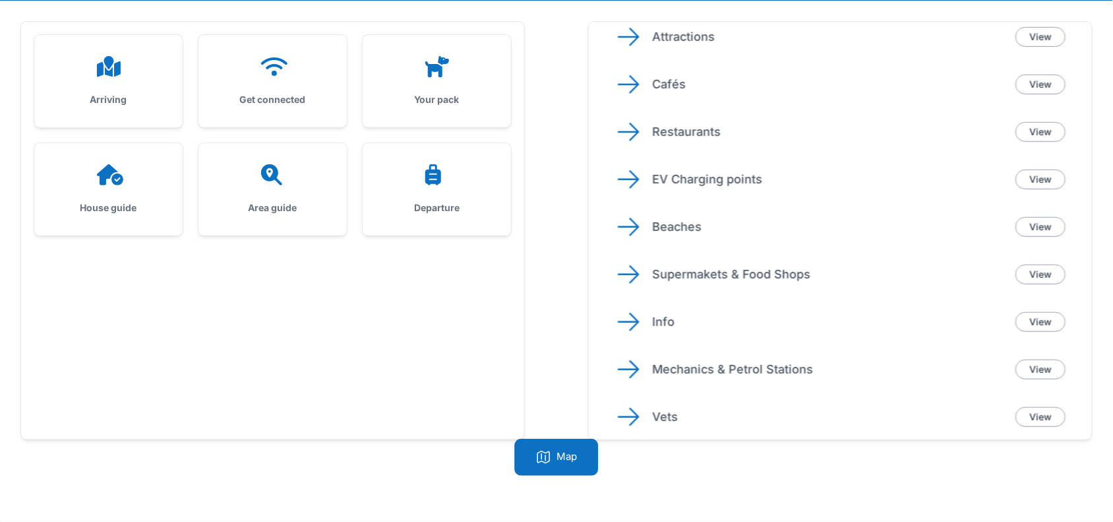
scroll to position [464, 0]
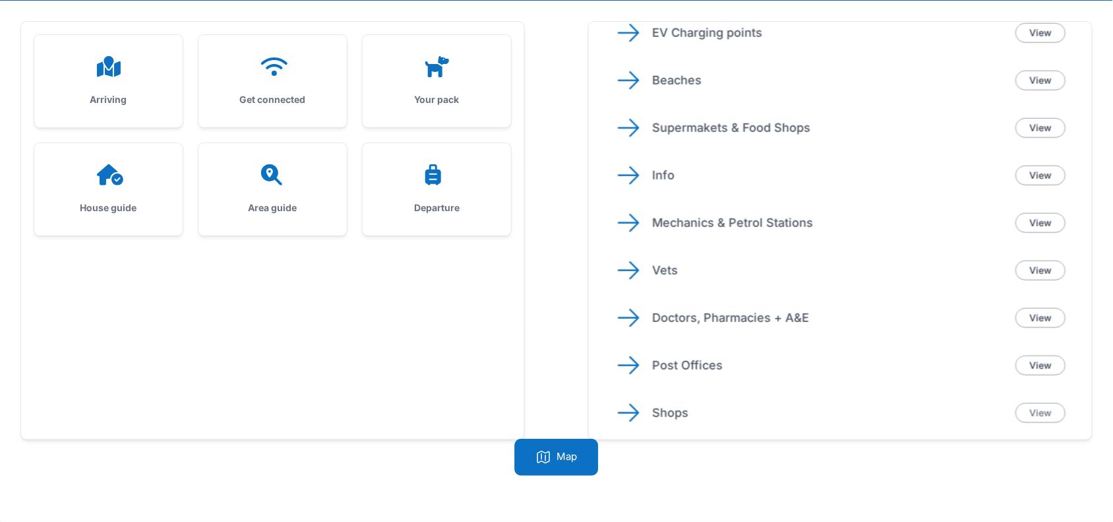
click at [1043, 408] on link "View" at bounding box center [1041, 413] width 50 height 20
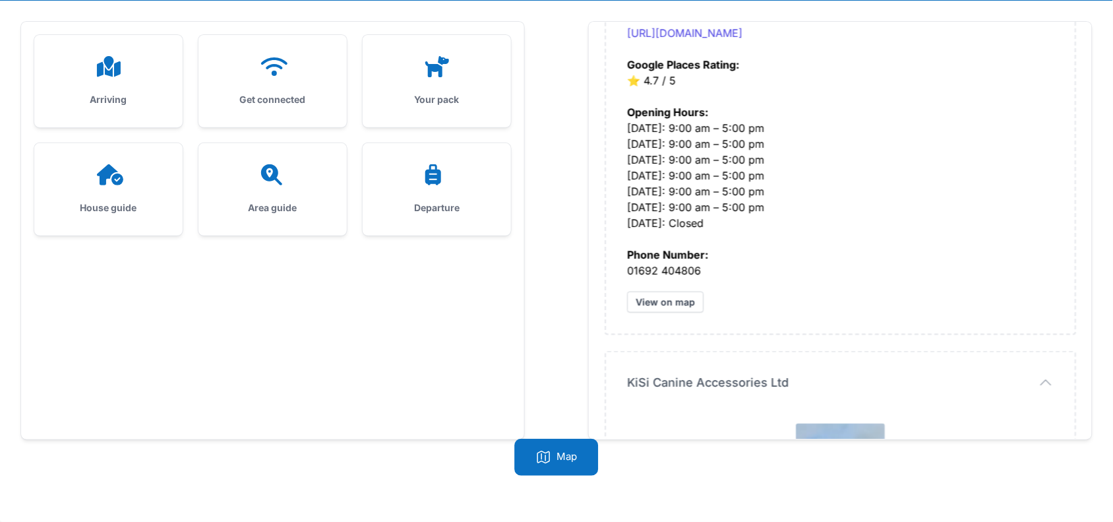
scroll to position [895, 0]
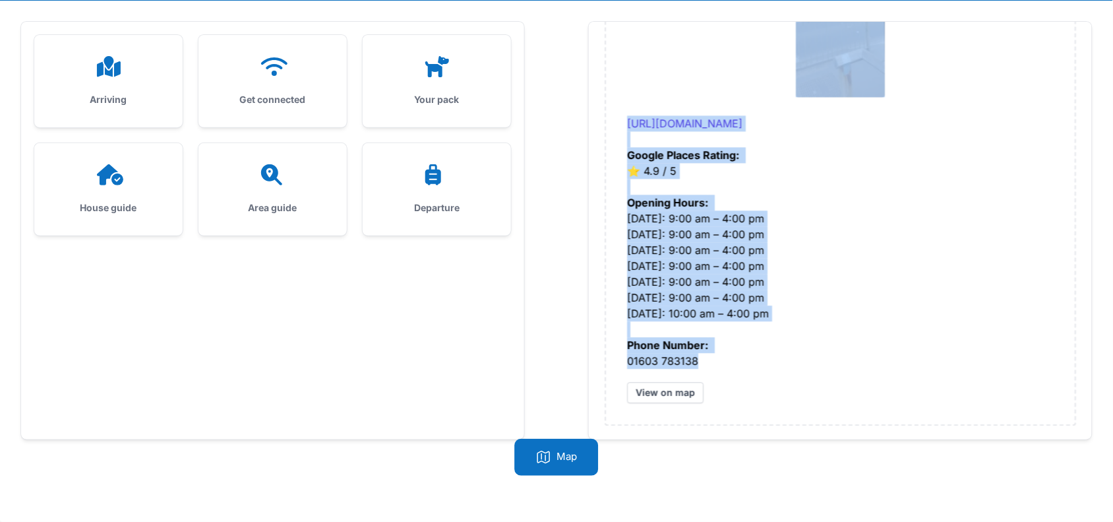
drag, startPoint x: 623, startPoint y: 133, endPoint x: 702, endPoint y: 358, distance: 238.4
click at [435, 189] on div "Departure" at bounding box center [437, 189] width 148 height 92
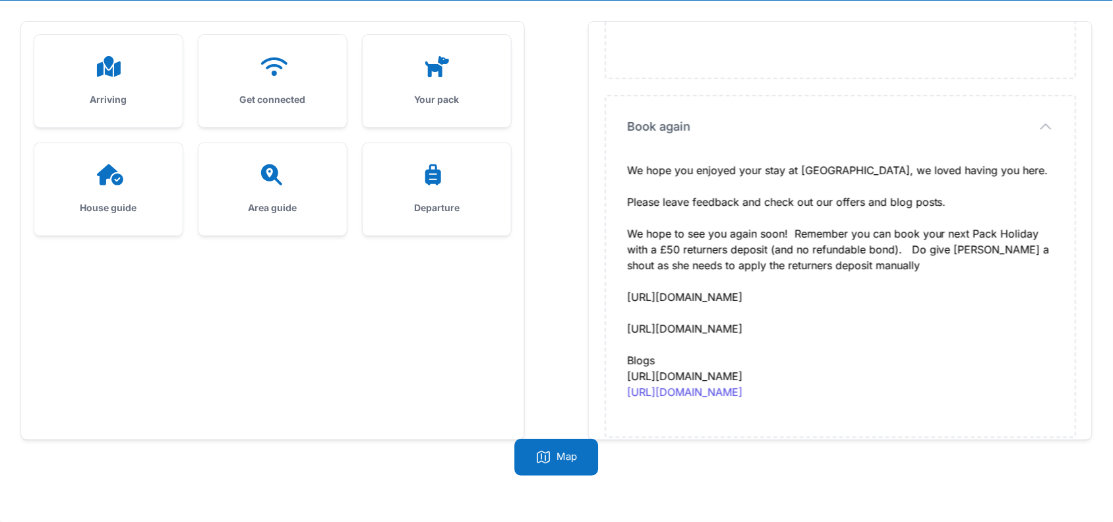
scroll to position [787, 0]
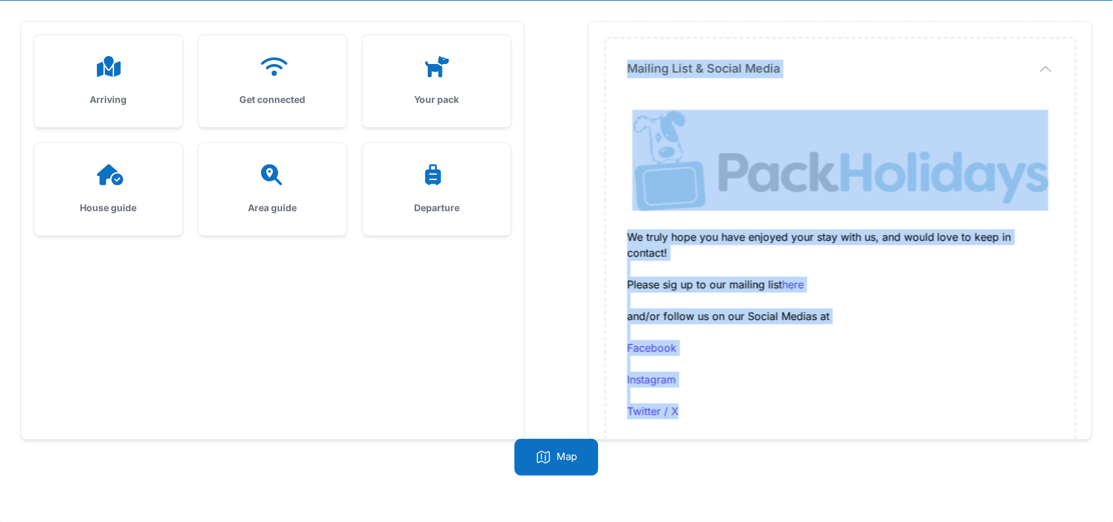
drag, startPoint x: 622, startPoint y: 129, endPoint x: 708, endPoint y: 422, distance: 305.1
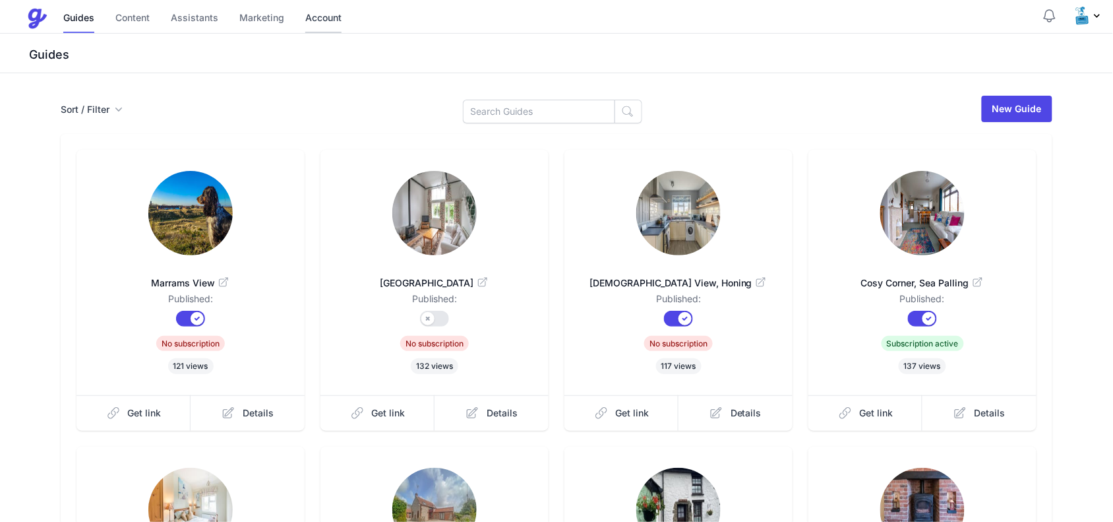
click at [323, 20] on link "Account" at bounding box center [323, 19] width 36 height 28
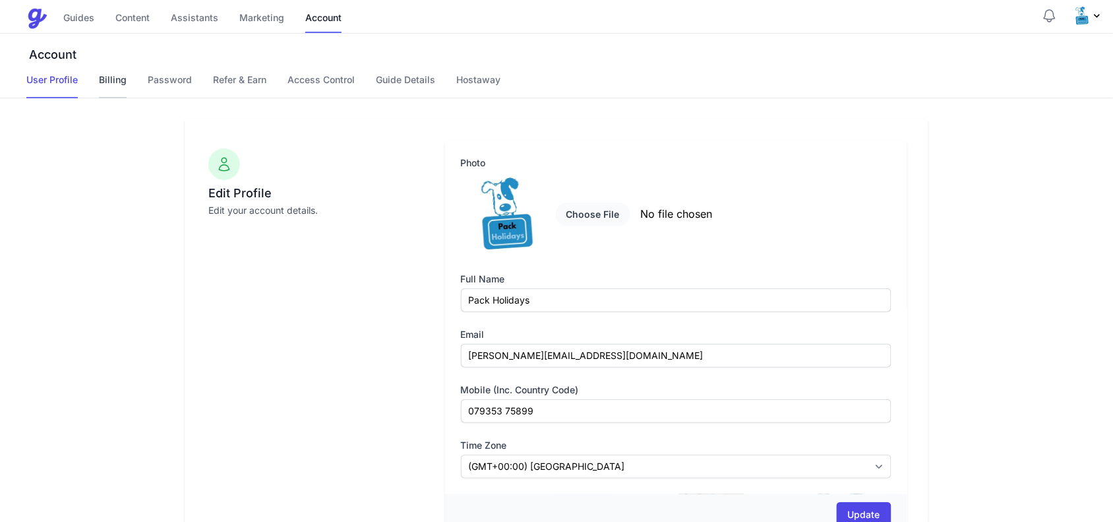
click at [119, 80] on link "Billing" at bounding box center [113, 85] width 28 height 25
